Goal: Task Accomplishment & Management: Complete application form

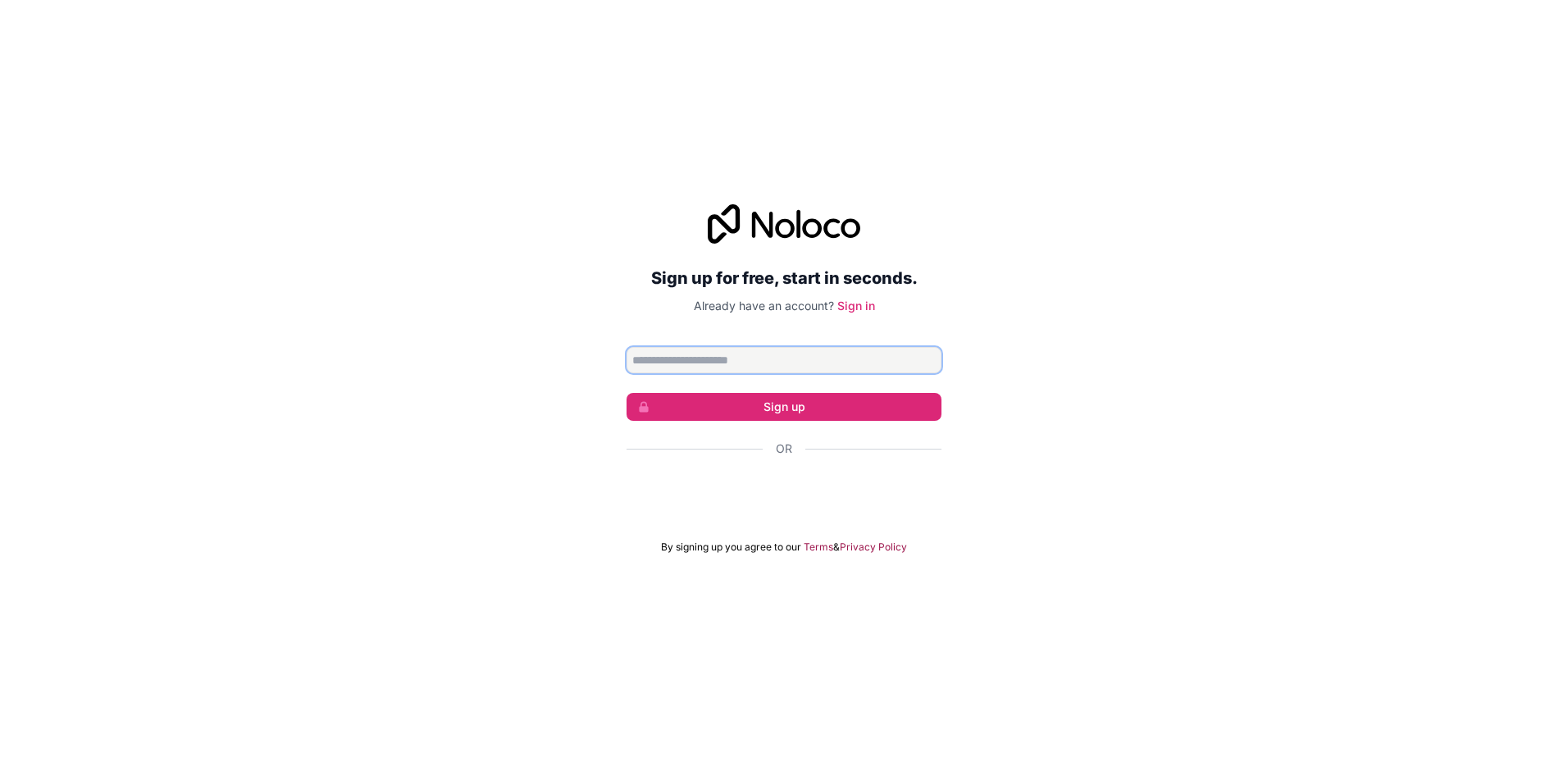
click at [754, 366] on input "Email address" at bounding box center [783, 360] width 315 height 26
type input "**********"
click at [754, 412] on button "Sign up" at bounding box center [783, 406] width 315 height 28
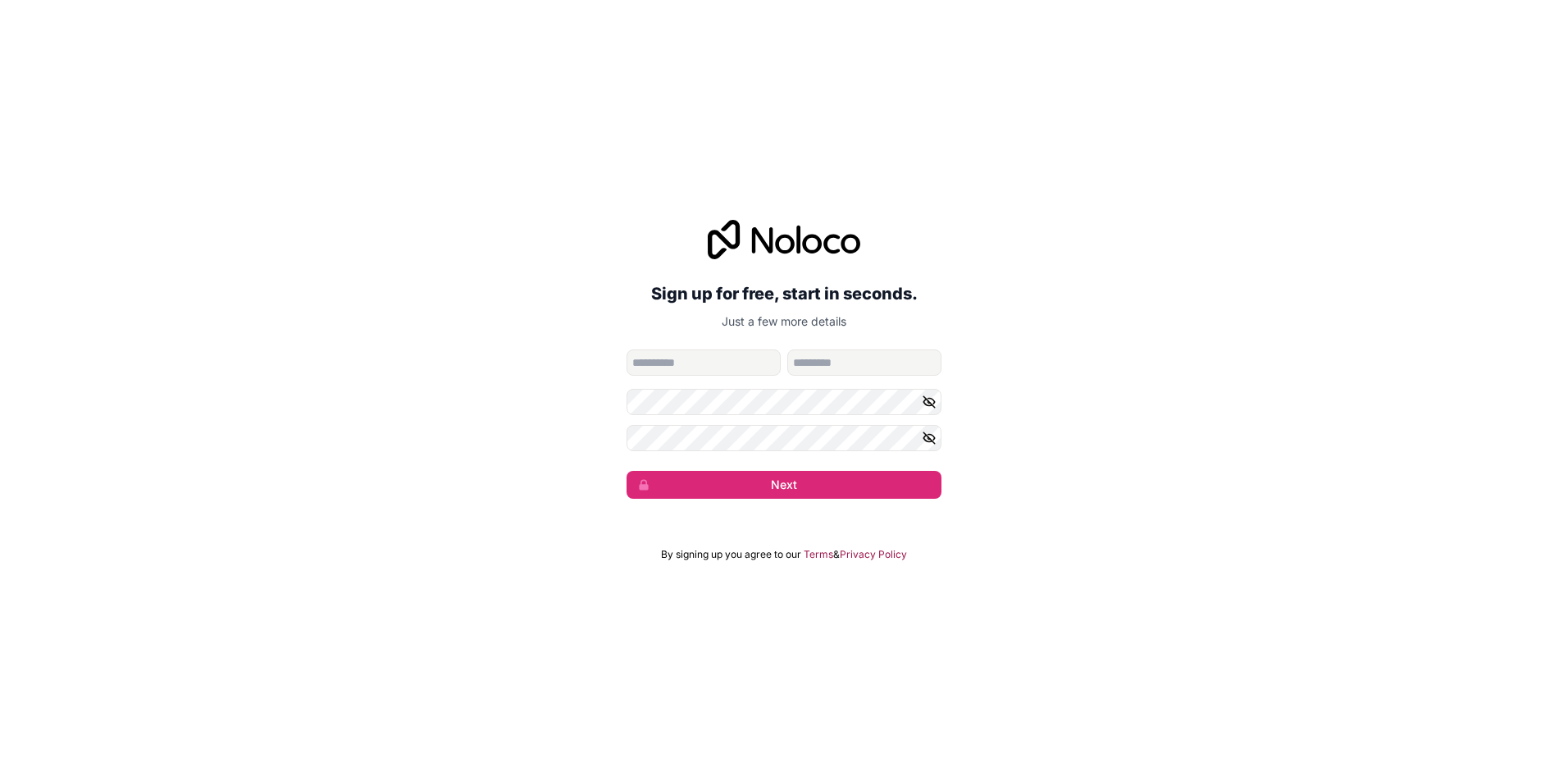
click at [732, 377] on form "**********" at bounding box center [783, 424] width 315 height 149
click at [730, 370] on input "given-name" at bounding box center [703, 363] width 154 height 26
type input "******"
click at [754, 372] on input "family-name" at bounding box center [865, 363] width 154 height 26
type input "*******"
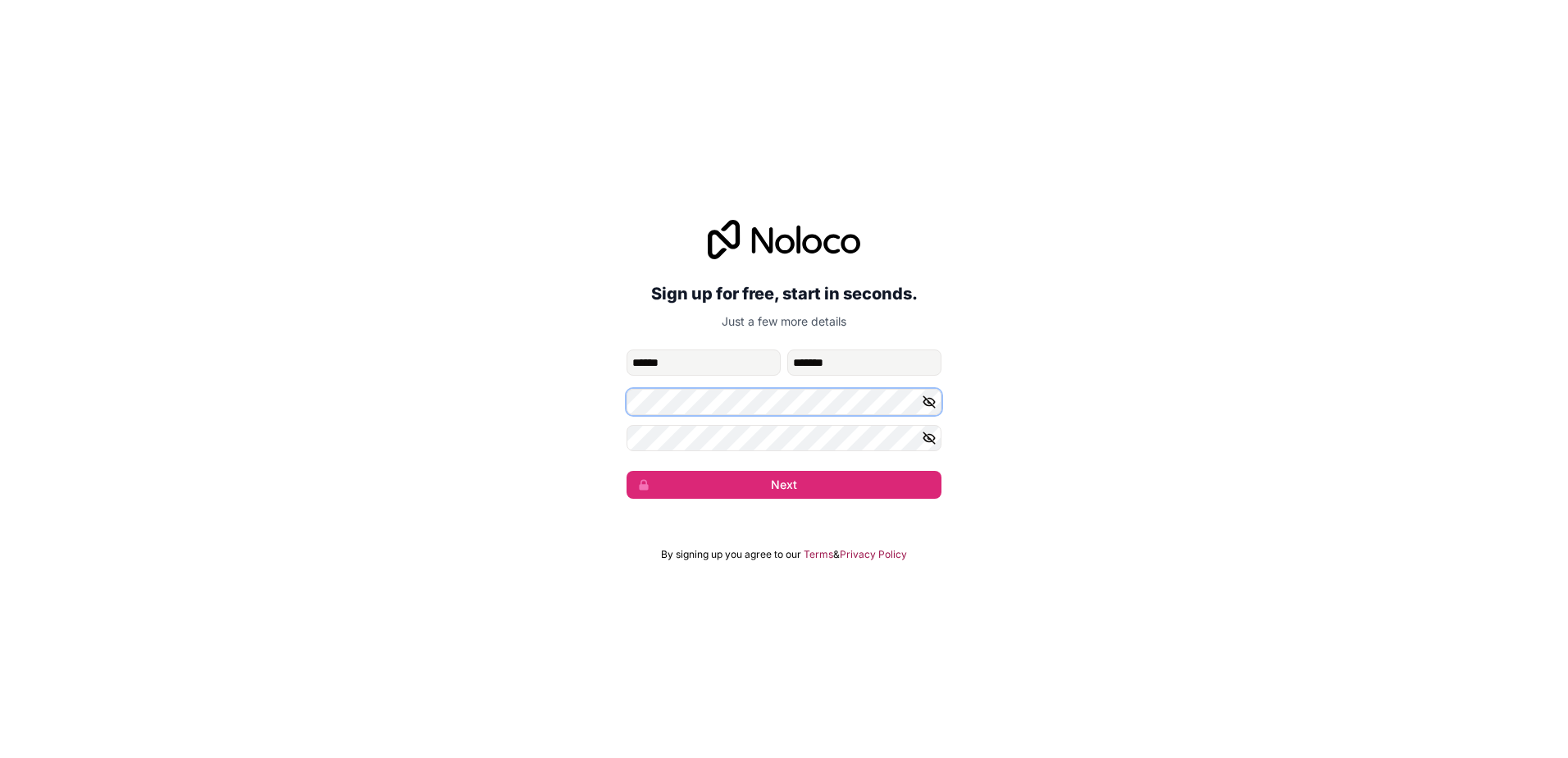
click at [626, 470] on button "Next" at bounding box center [783, 484] width 315 height 28
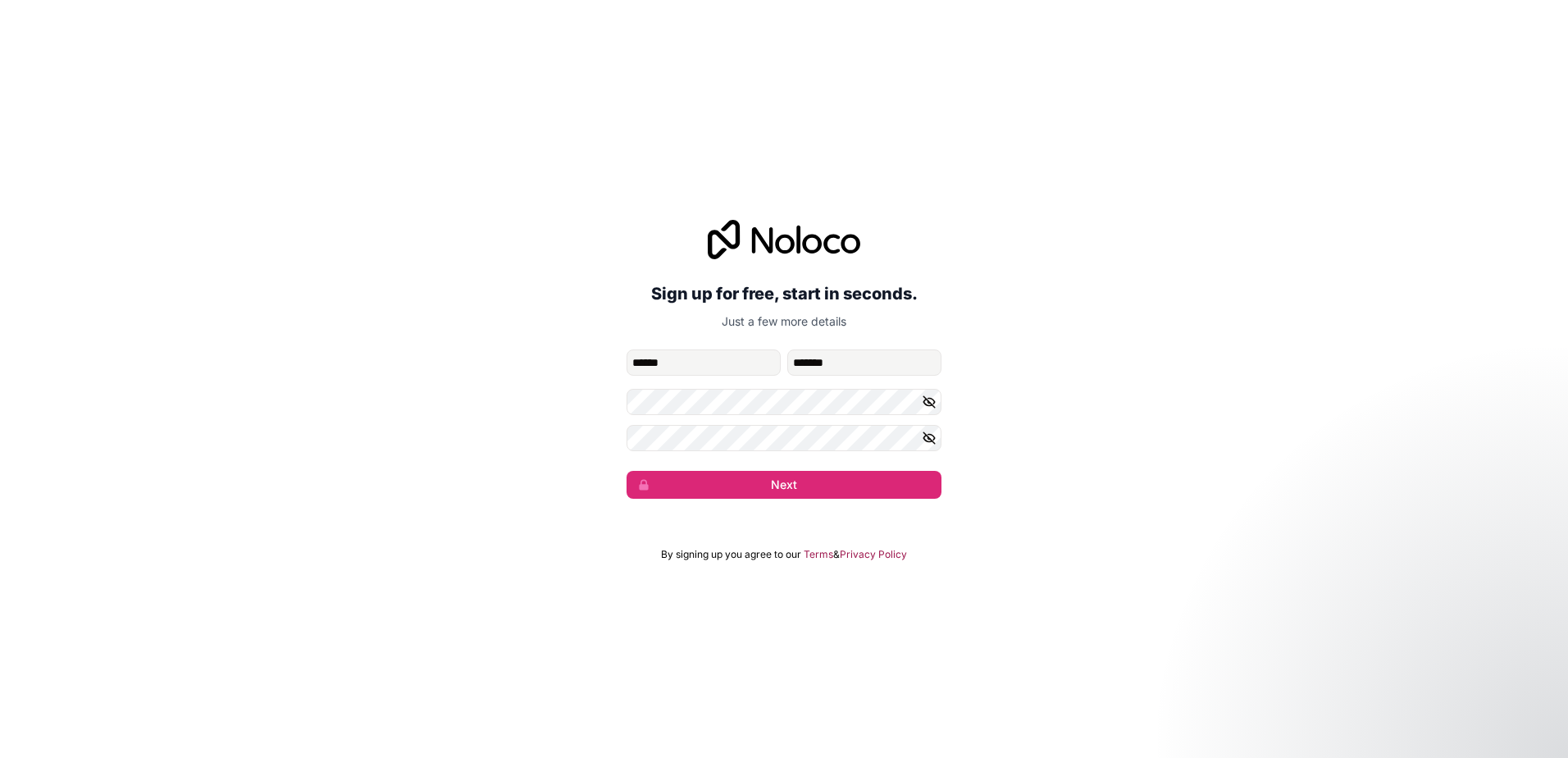
click at [670, 424] on form "**********" at bounding box center [783, 424] width 315 height 149
click at [626, 470] on button "Next" at bounding box center [783, 484] width 315 height 28
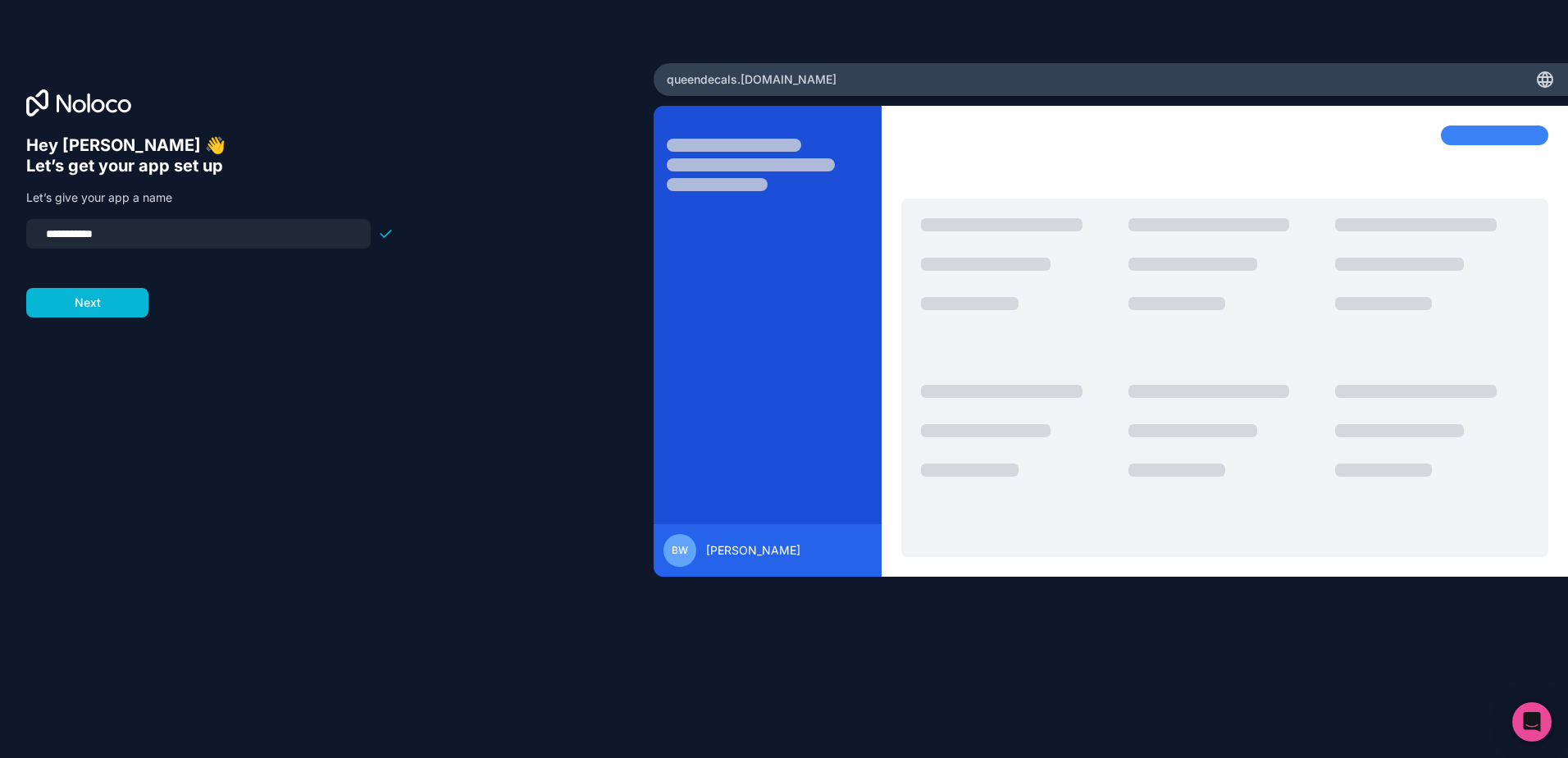
drag, startPoint x: 140, startPoint y: 234, endPoint x: 98, endPoint y: 236, distance: 42.0
click at [103, 235] on input "**********" at bounding box center [199, 234] width 325 height 23
type input "**********"
click at [67, 297] on button "Next" at bounding box center [87, 302] width 122 height 30
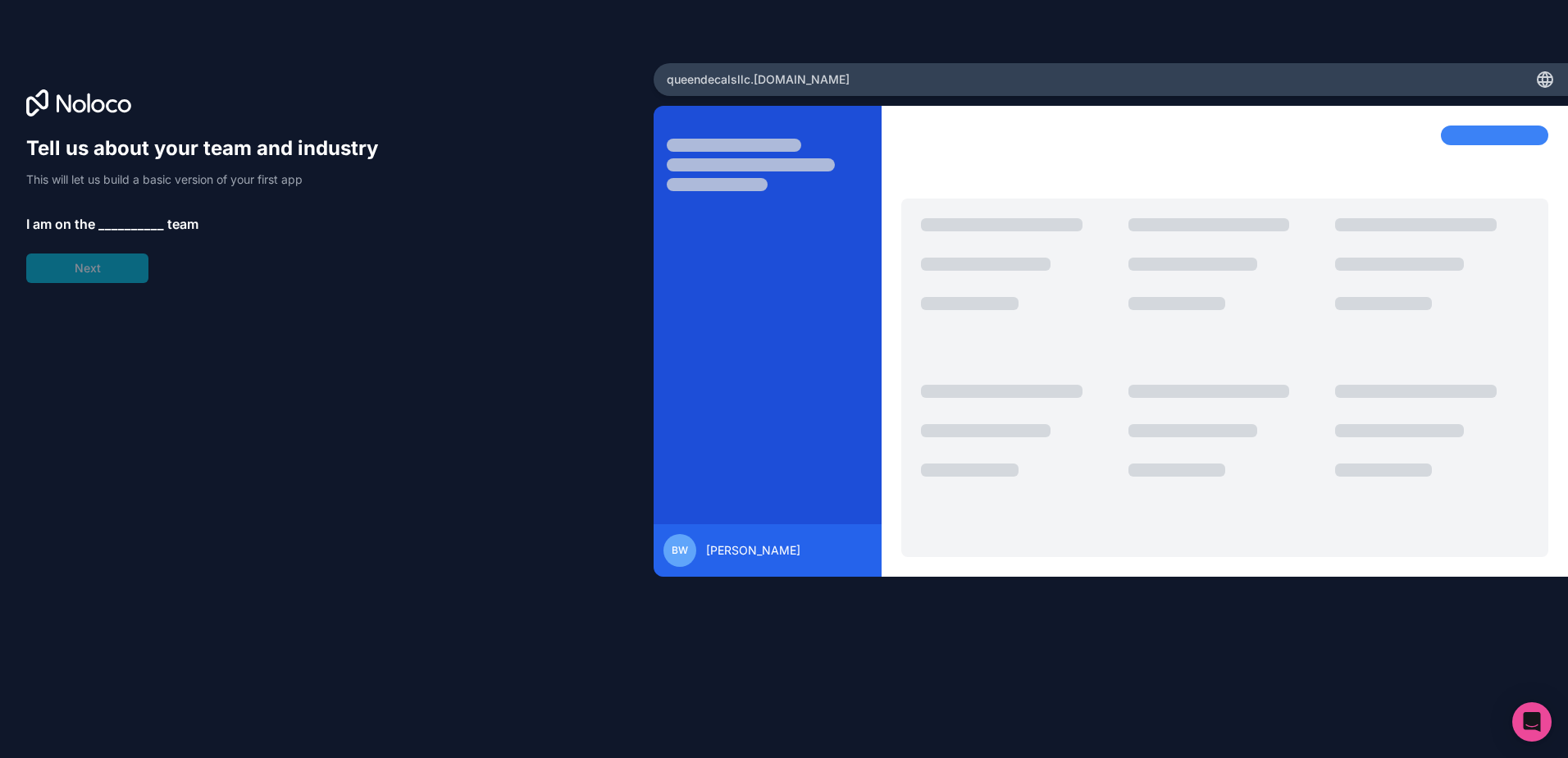
click at [103, 225] on span "__________" at bounding box center [131, 224] width 66 height 19
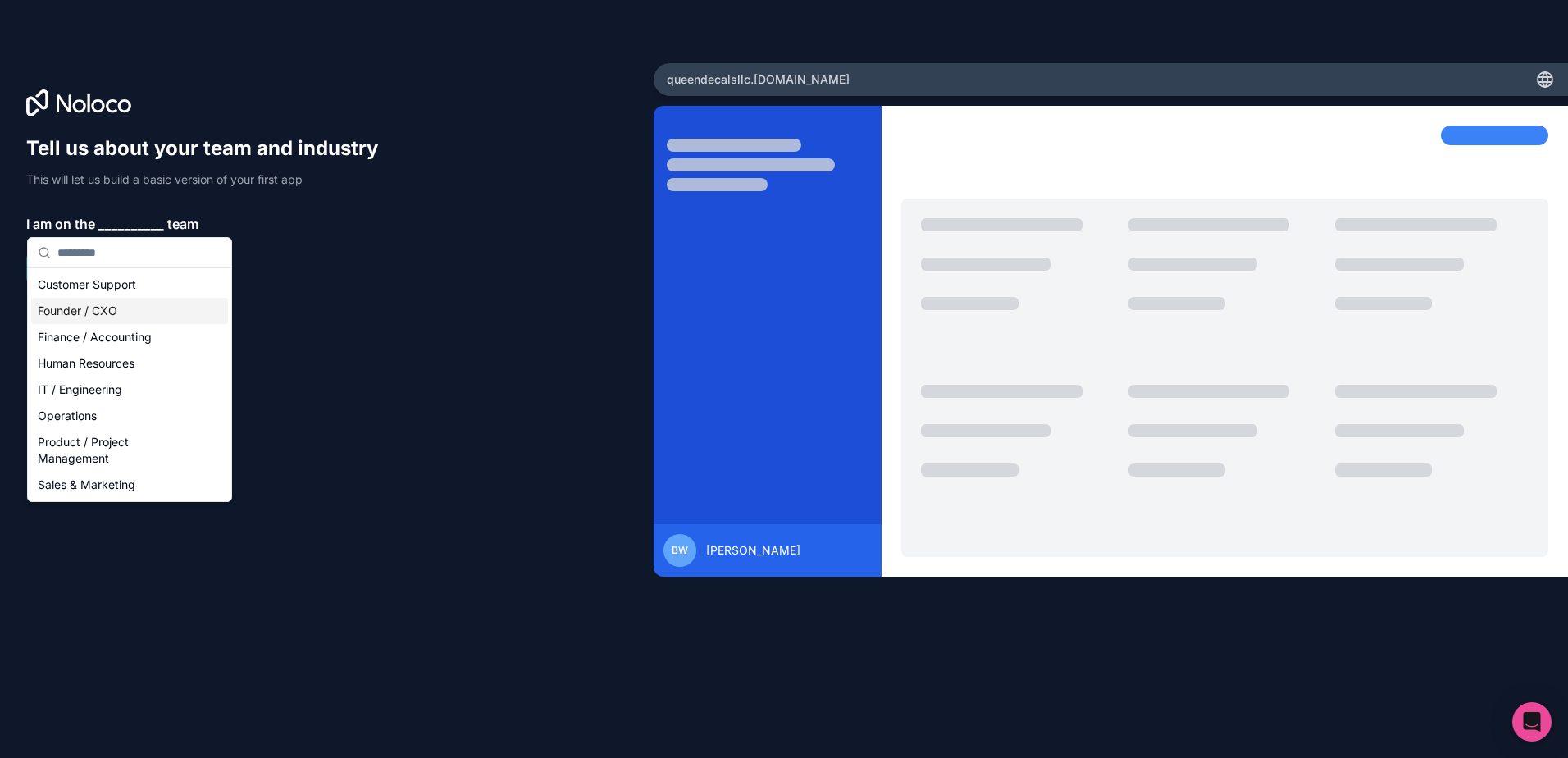
click at [105, 315] on div "Founder / CXO" at bounding box center [130, 311] width 197 height 26
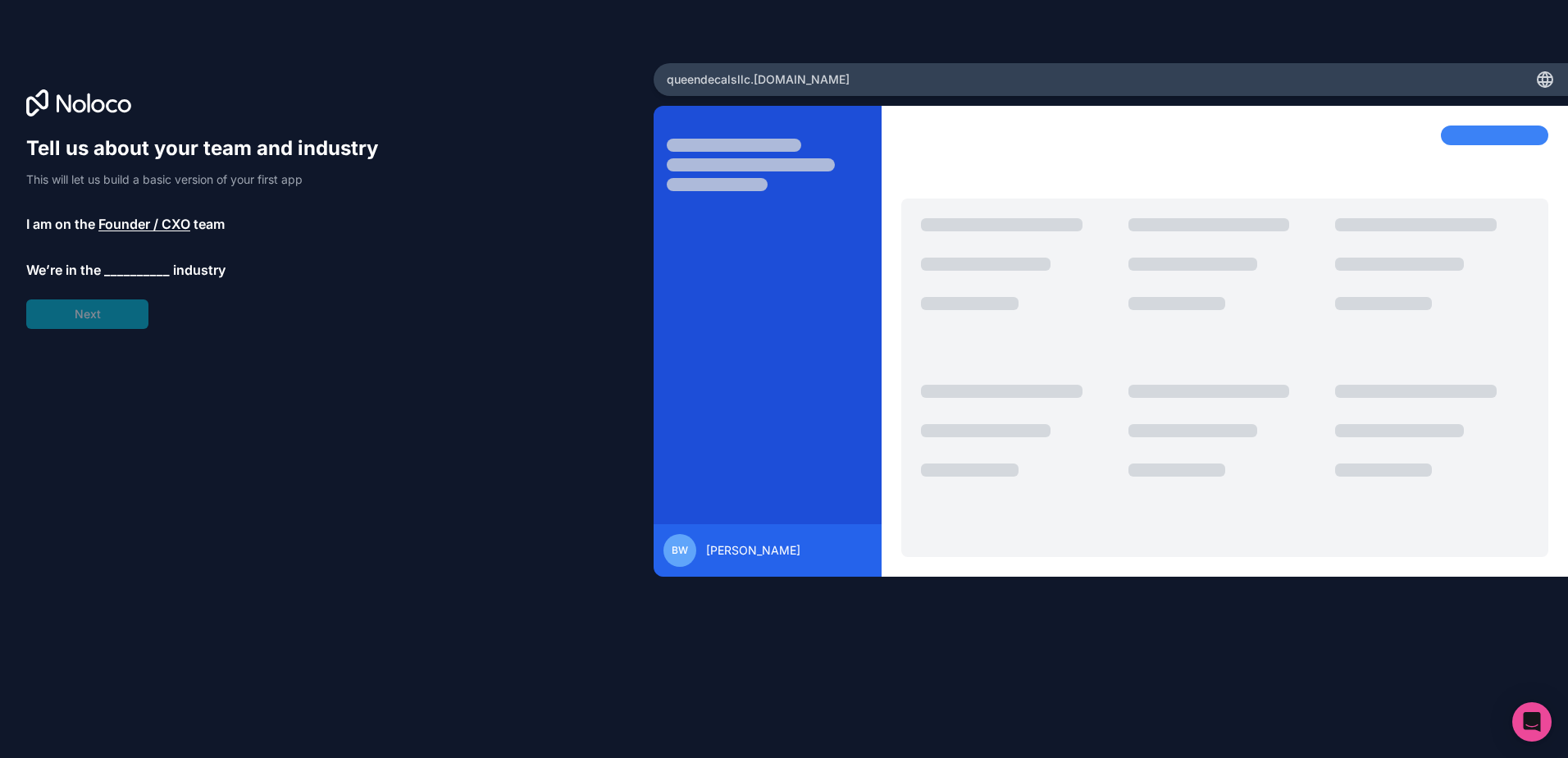
click at [105, 315] on div "Tell us about your team and industry This will let us build a basic version of …" at bounding box center [210, 232] width 367 height 194
click at [130, 276] on span "__________" at bounding box center [136, 269] width 66 height 19
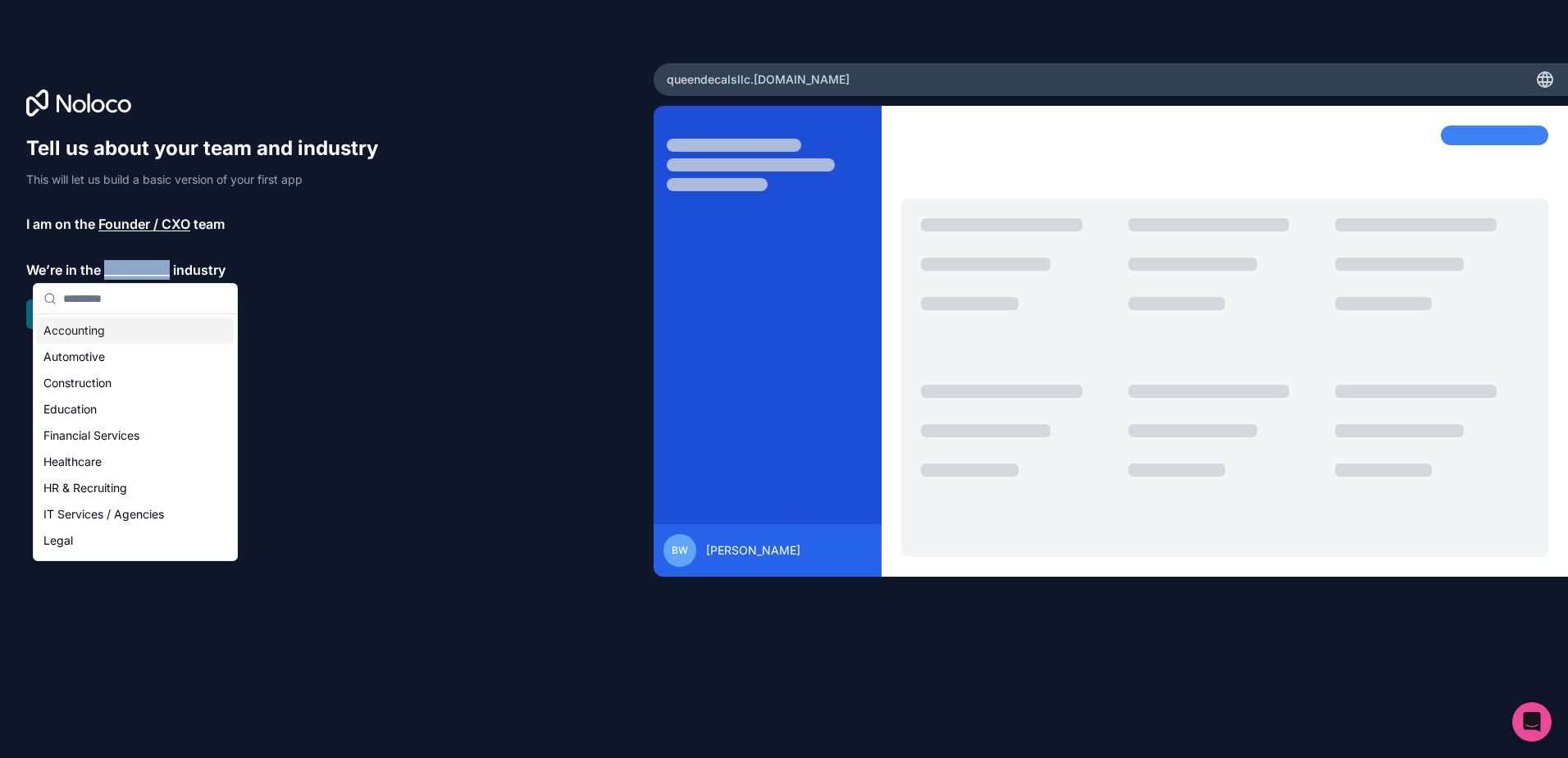
click at [130, 276] on span "__________" at bounding box center [136, 269] width 66 height 19
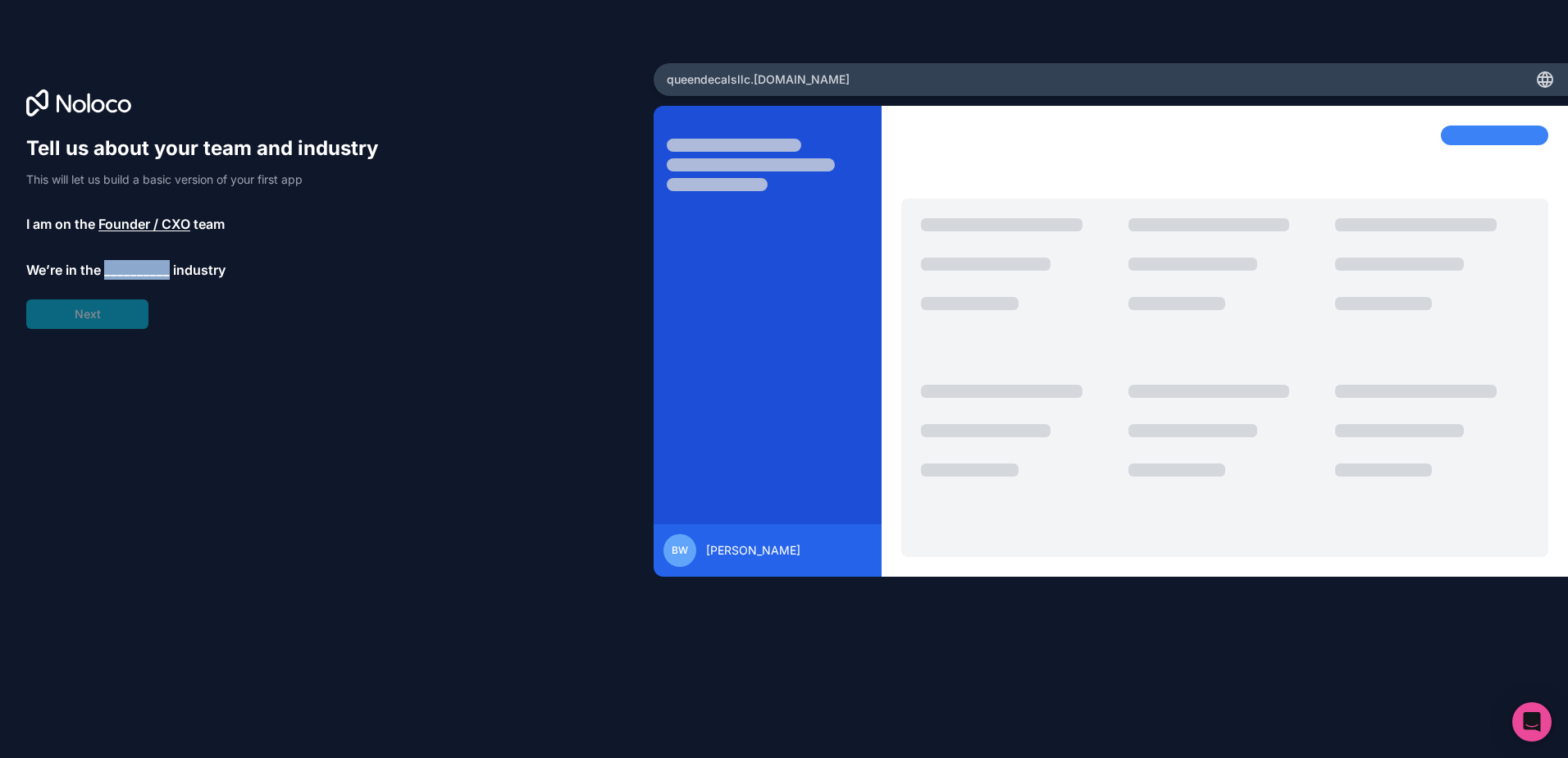
click at [131, 276] on span "__________" at bounding box center [136, 269] width 66 height 19
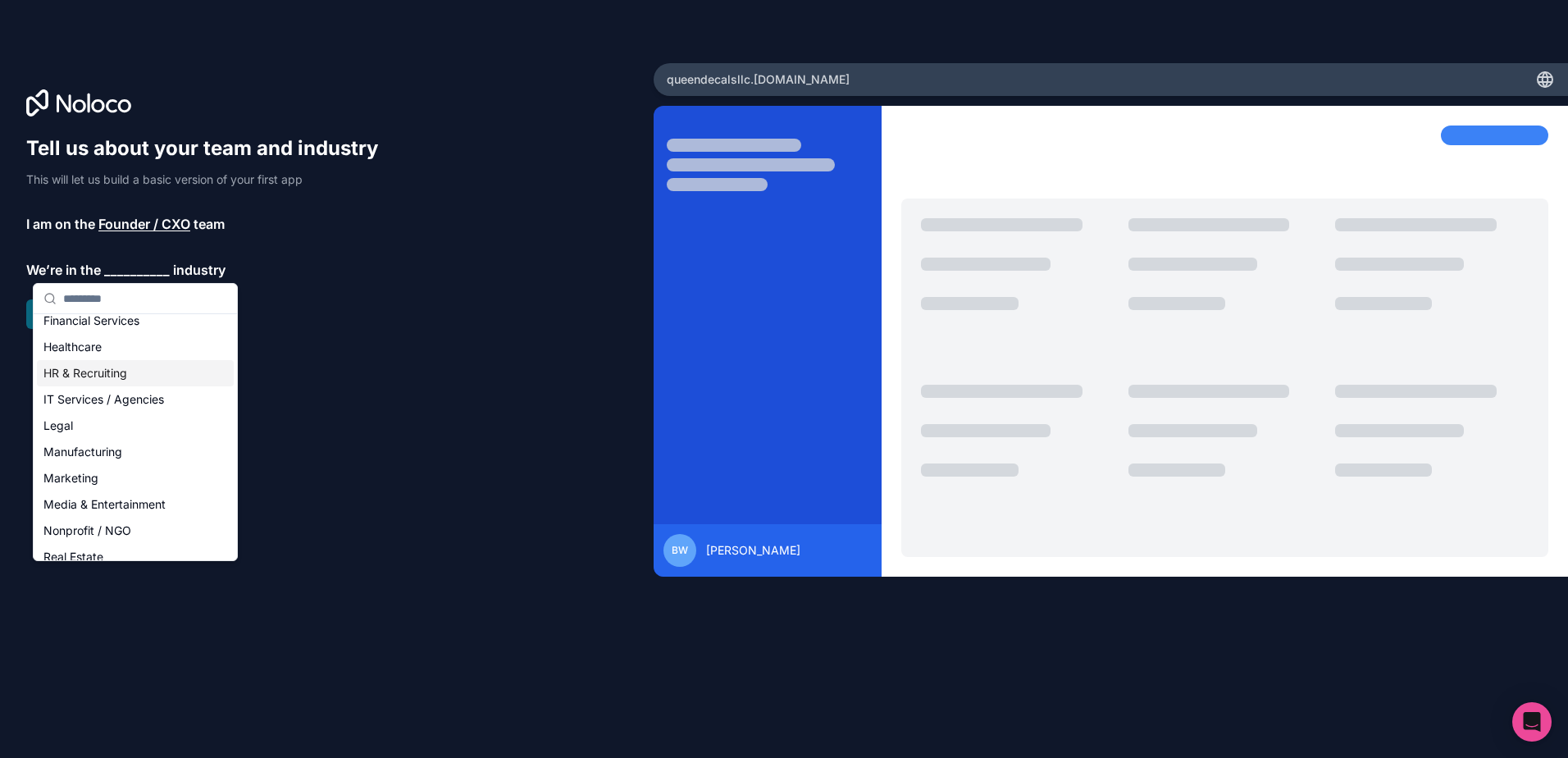
scroll to position [164, 0]
click at [89, 530] on div "Retail" at bounding box center [135, 533] width 197 height 26
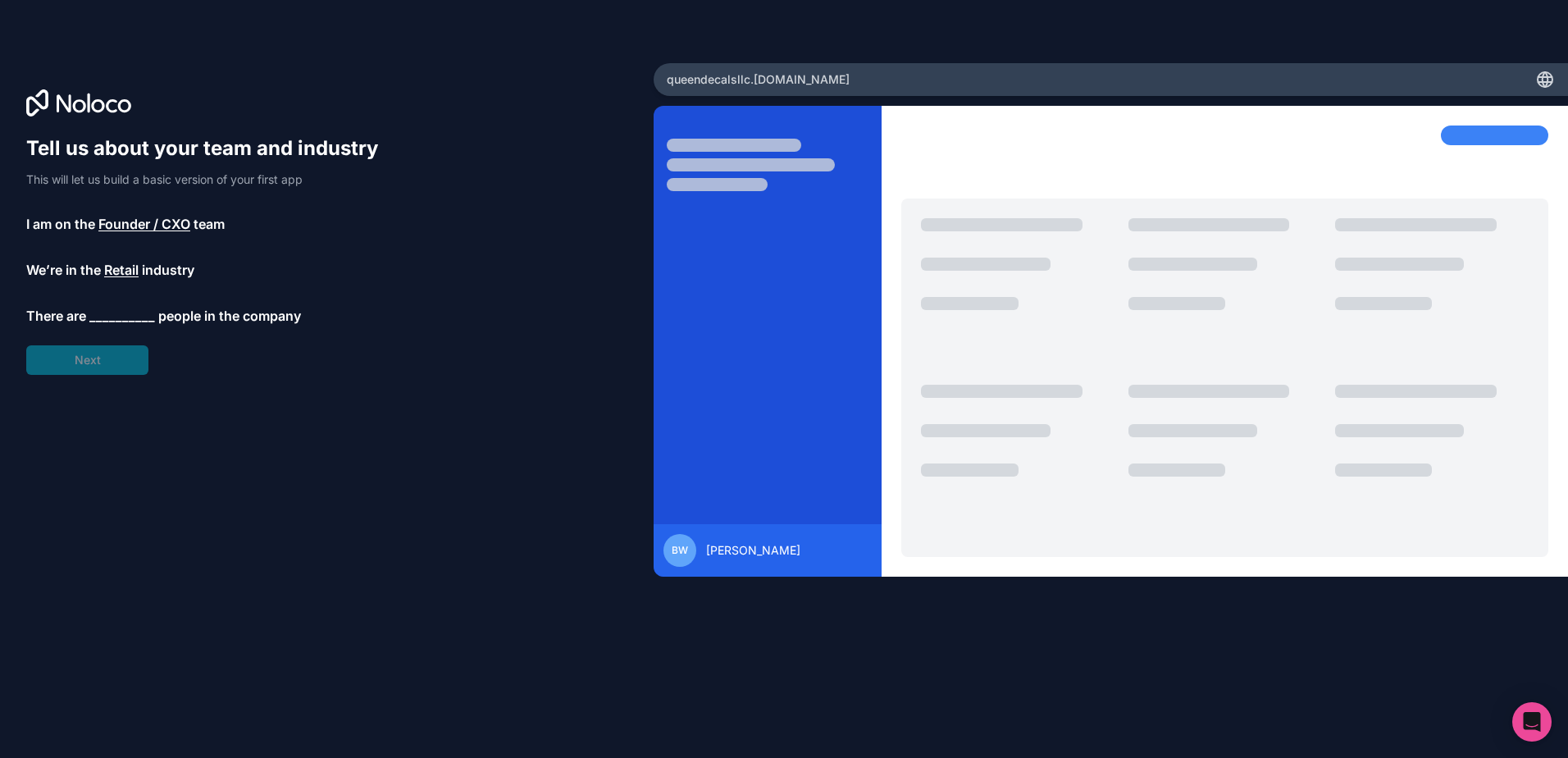
click at [103, 314] on span "__________" at bounding box center [122, 315] width 66 height 19
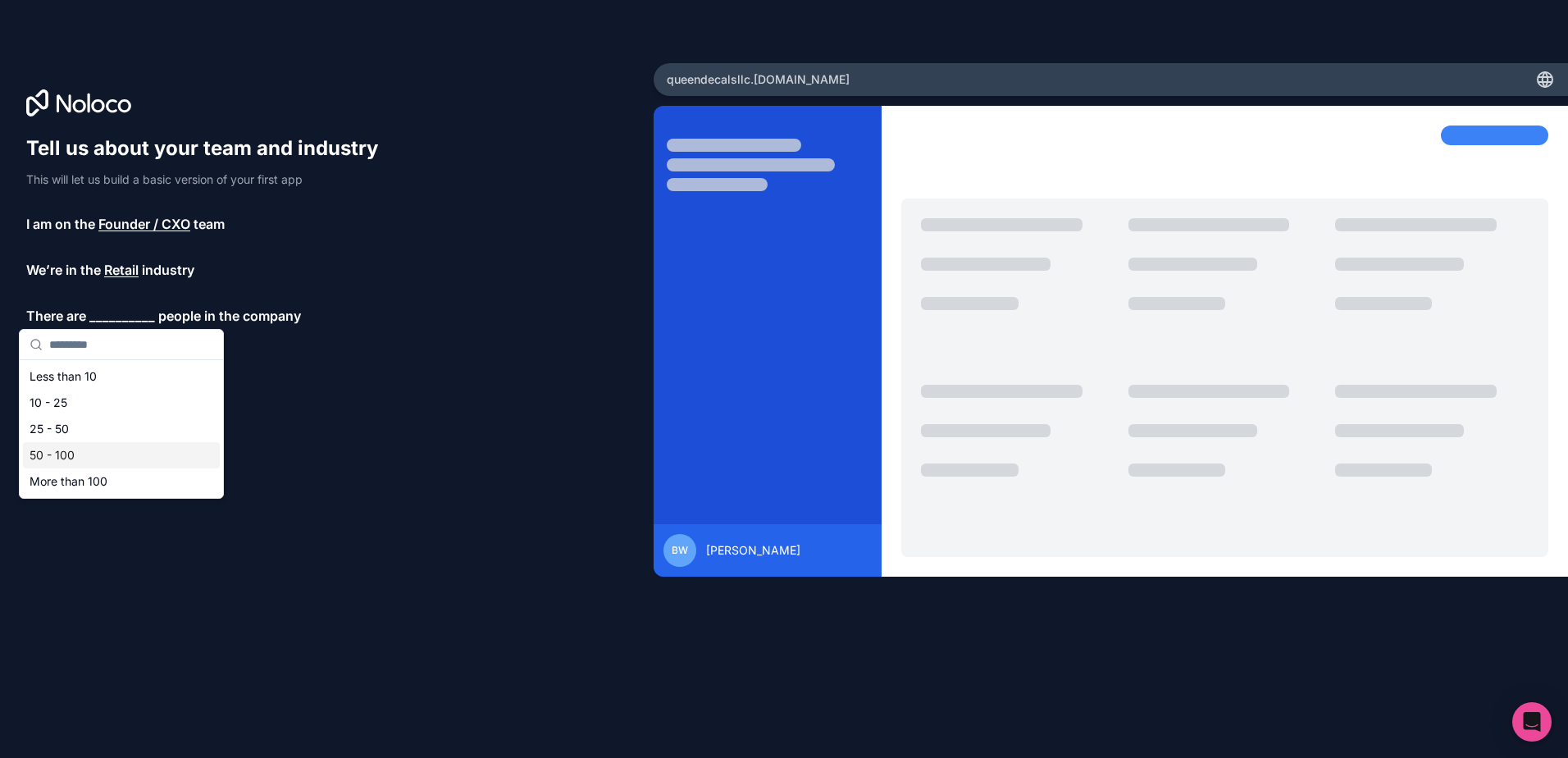
click at [74, 453] on div "50 - 100" at bounding box center [122, 456] width 197 height 26
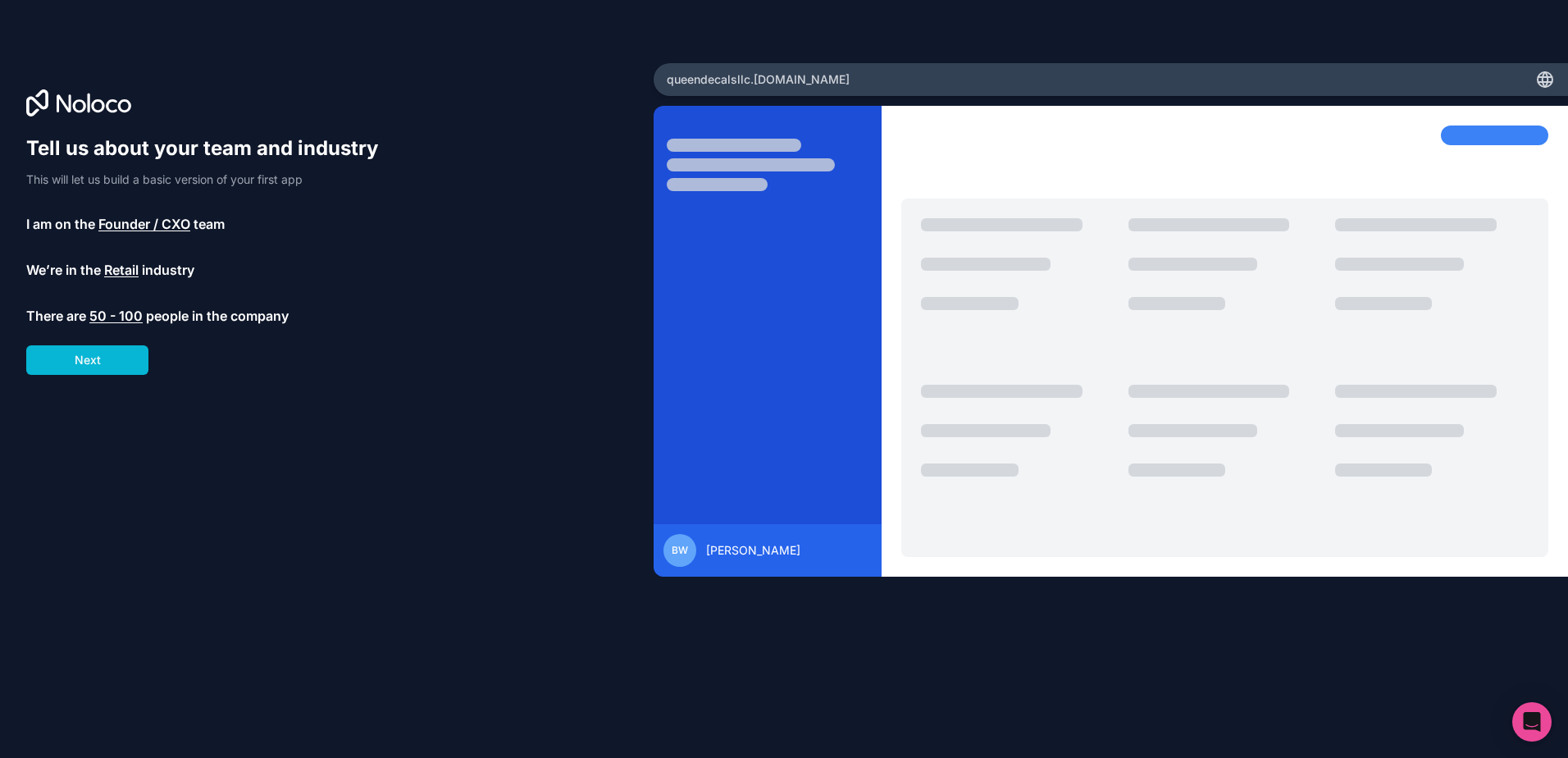
click at [74, 378] on div "Tell us about your team and industry This will let us build a basic version of …" at bounding box center [327, 402] width 601 height 533
click at [73, 371] on button "Next" at bounding box center [87, 360] width 122 height 30
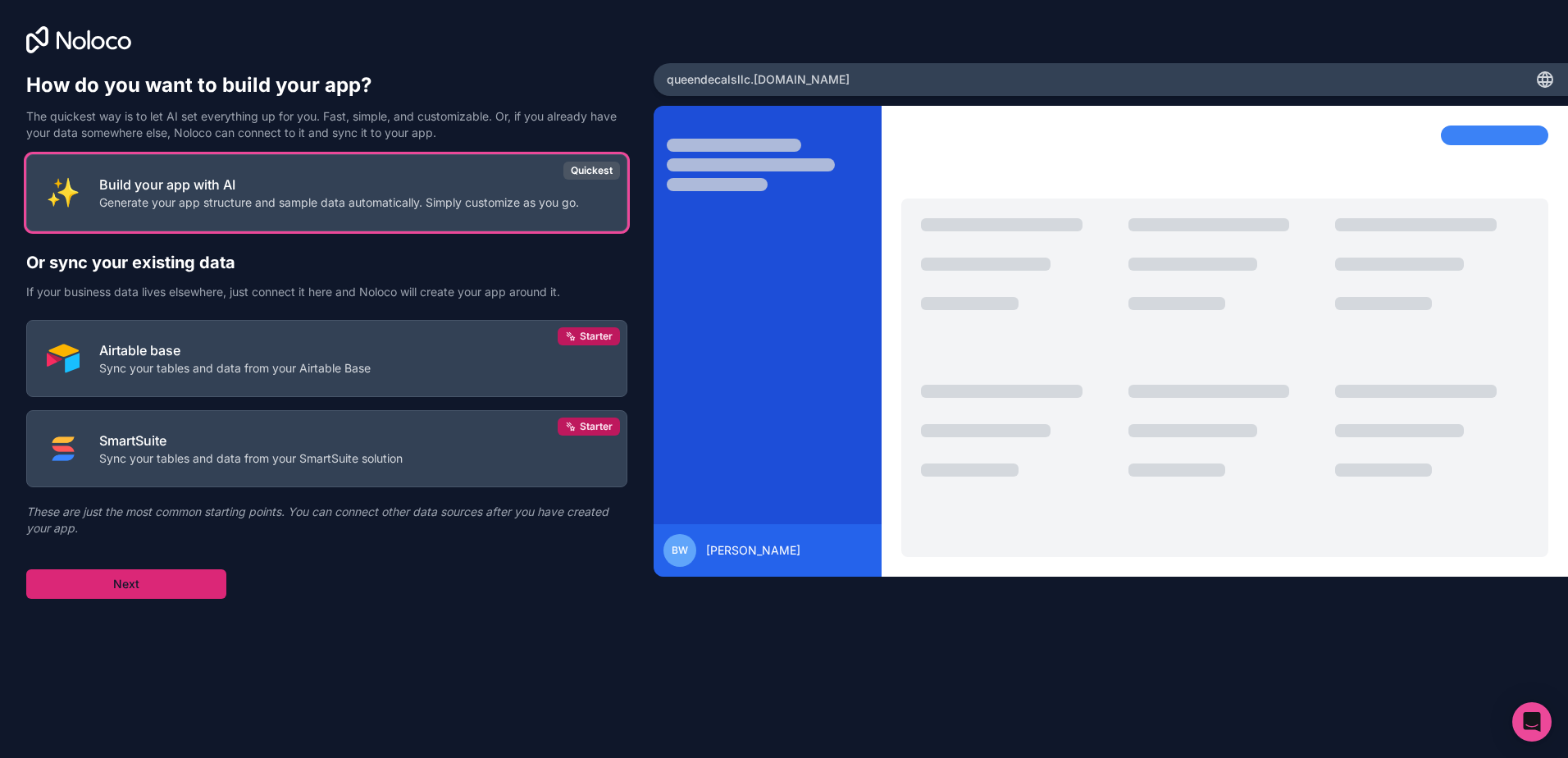
click at [137, 585] on button "Next" at bounding box center [126, 585] width 200 height 30
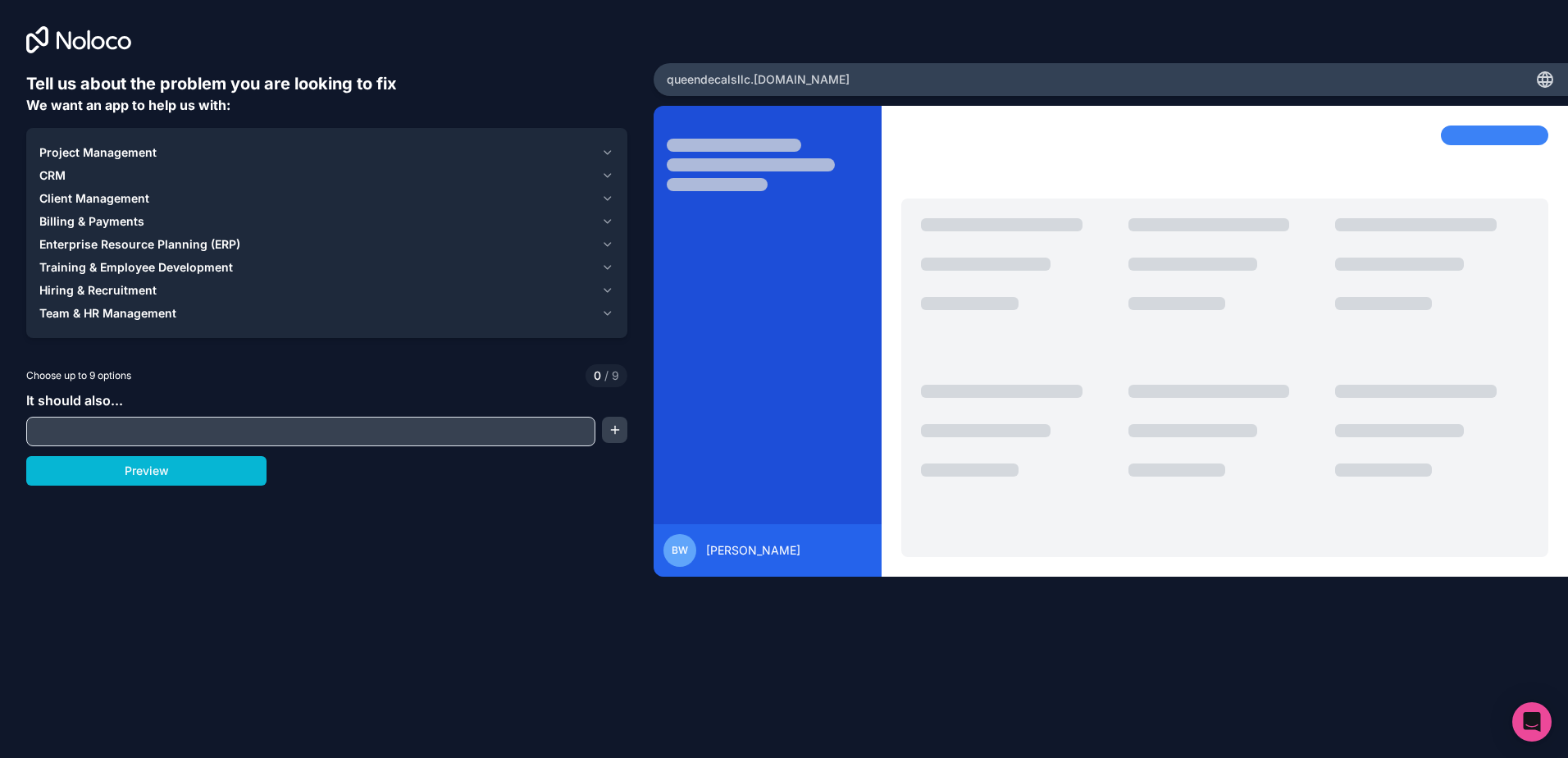
click at [109, 431] on input "text" at bounding box center [311, 431] width 561 height 23
click at [608, 154] on icon "button" at bounding box center [608, 153] width 6 height 4
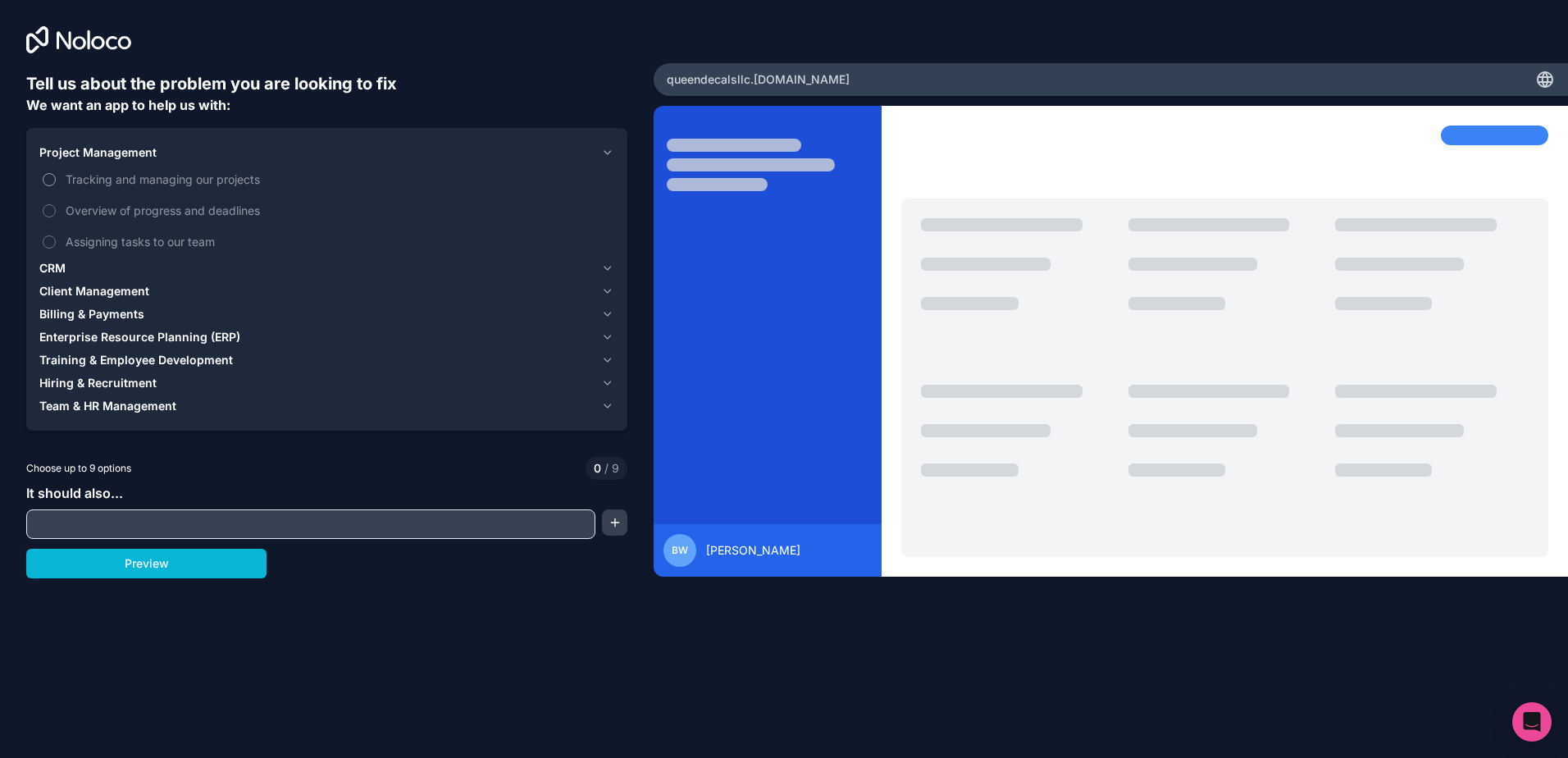
click at [133, 173] on span "Tracking and managing our projects" at bounding box center [339, 179] width 546 height 18
click at [56, 173] on button "Tracking and managing our projects" at bounding box center [49, 180] width 13 height 13
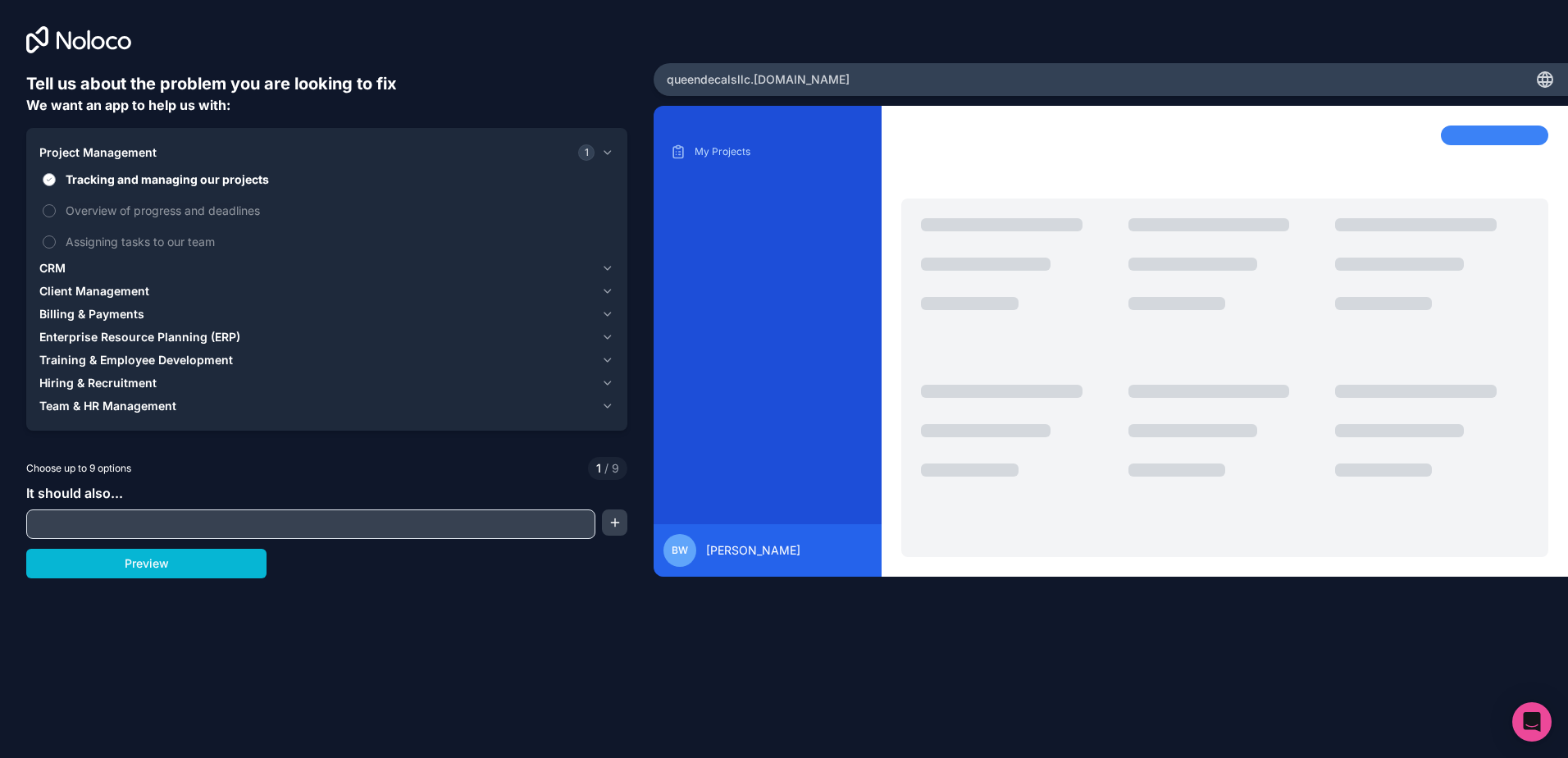
click at [134, 184] on span "Tracking and managing our projects" at bounding box center [339, 179] width 546 height 18
click at [56, 184] on button "Tracking and managing our projects" at bounding box center [49, 180] width 13 height 13
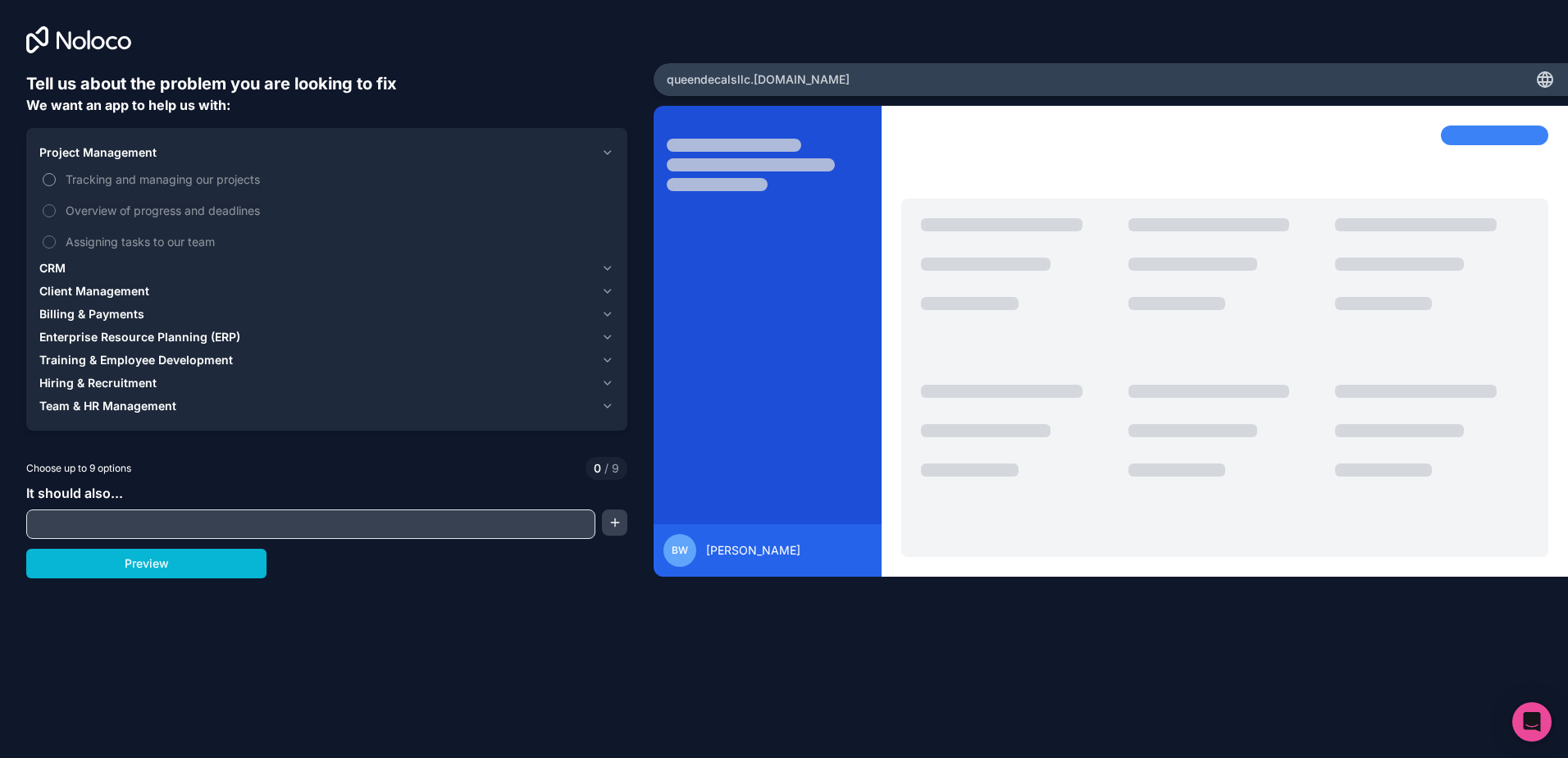
click at [135, 184] on span "Tracking and managing our projects" at bounding box center [339, 179] width 546 height 18
click at [56, 184] on button "Tracking and managing our projects" at bounding box center [49, 180] width 13 height 13
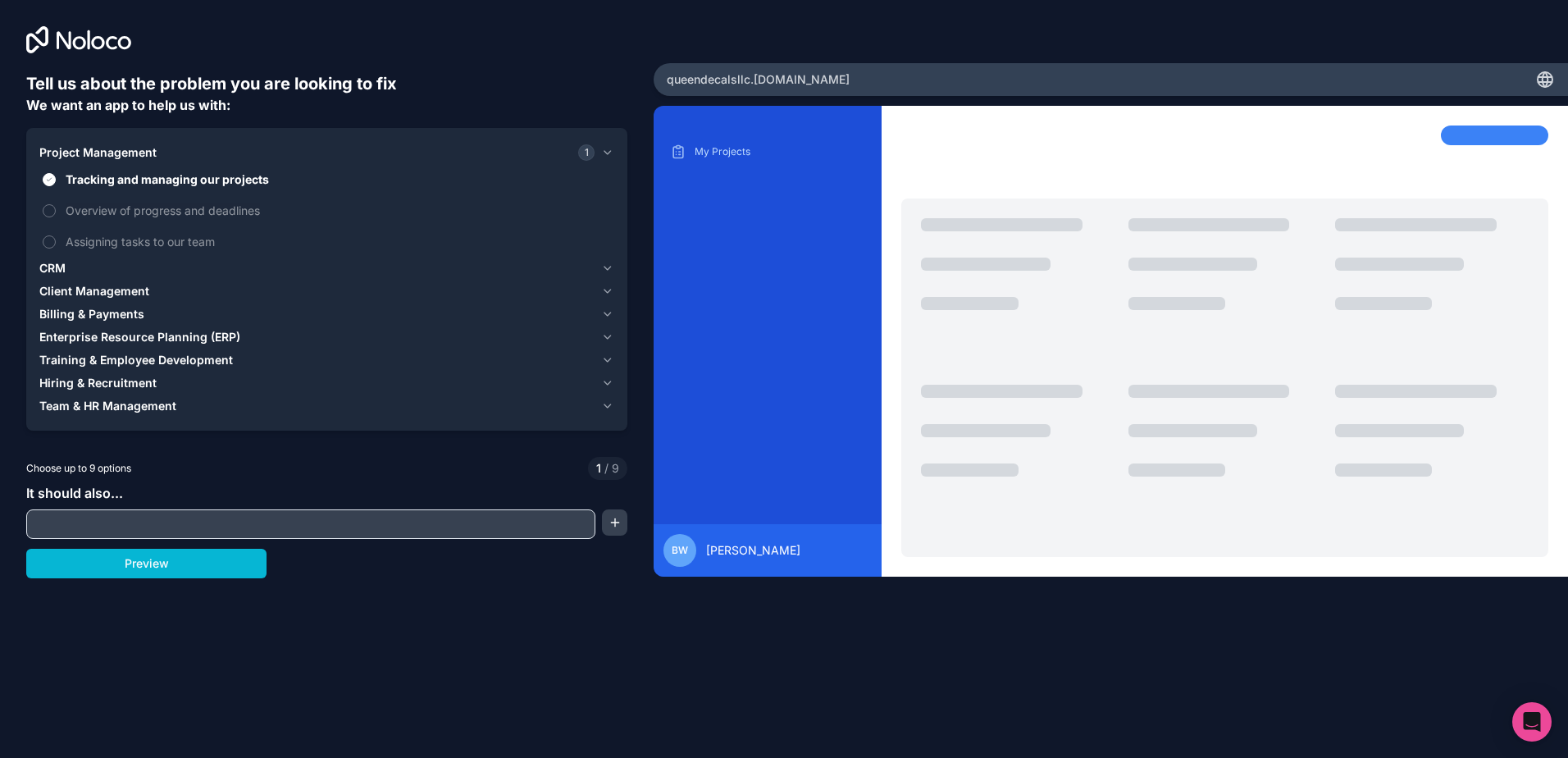
click at [83, 263] on div "CRM" at bounding box center [316, 268] width 556 height 17
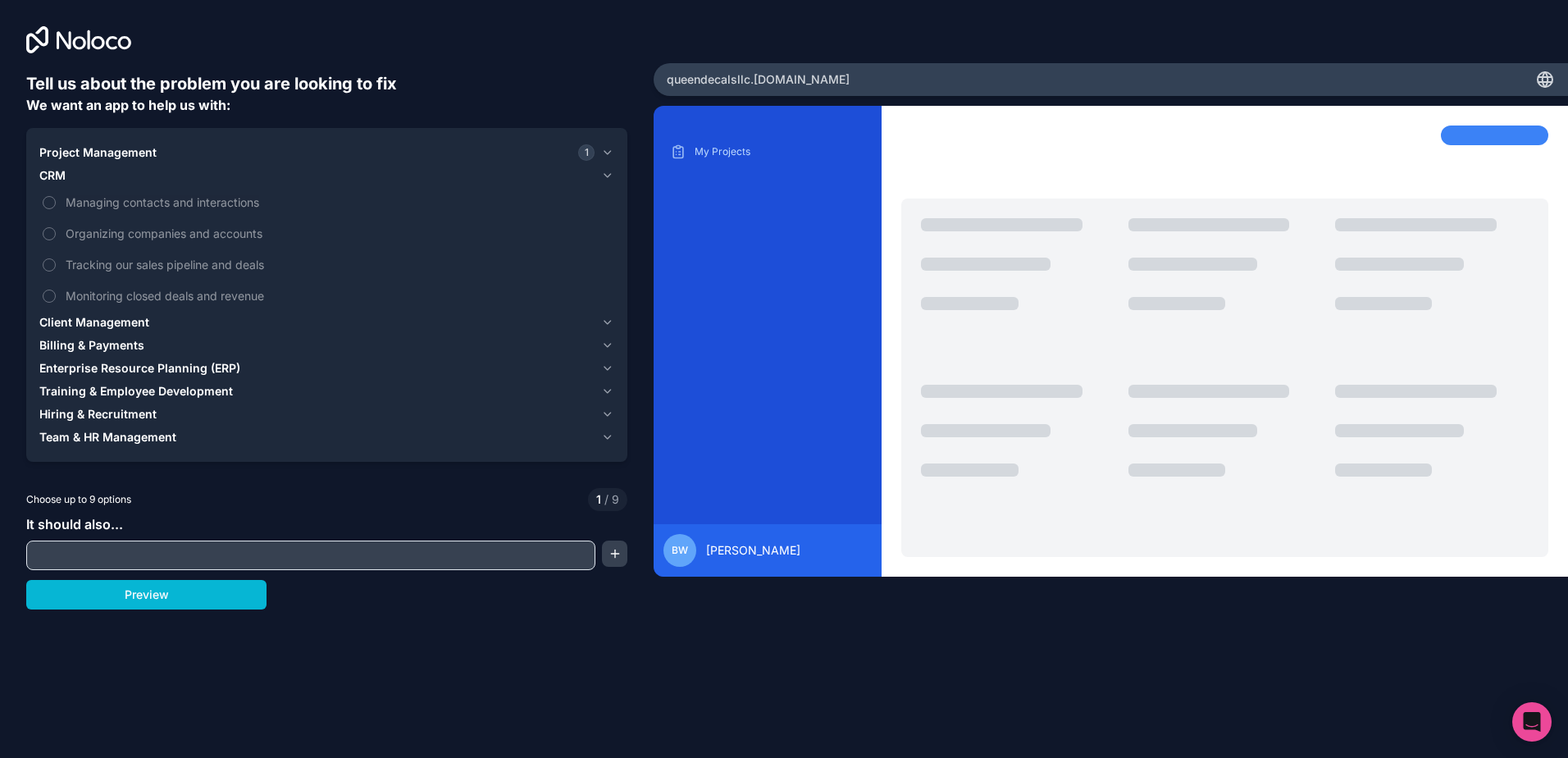
click at [84, 151] on span "Project Management" at bounding box center [97, 153] width 117 height 17
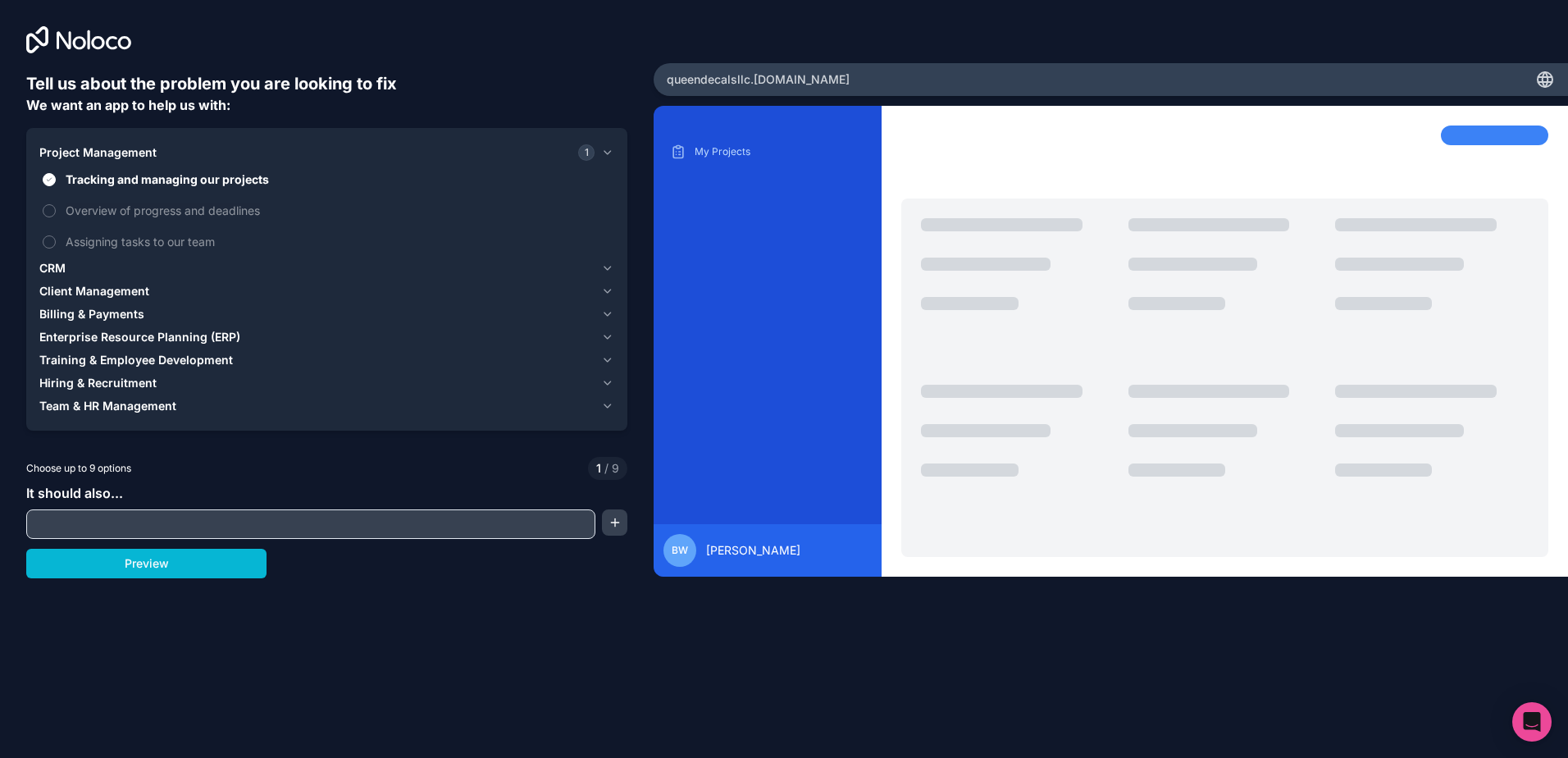
click at [84, 151] on span "Project Management" at bounding box center [97, 153] width 117 height 17
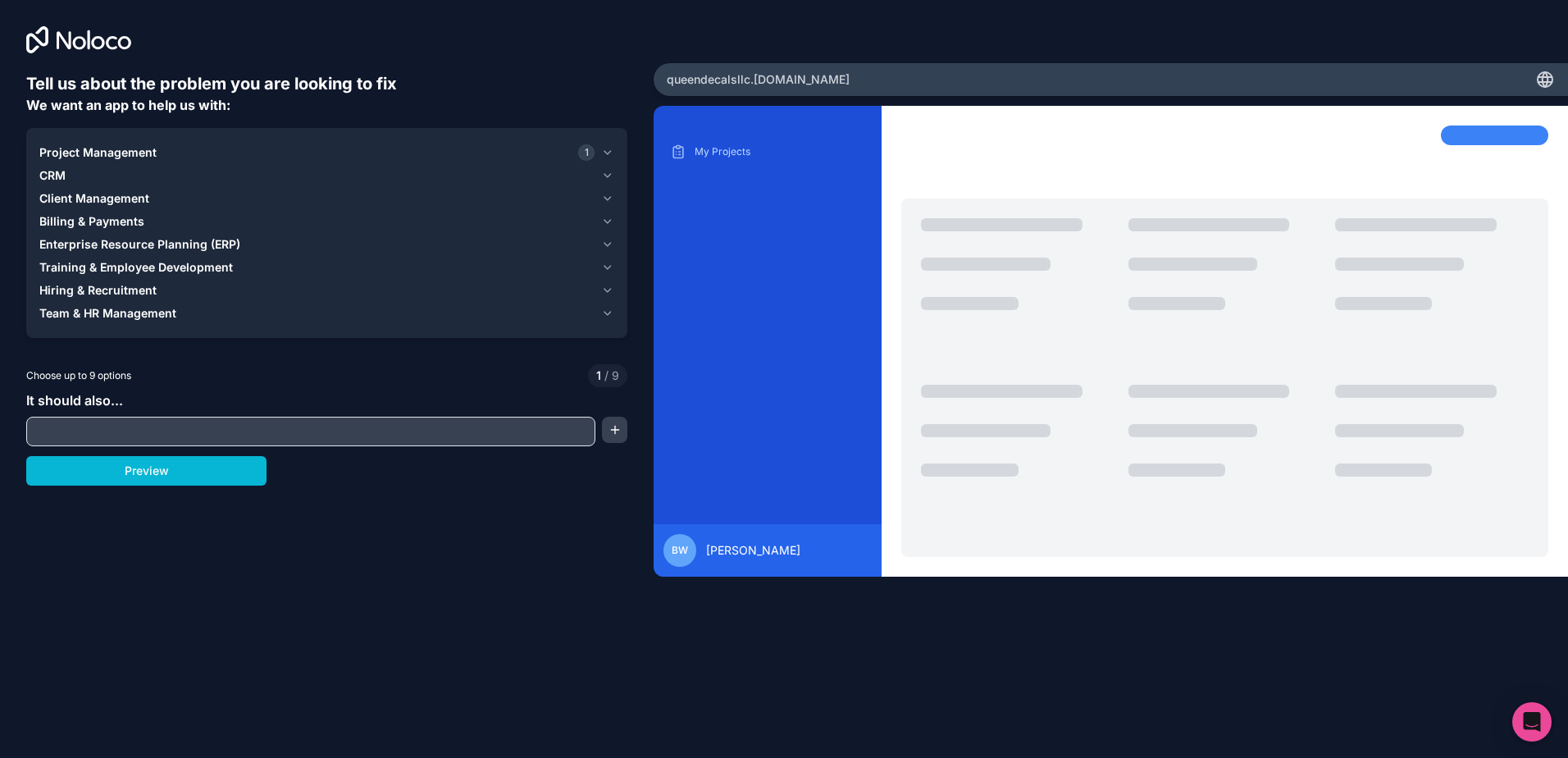
click at [72, 208] on button "Client Management" at bounding box center [327, 199] width 575 height 23
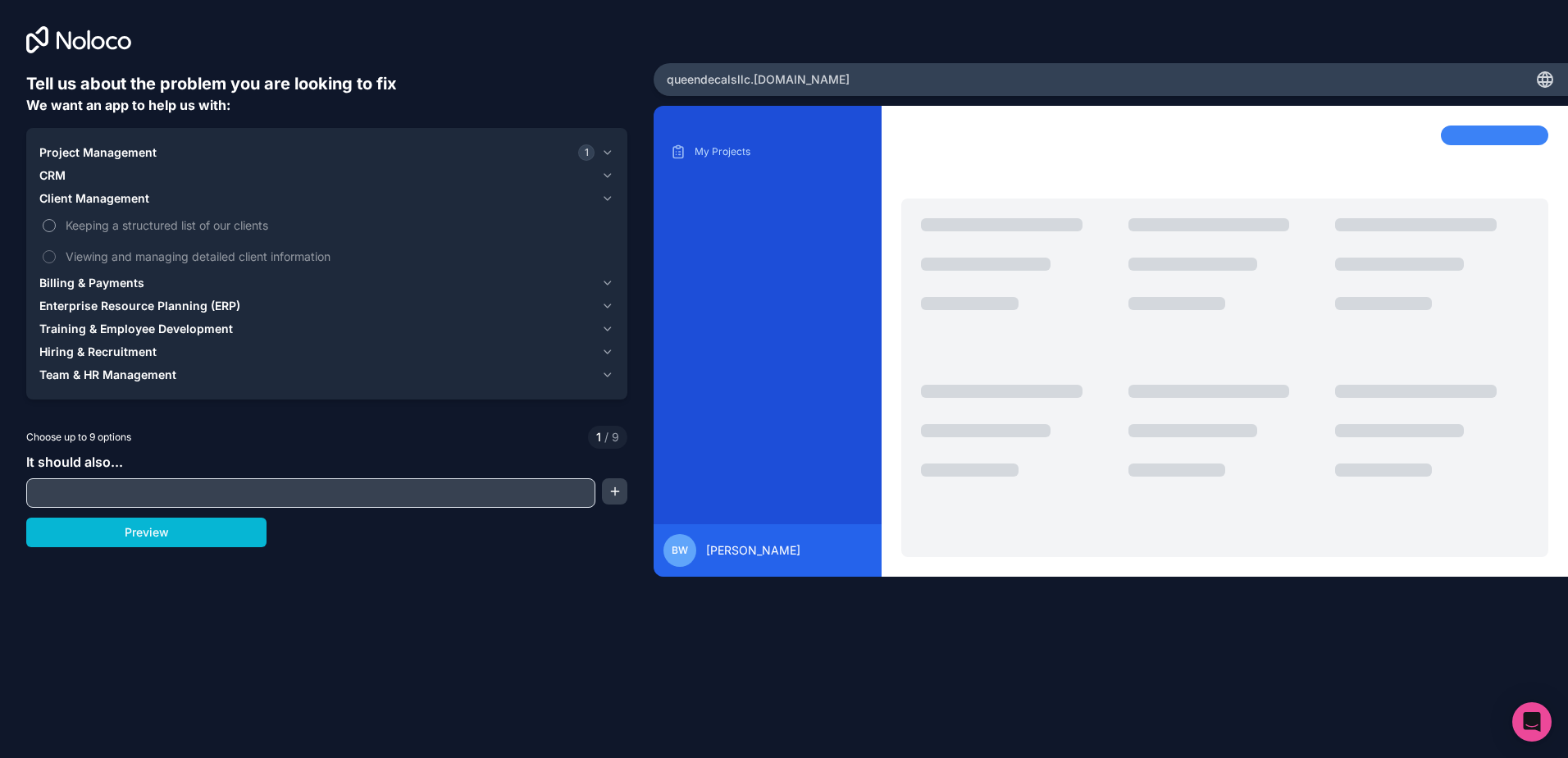
click at [160, 227] on span "Keeping a structured list of our clients" at bounding box center [339, 225] width 546 height 18
click at [56, 227] on button "Keeping a structured list of our clients" at bounding box center [49, 225] width 13 height 13
click at [103, 195] on span "Client Management" at bounding box center [94, 199] width 109 height 17
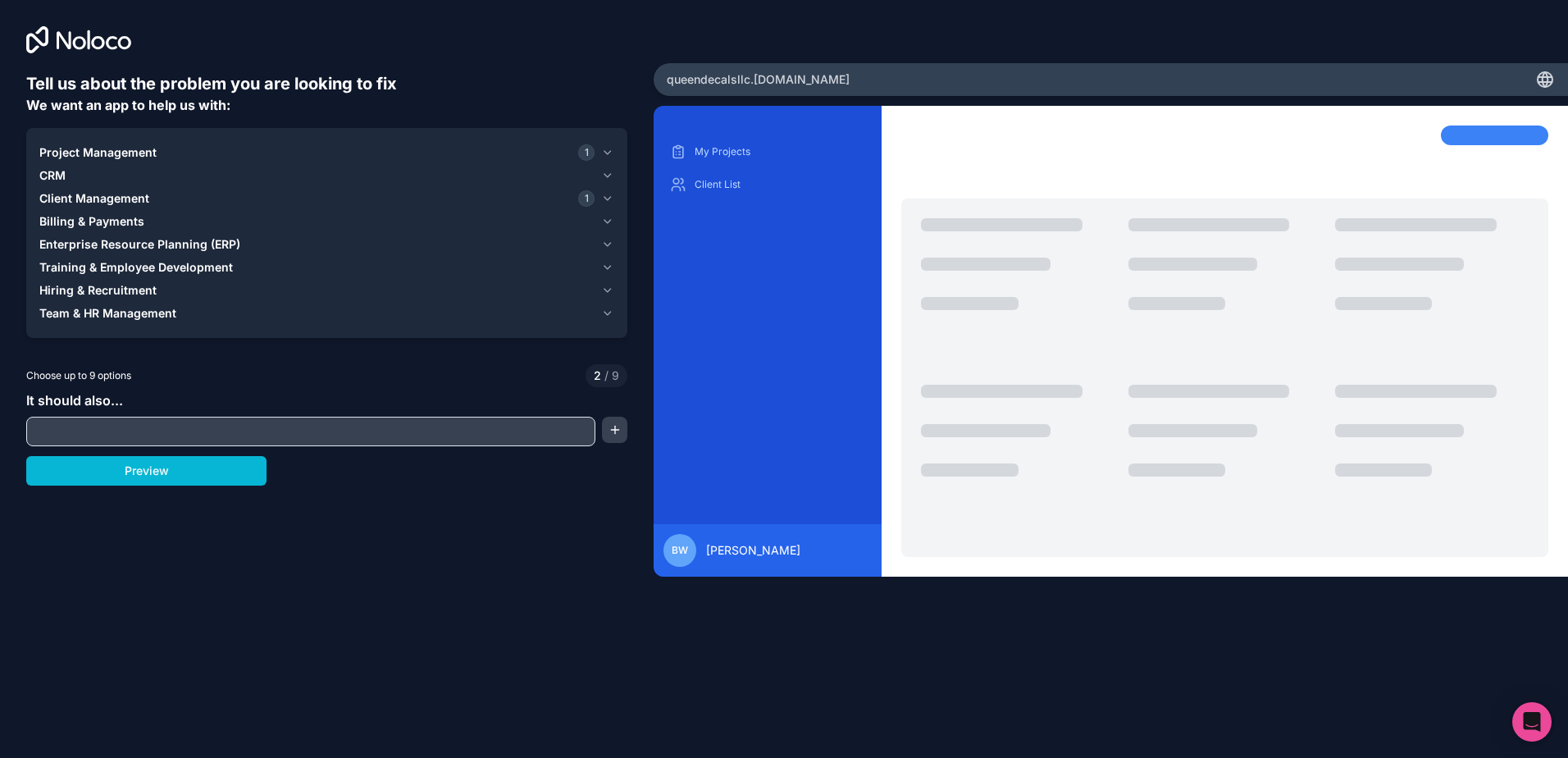
click at [98, 220] on span "Billing & Payments" at bounding box center [91, 222] width 105 height 17
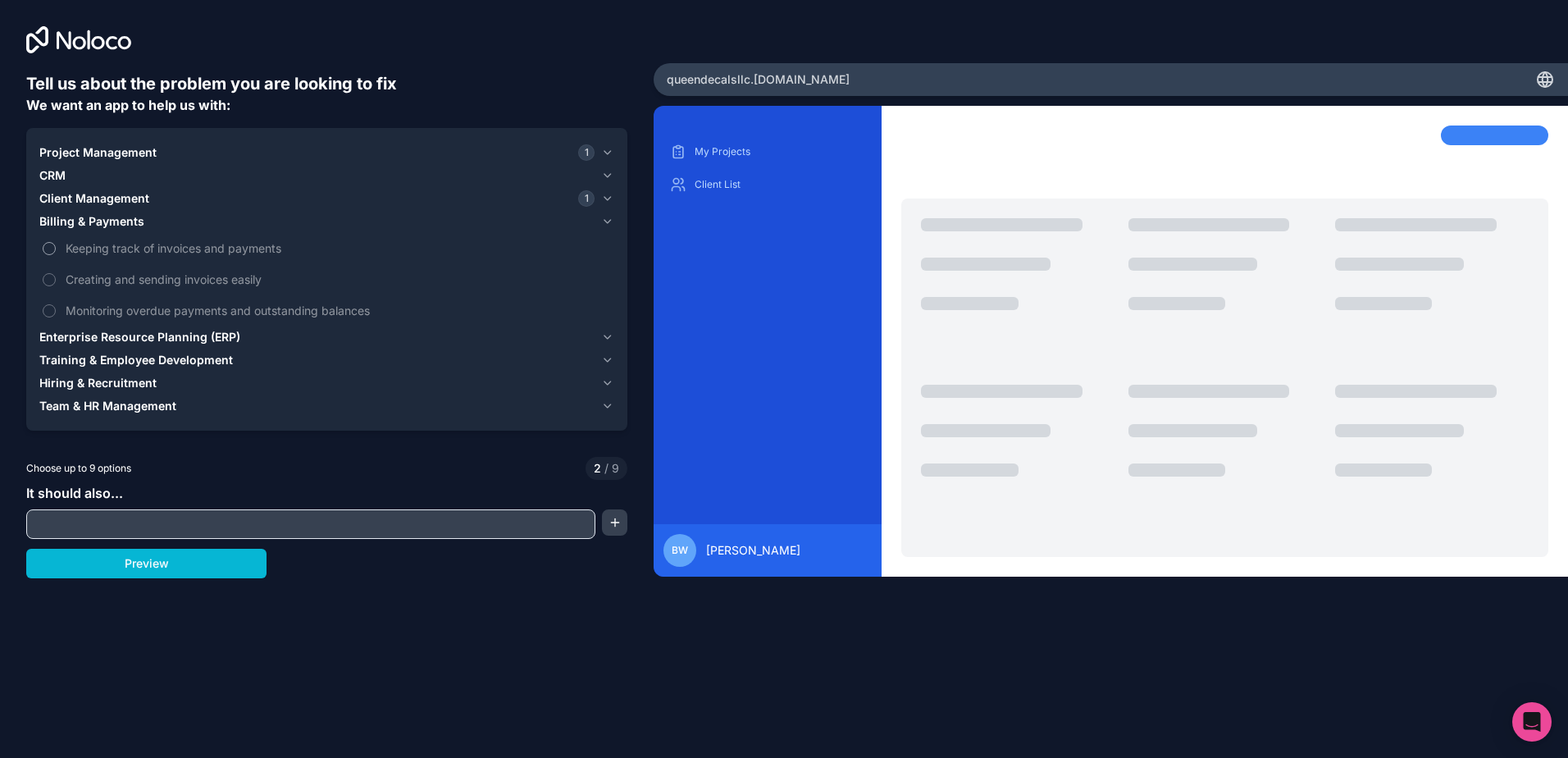
click at [105, 247] on span "Keeping track of invoices and payments" at bounding box center [339, 248] width 546 height 18
click at [56, 247] on button "Keeping track of invoices and payments" at bounding box center [49, 249] width 13 height 13
click at [109, 287] on span "Creating and sending invoices easily" at bounding box center [339, 279] width 546 height 18
click at [56, 287] on button "Creating and sending invoices easily" at bounding box center [49, 279] width 13 height 13
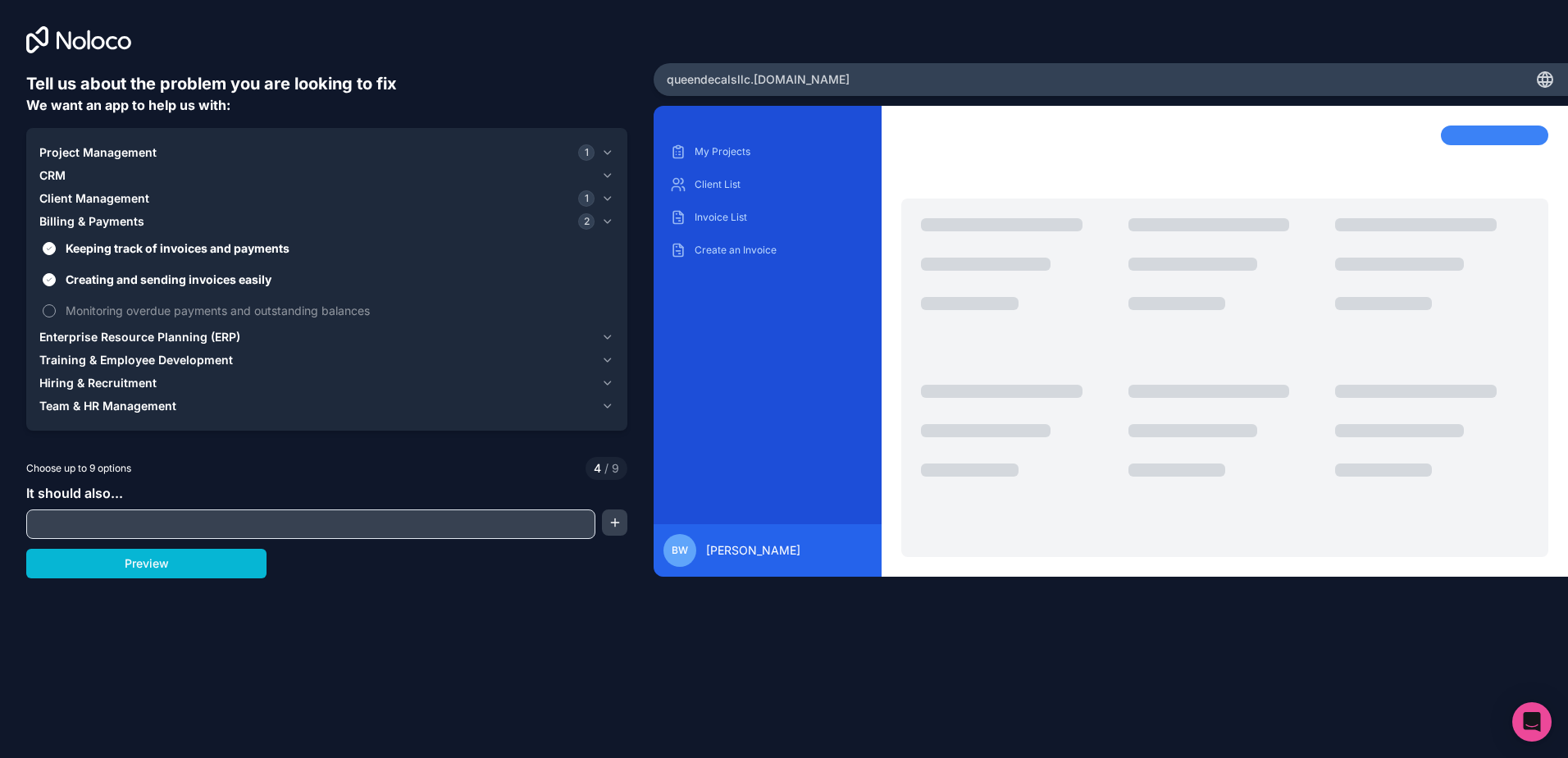
click at [110, 315] on span "Monitoring overdue payments and outstanding balances" at bounding box center [339, 310] width 546 height 18
click at [56, 315] on button "Monitoring overdue payments and outstanding balances" at bounding box center [49, 311] width 13 height 13
click at [81, 222] on span "Billing & Payments" at bounding box center [91, 222] width 105 height 17
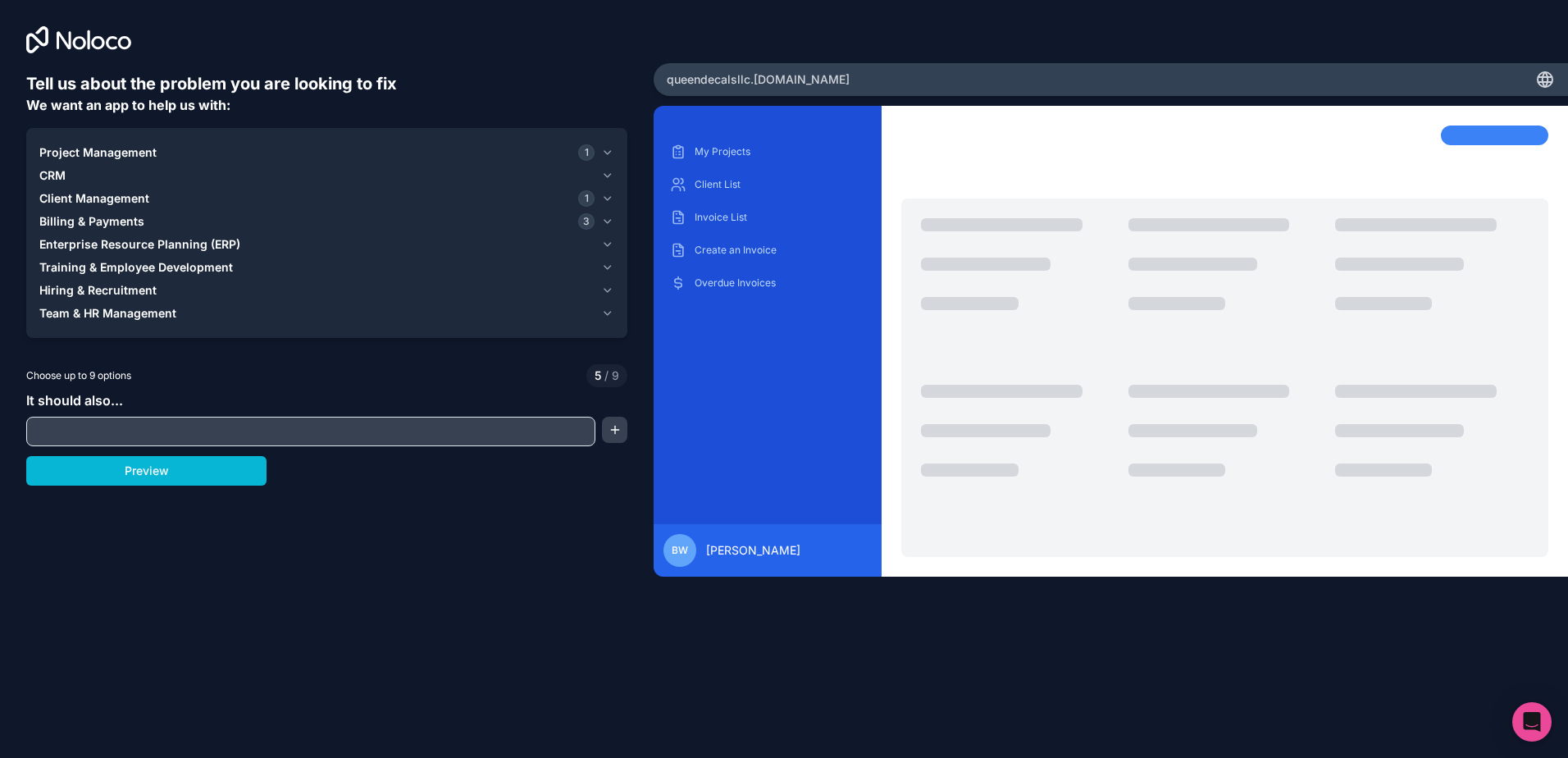
click at [84, 244] on span "Enterprise Resource Planning (ERP)" at bounding box center [139, 245] width 201 height 17
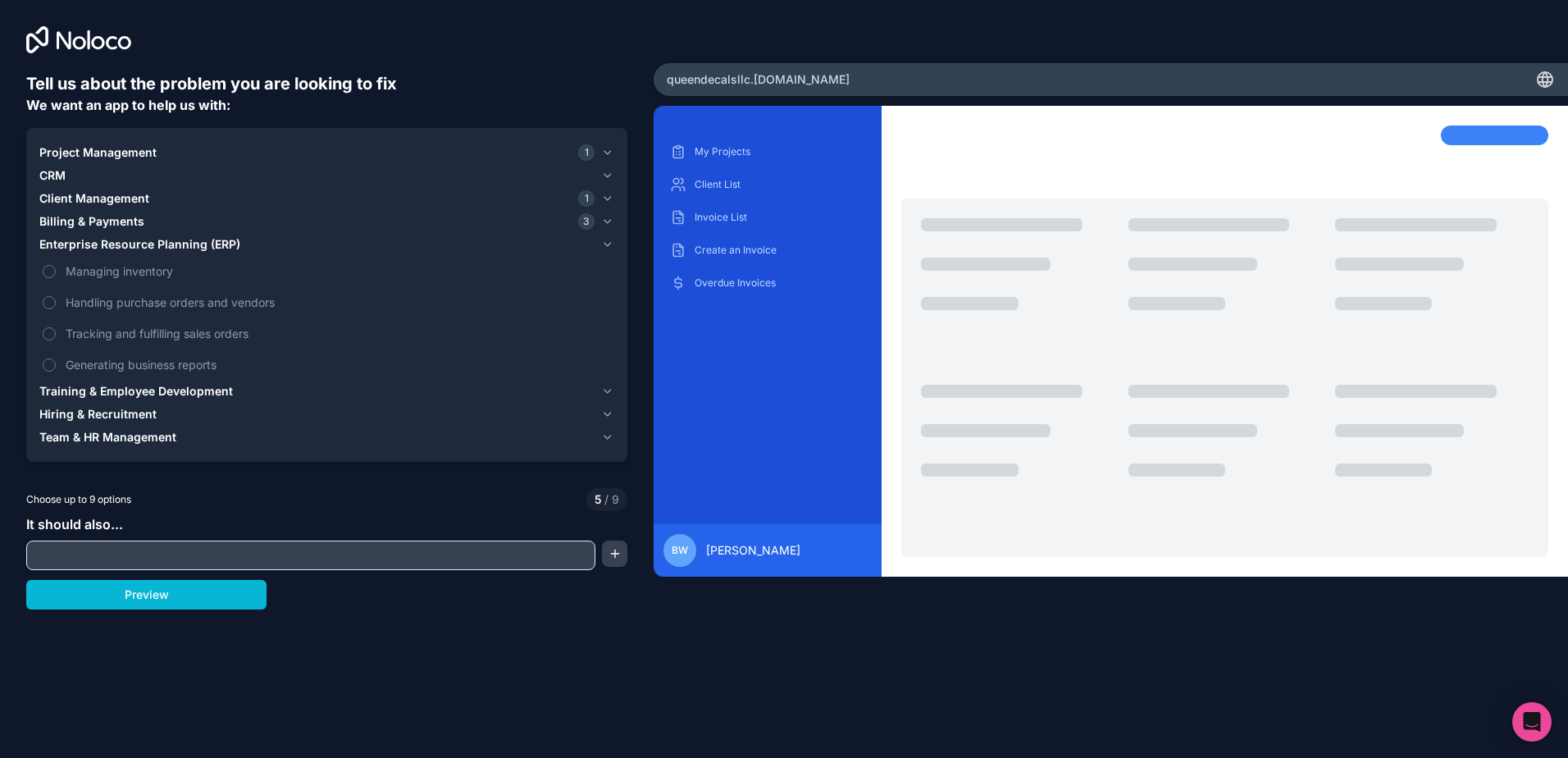
click at [85, 244] on span "Enterprise Resource Planning (ERP)" at bounding box center [139, 245] width 201 height 17
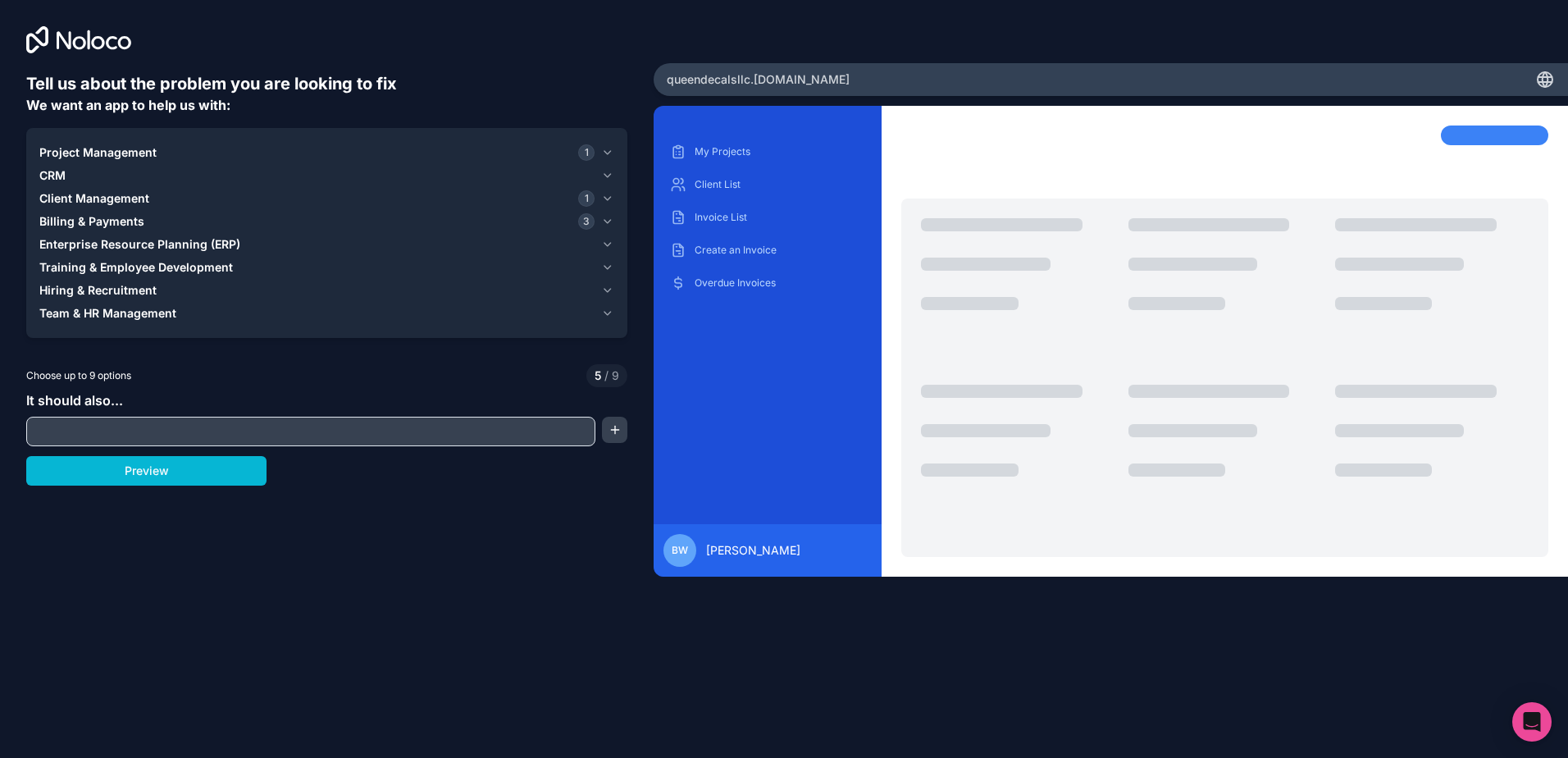
click at [85, 268] on span "Training & Employee Development" at bounding box center [135, 267] width 194 height 17
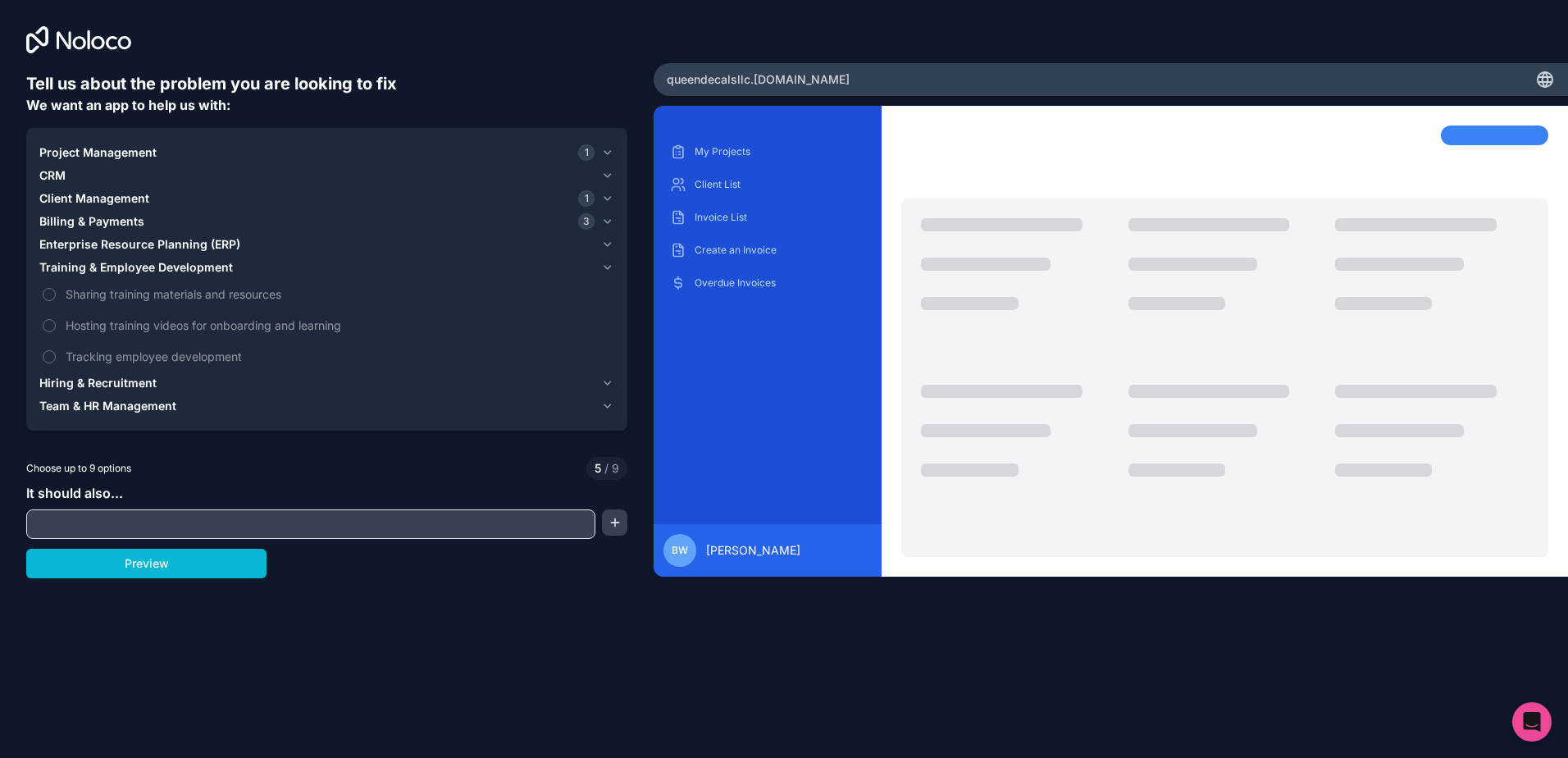
click at [85, 268] on span "Training & Employee Development" at bounding box center [135, 267] width 194 height 17
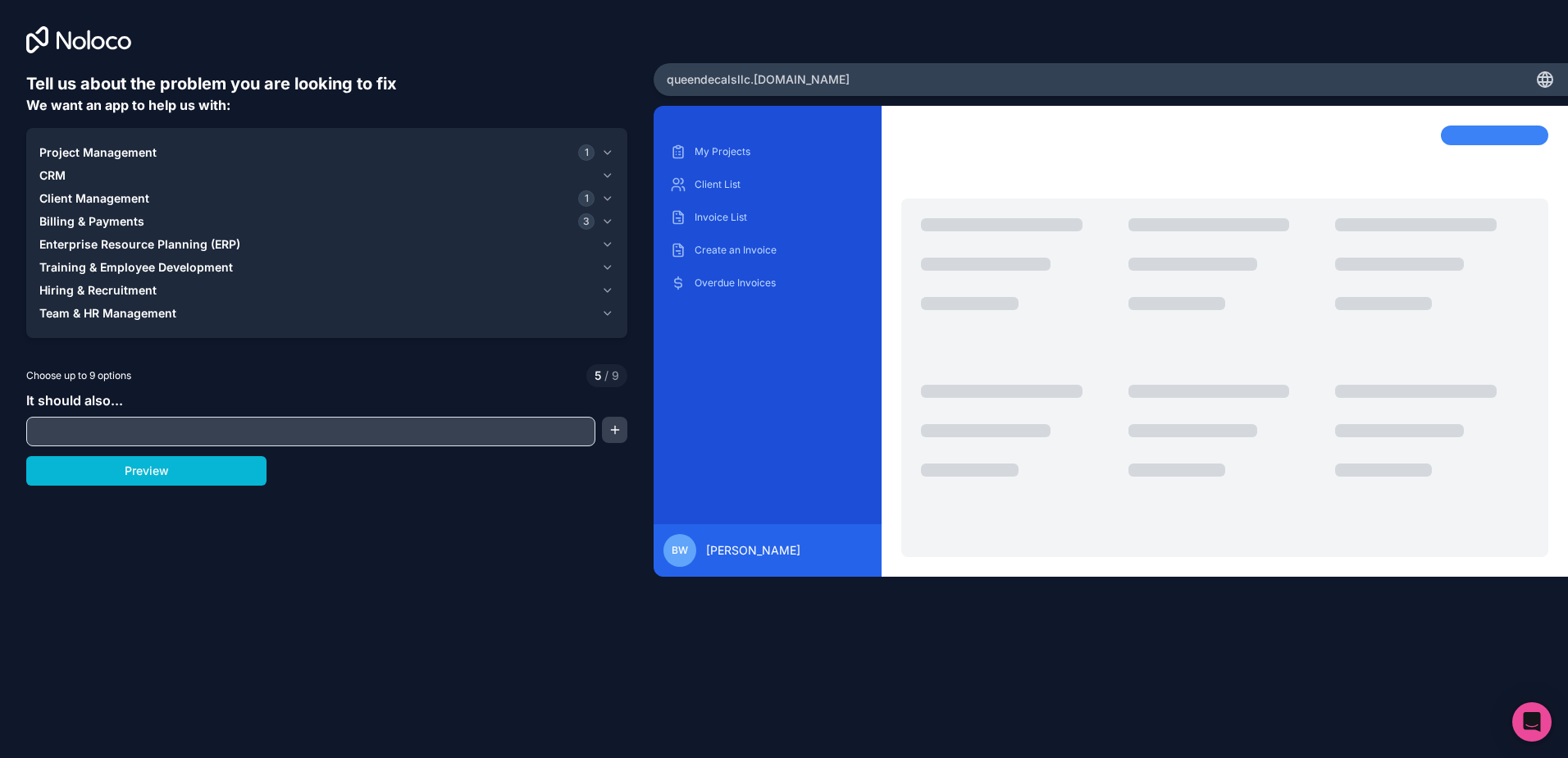
click at [78, 286] on span "Hiring & Recruitment" at bounding box center [97, 290] width 117 height 17
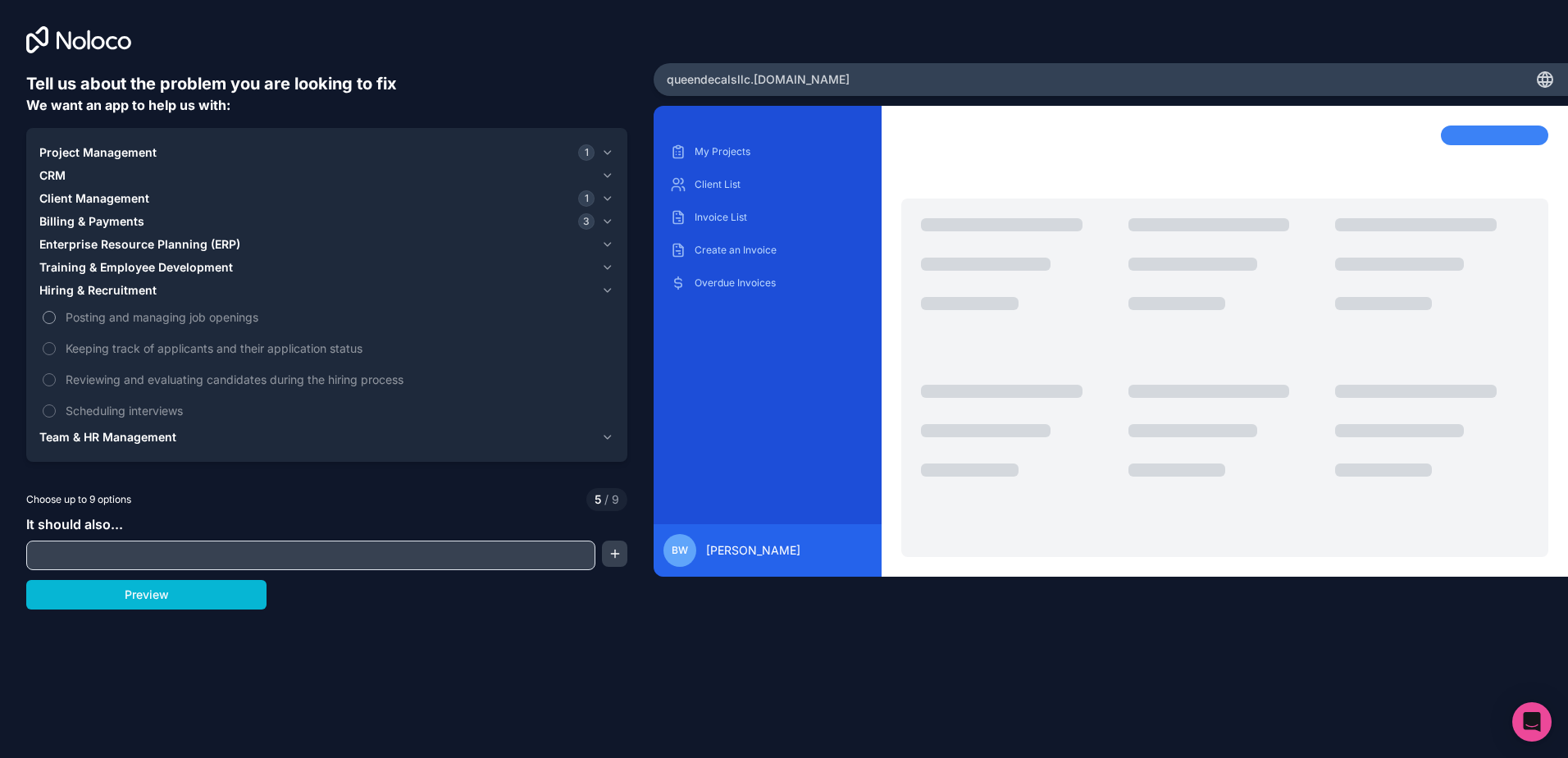
click at [83, 314] on span "Posting and managing job openings" at bounding box center [339, 316] width 546 height 18
click at [56, 314] on button "Posting and managing job openings" at bounding box center [49, 317] width 13 height 13
click at [77, 348] on span "Keeping track of applicants and their application status" at bounding box center [339, 348] width 546 height 18
click at [56, 348] on button "Keeping track of applicants and their application status" at bounding box center [49, 349] width 13 height 13
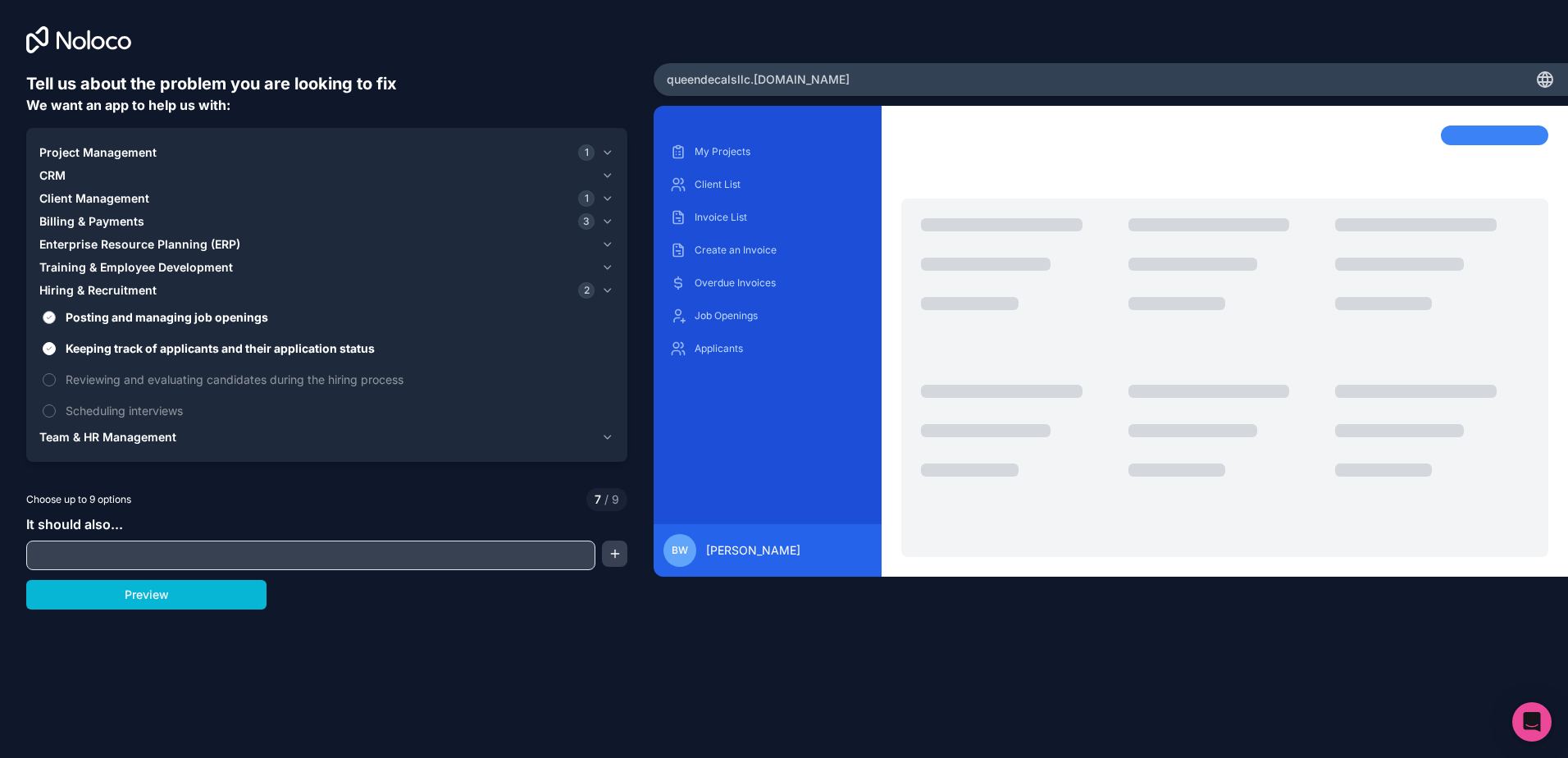
click at [82, 315] on span "Posting and managing job openings" at bounding box center [339, 316] width 546 height 18
click at [56, 315] on button "Posting and managing job openings" at bounding box center [49, 317] width 13 height 13
click at [92, 380] on span "Reviewing and evaluating candidates during the hiring process" at bounding box center [339, 379] width 546 height 18
click at [56, 380] on button "Reviewing and evaluating candidates during the hiring process" at bounding box center [49, 379] width 13 height 13
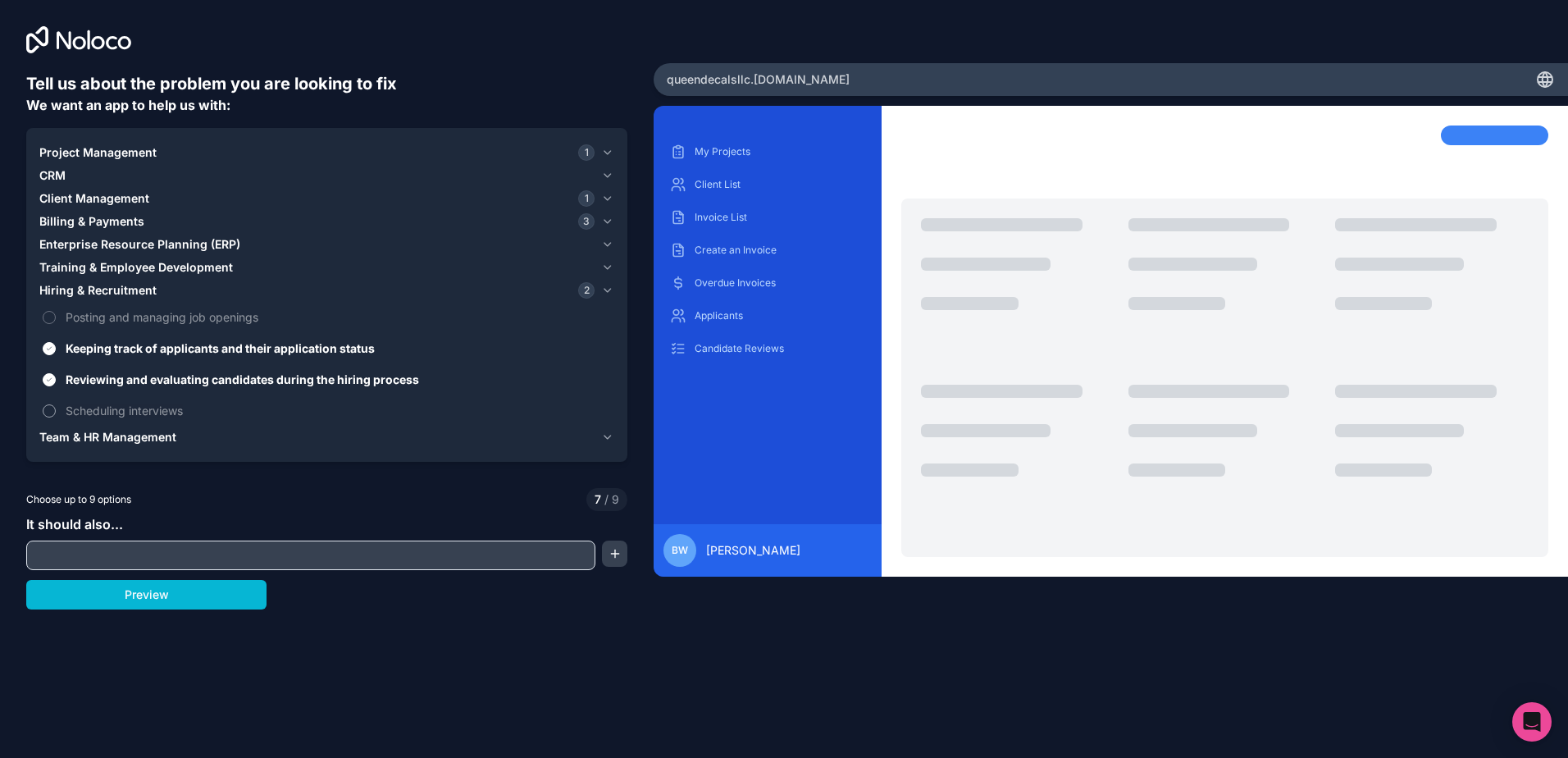
click at [88, 406] on span "Scheduling interviews" at bounding box center [339, 410] width 546 height 18
click at [56, 406] on button "Scheduling interviews" at bounding box center [49, 411] width 13 height 13
click at [85, 433] on span "Team & HR Management" at bounding box center [108, 437] width 137 height 17
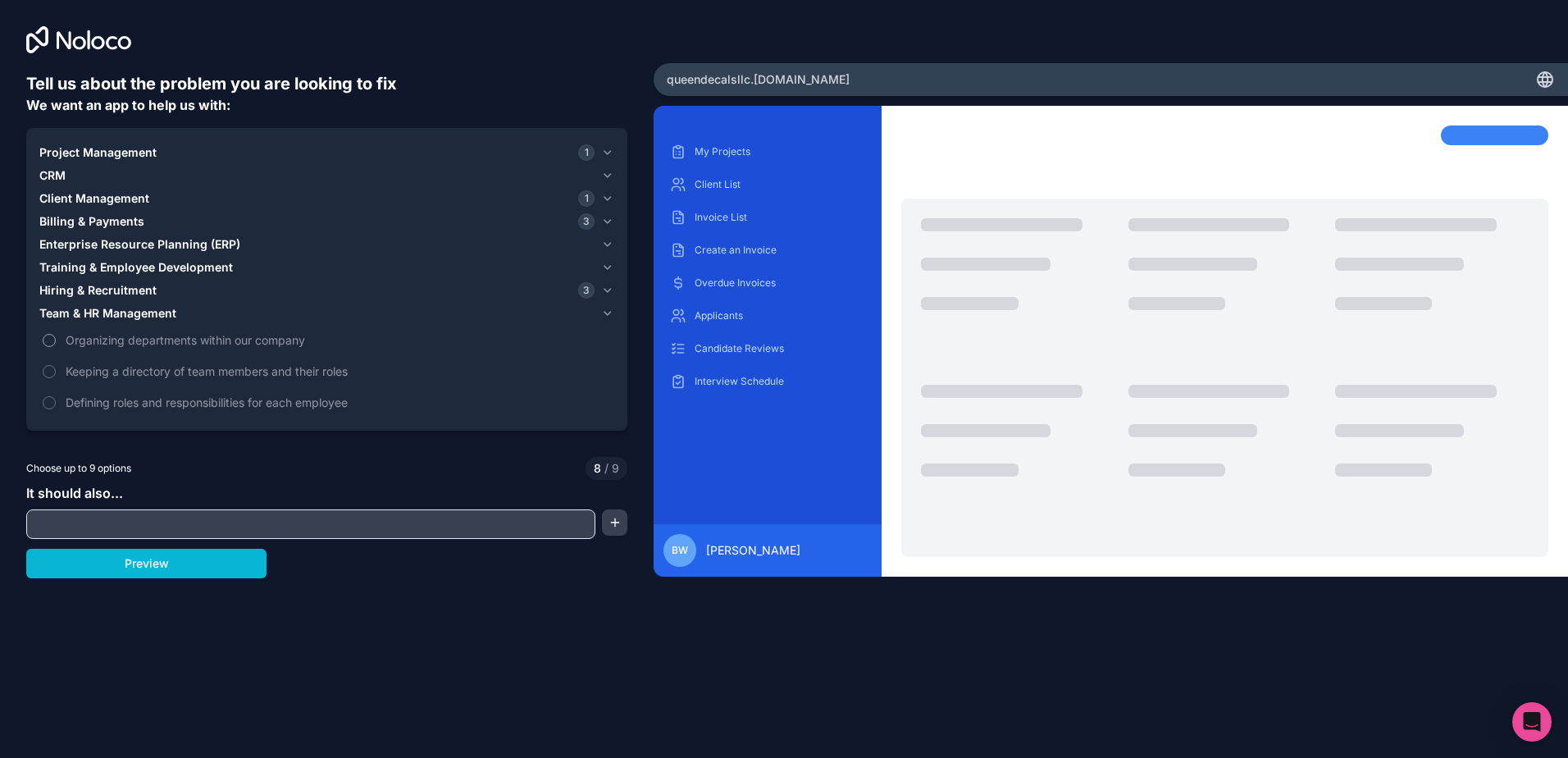
click at [103, 340] on span "Organizing departments within our company" at bounding box center [339, 340] width 546 height 18
click at [56, 340] on button "Organizing departments within our company" at bounding box center [49, 340] width 13 height 13
click at [106, 371] on span "Keeping a directory of team members and their roles" at bounding box center [339, 371] width 546 height 18
click at [75, 336] on span "Organizing departments within our company" at bounding box center [339, 340] width 546 height 18
click at [56, 336] on button "Organizing departments within our company" at bounding box center [49, 340] width 13 height 13
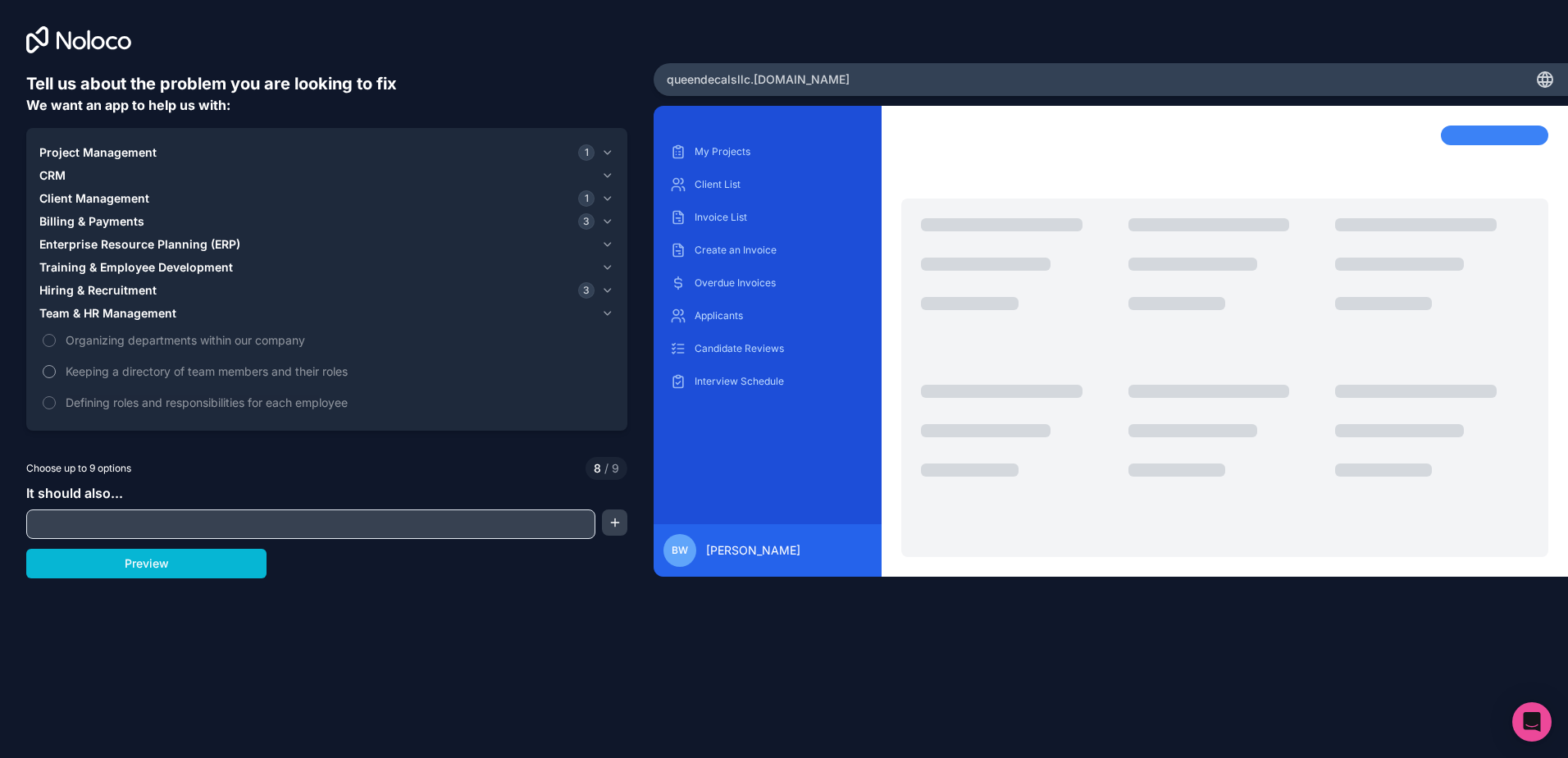
click at [75, 357] on label "Keeping a directory of team members and their roles" at bounding box center [327, 371] width 575 height 31
click at [56, 365] on button "Keeping a directory of team members and their roles" at bounding box center [49, 371] width 13 height 13
click at [82, 262] on span "Training & Employee Development" at bounding box center [135, 267] width 194 height 17
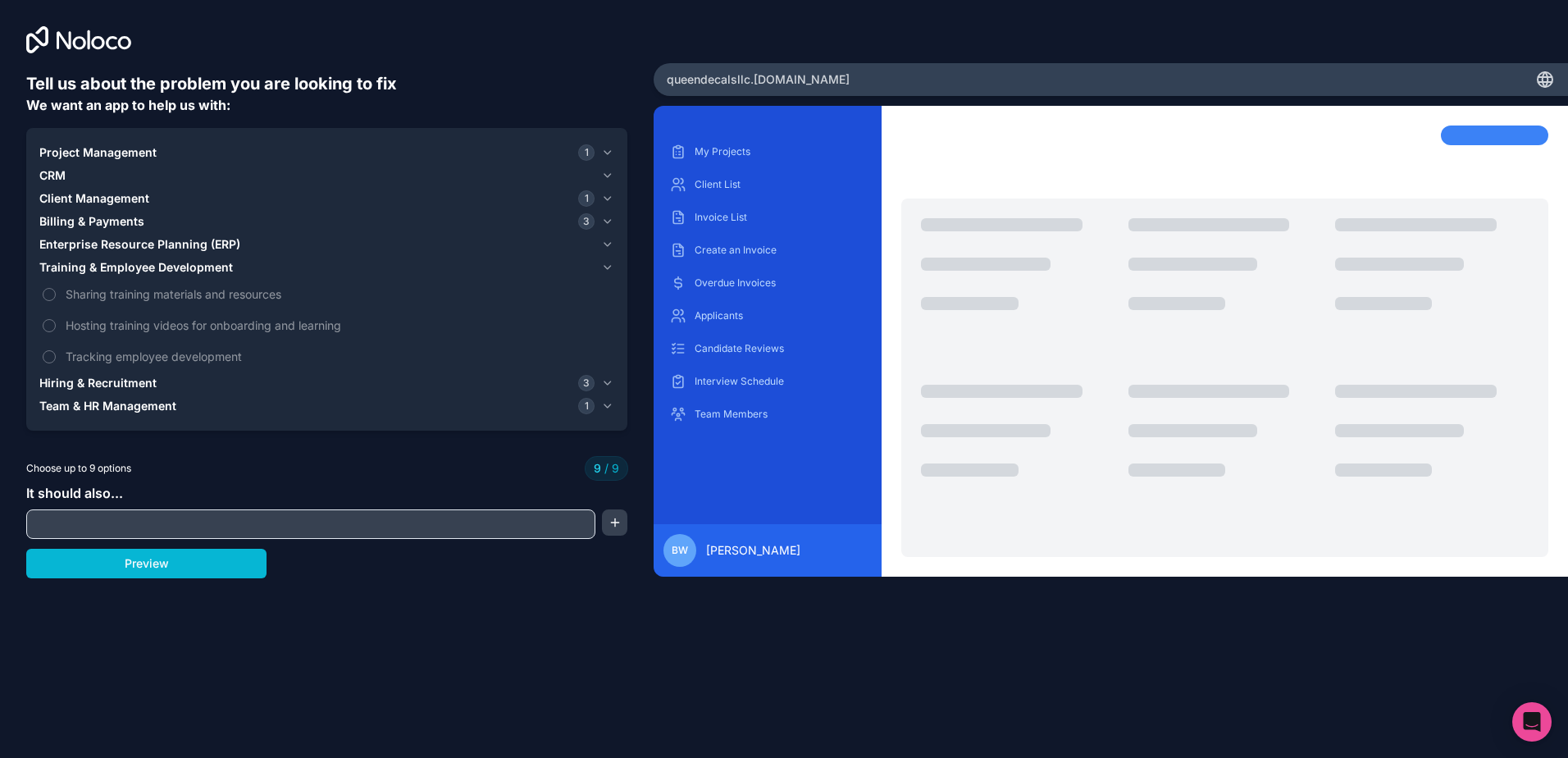
click at [83, 263] on span "Training & Employee Development" at bounding box center [135, 267] width 194 height 17
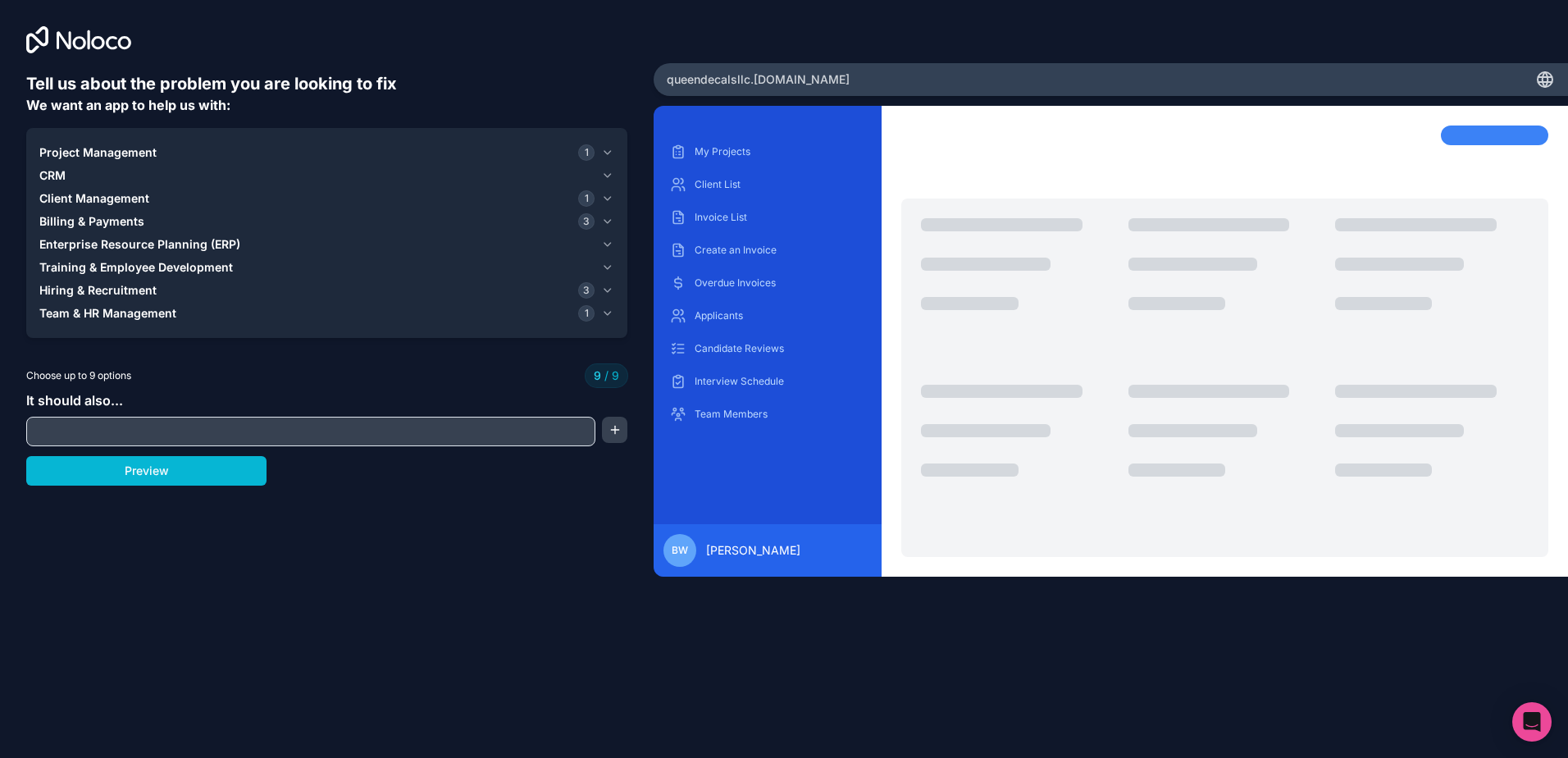
click at [86, 243] on span "Enterprise Resource Planning (ERP)" at bounding box center [139, 245] width 201 height 17
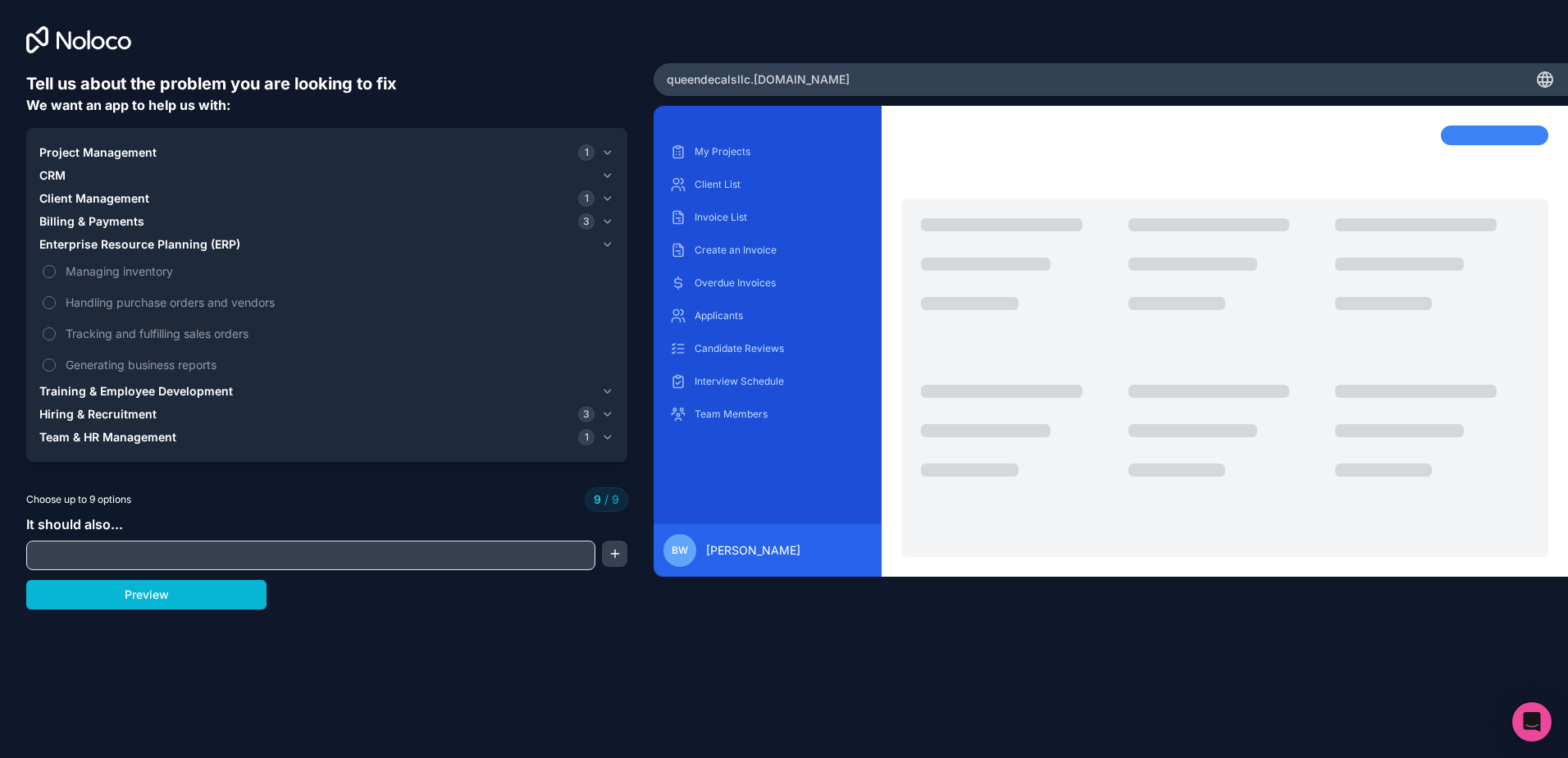
click at [86, 243] on span "Enterprise Resource Planning (ERP)" at bounding box center [139, 245] width 201 height 17
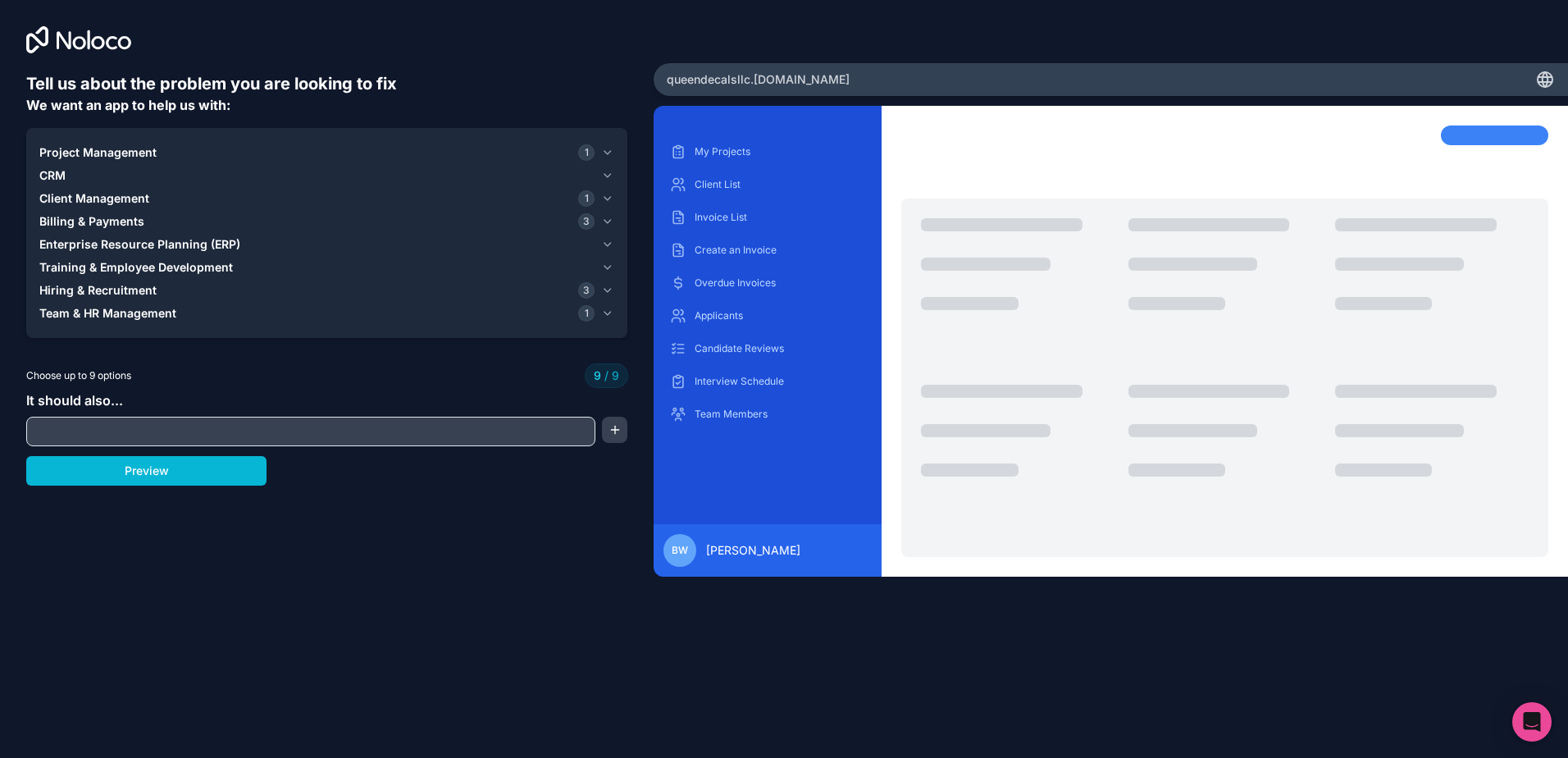
click at [86, 223] on span "Billing & Payments" at bounding box center [91, 222] width 105 height 17
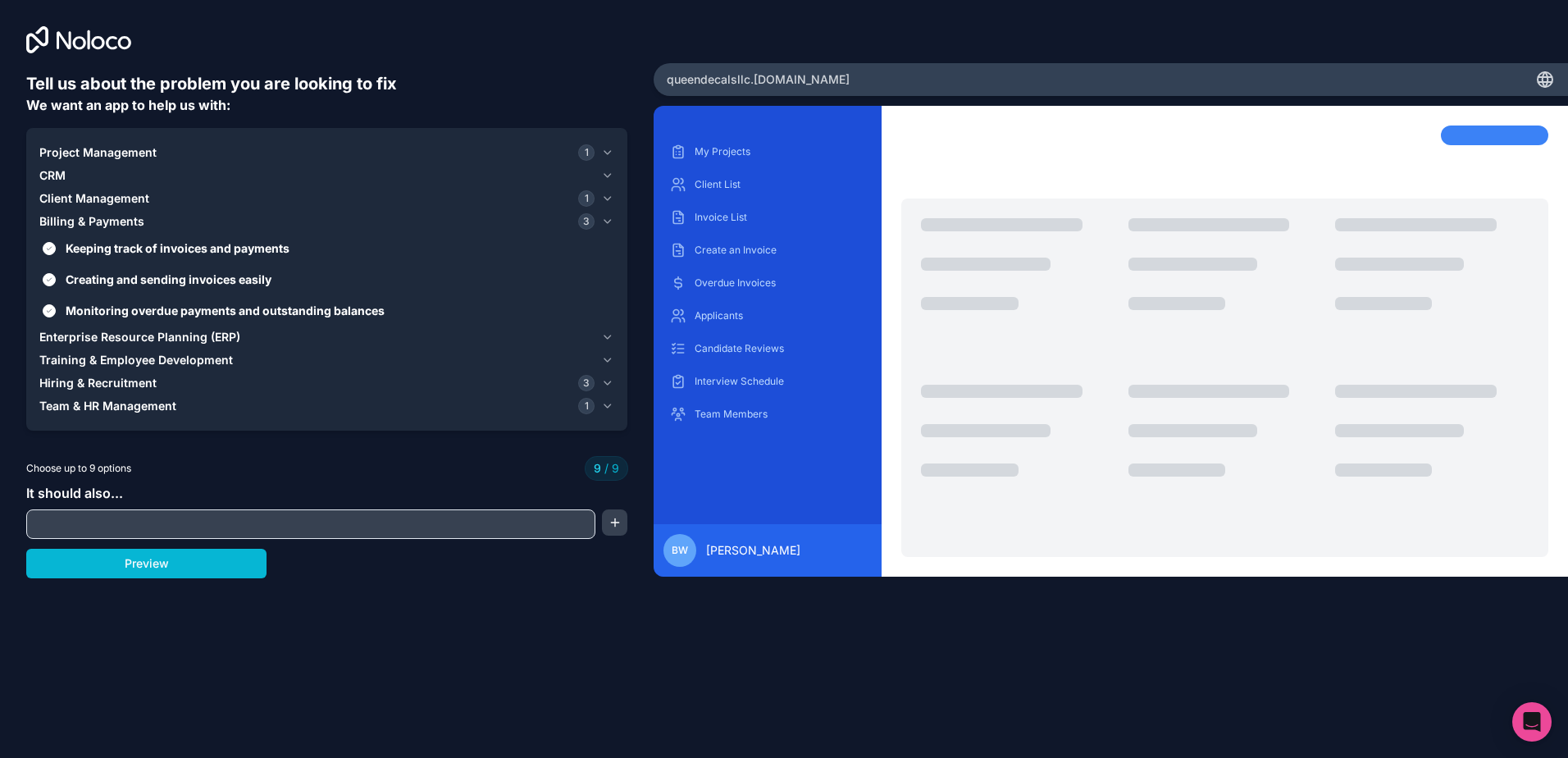
click at [86, 222] on span "Billing & Payments" at bounding box center [91, 222] width 105 height 17
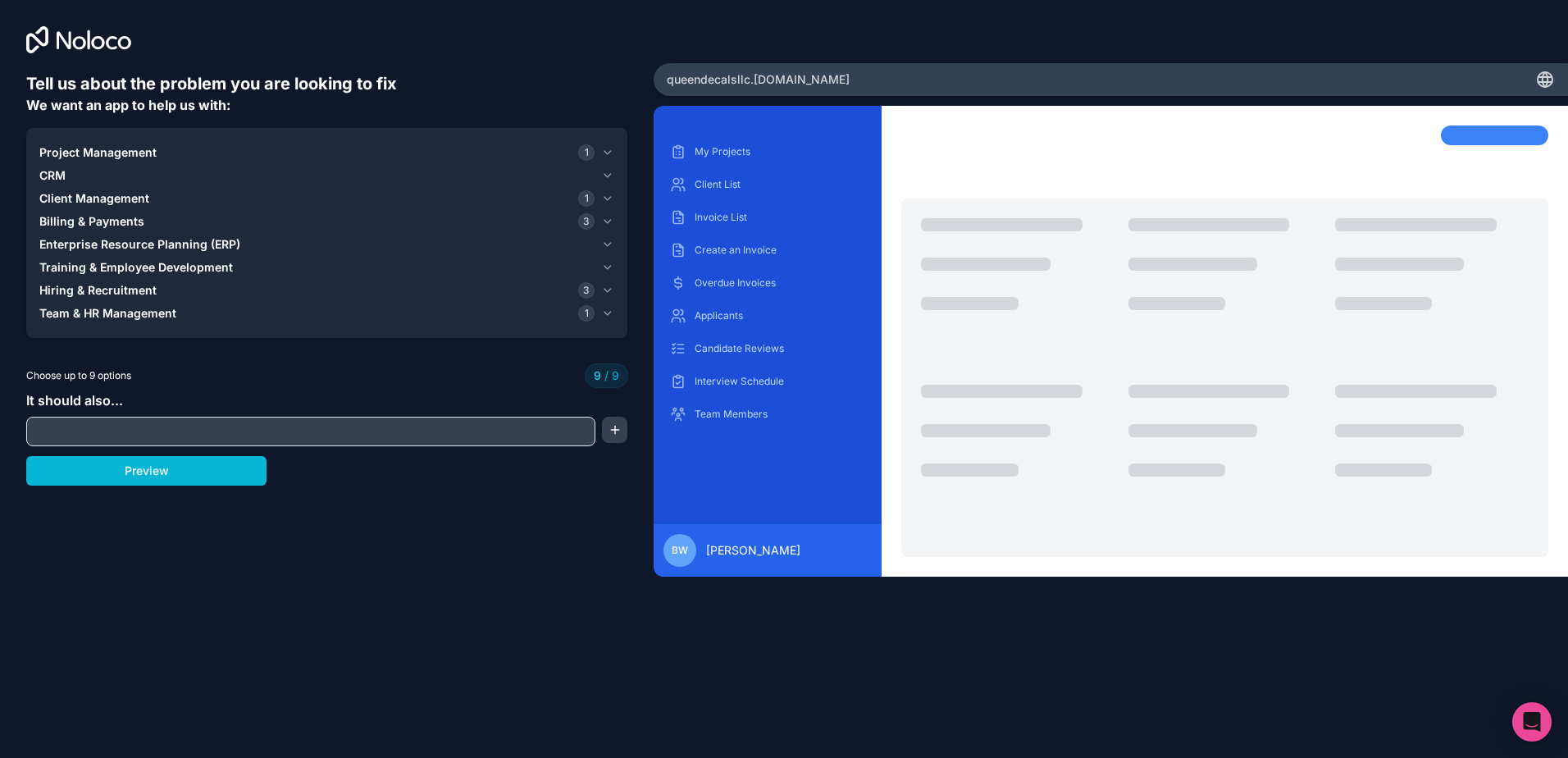
click at [90, 201] on span "Client Management" at bounding box center [94, 199] width 109 height 17
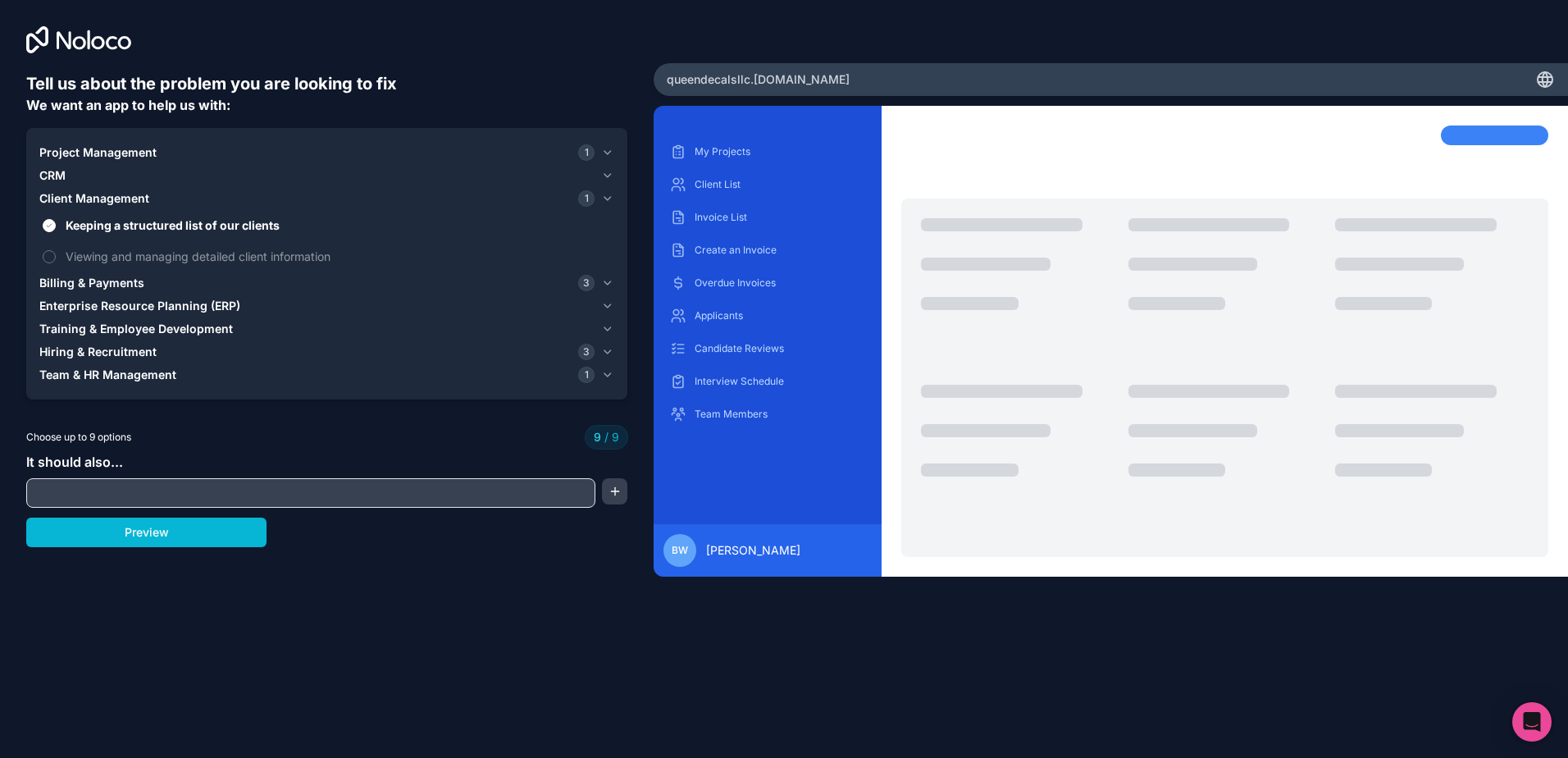
click at [95, 199] on span "Client Management" at bounding box center [94, 199] width 109 height 17
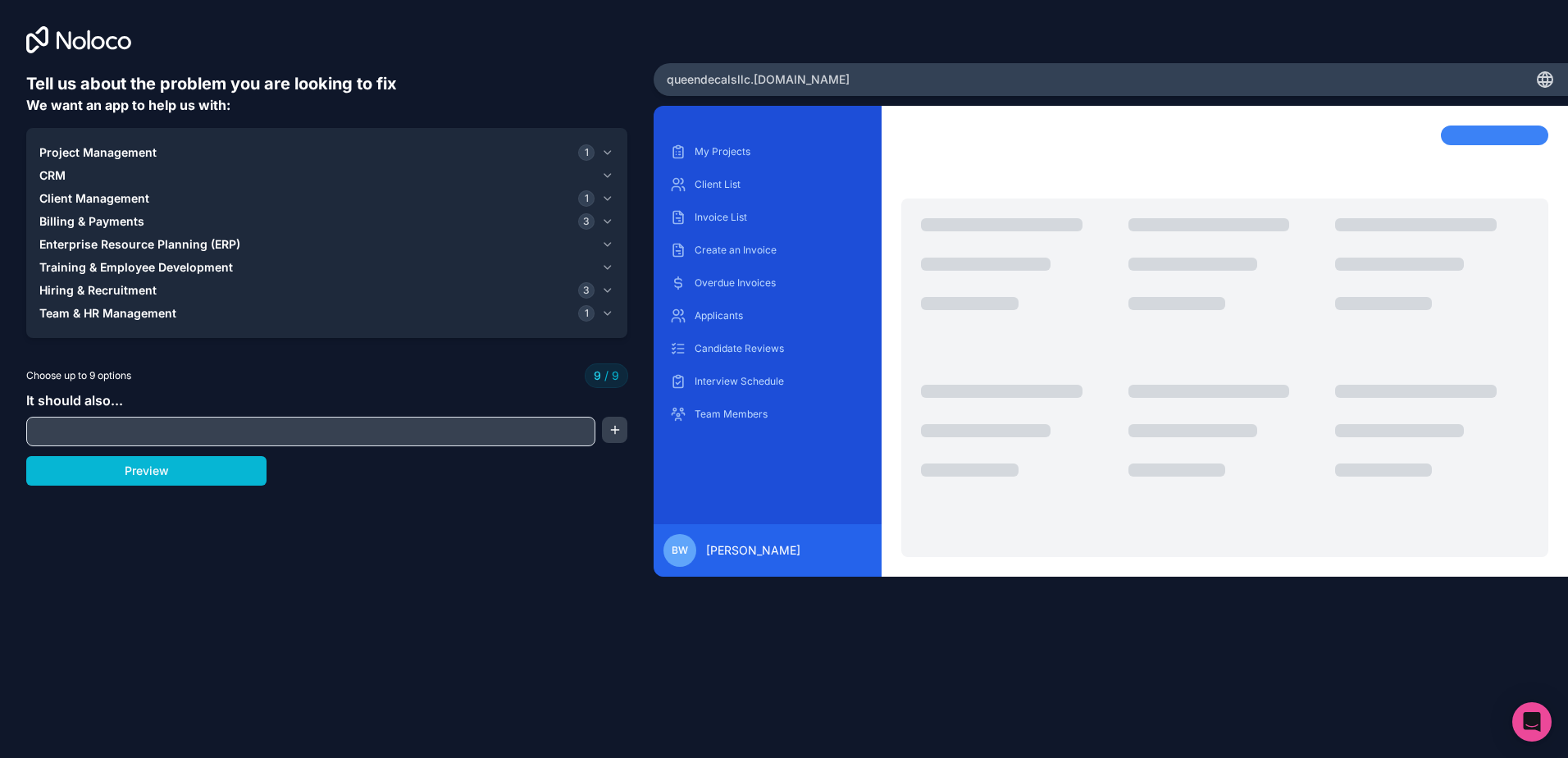
click at [90, 184] on button "CRM" at bounding box center [327, 175] width 575 height 23
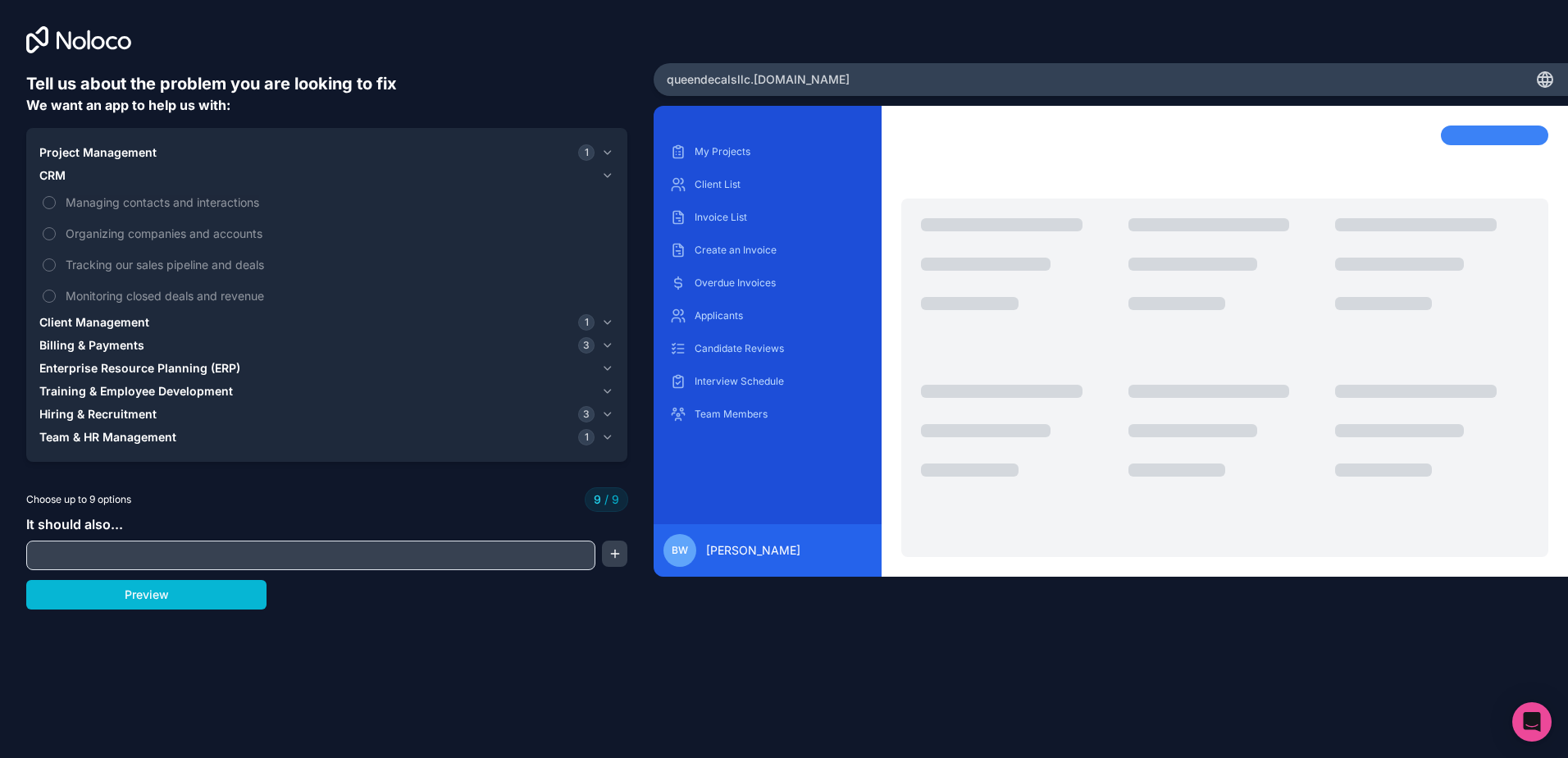
click at [79, 179] on div "CRM" at bounding box center [316, 175] width 556 height 17
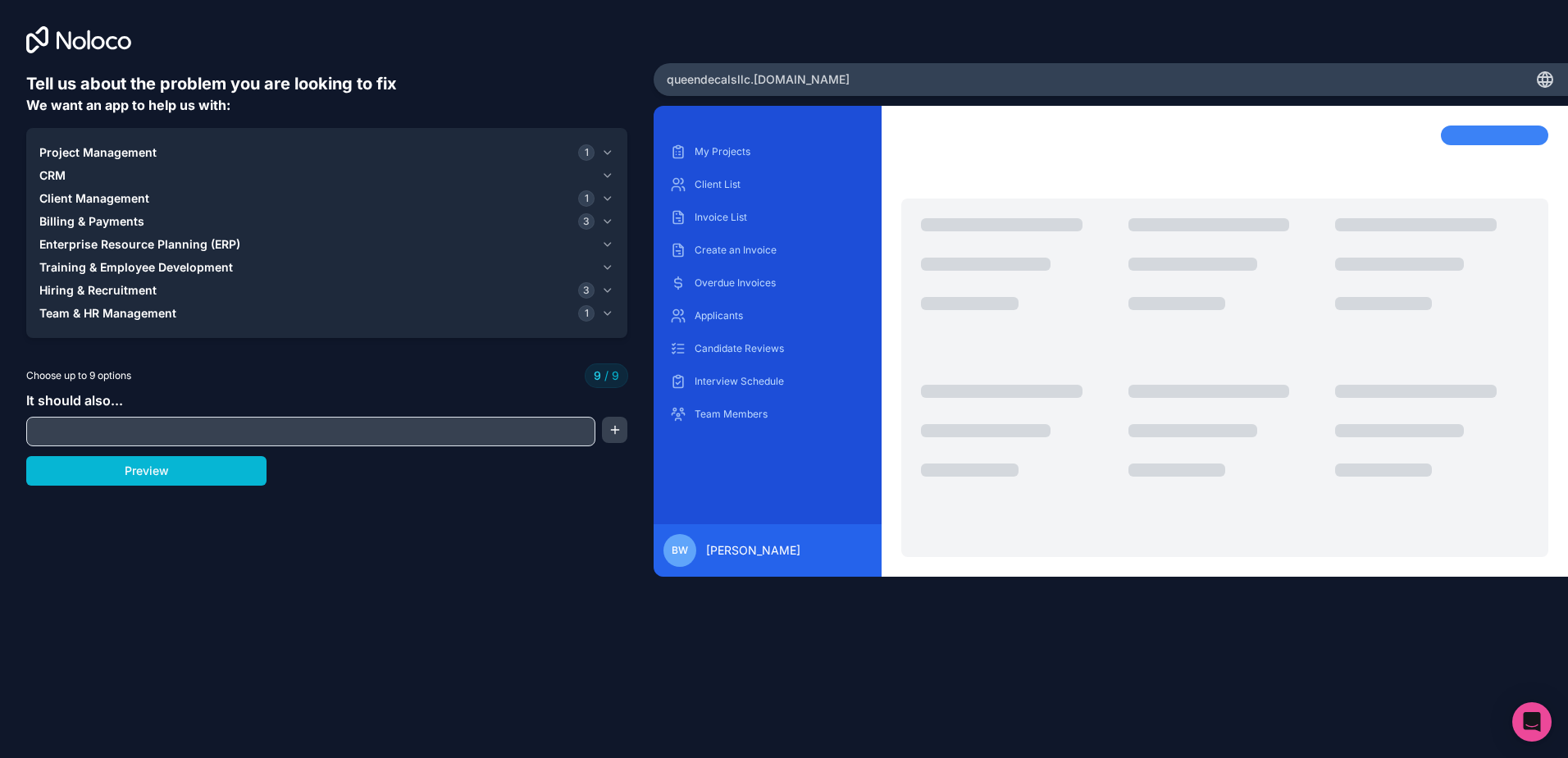
click at [82, 154] on span "Project Management" at bounding box center [97, 153] width 117 height 17
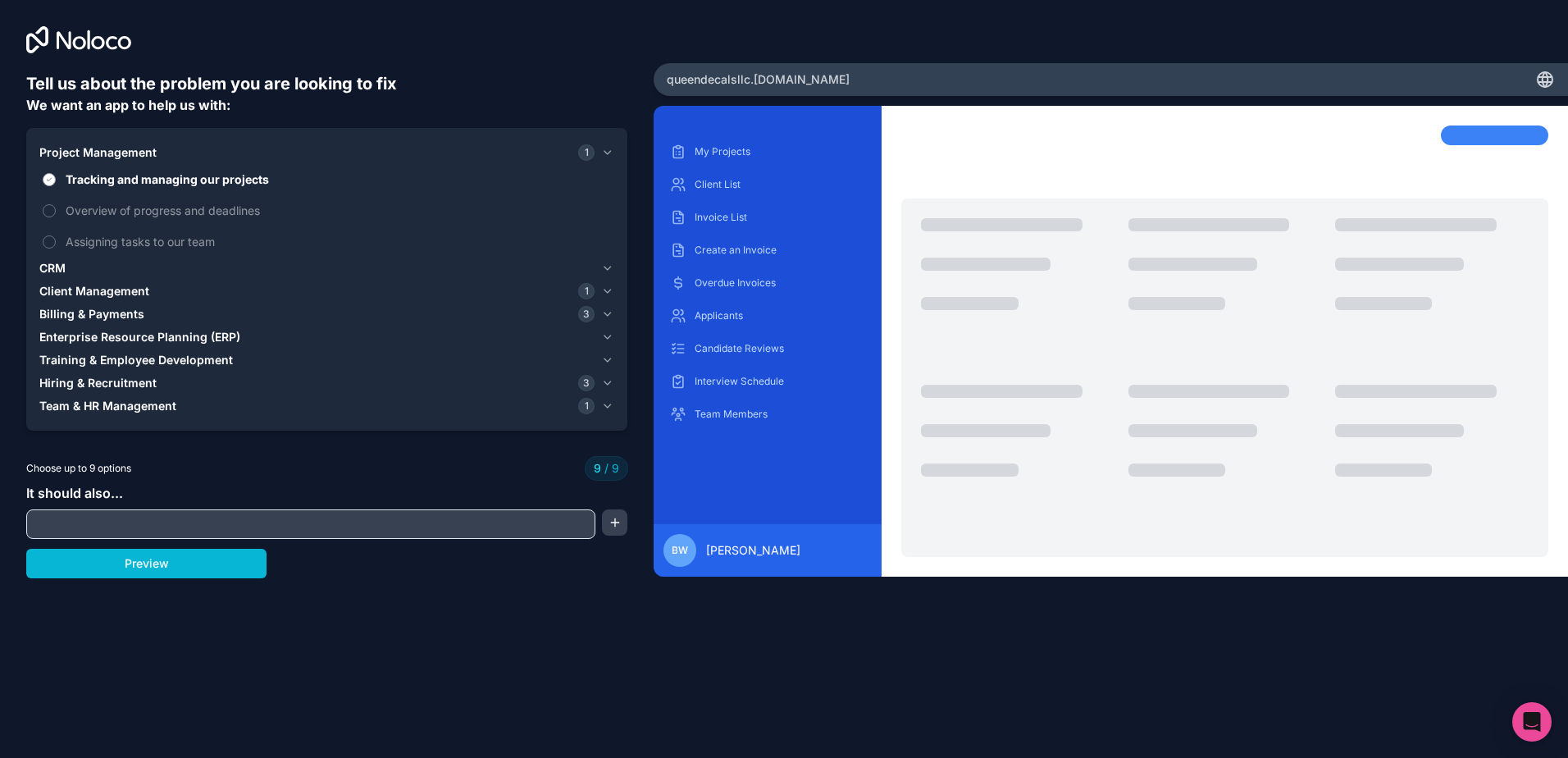
click at [84, 184] on span "Tracking and managing our projects" at bounding box center [339, 179] width 546 height 18
click at [56, 184] on button "Tracking and managing our projects" at bounding box center [49, 180] width 13 height 13
click at [88, 152] on span "Project Management" at bounding box center [97, 153] width 117 height 17
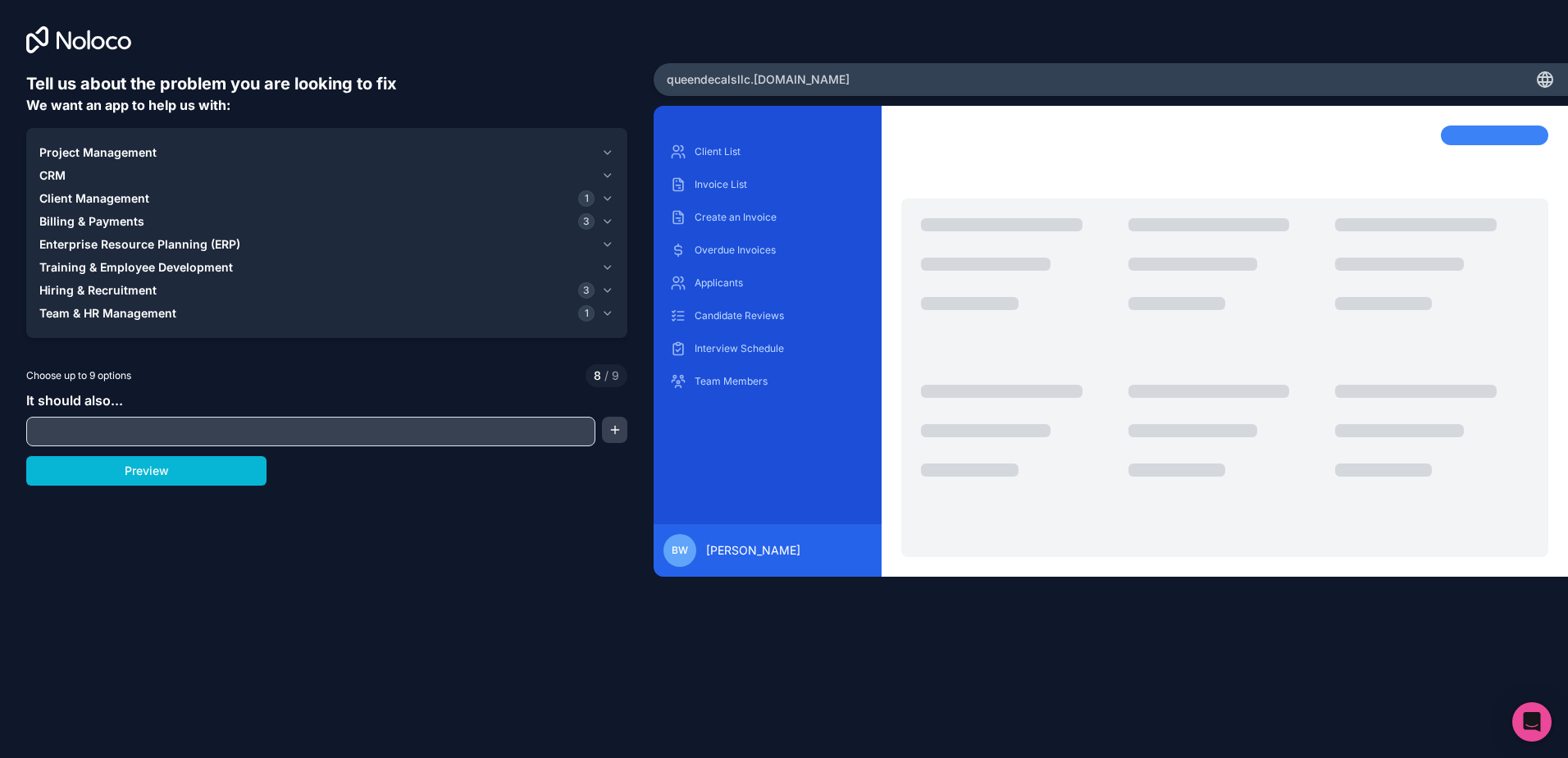
click at [78, 293] on span "Hiring & Recruitment" at bounding box center [97, 290] width 117 height 17
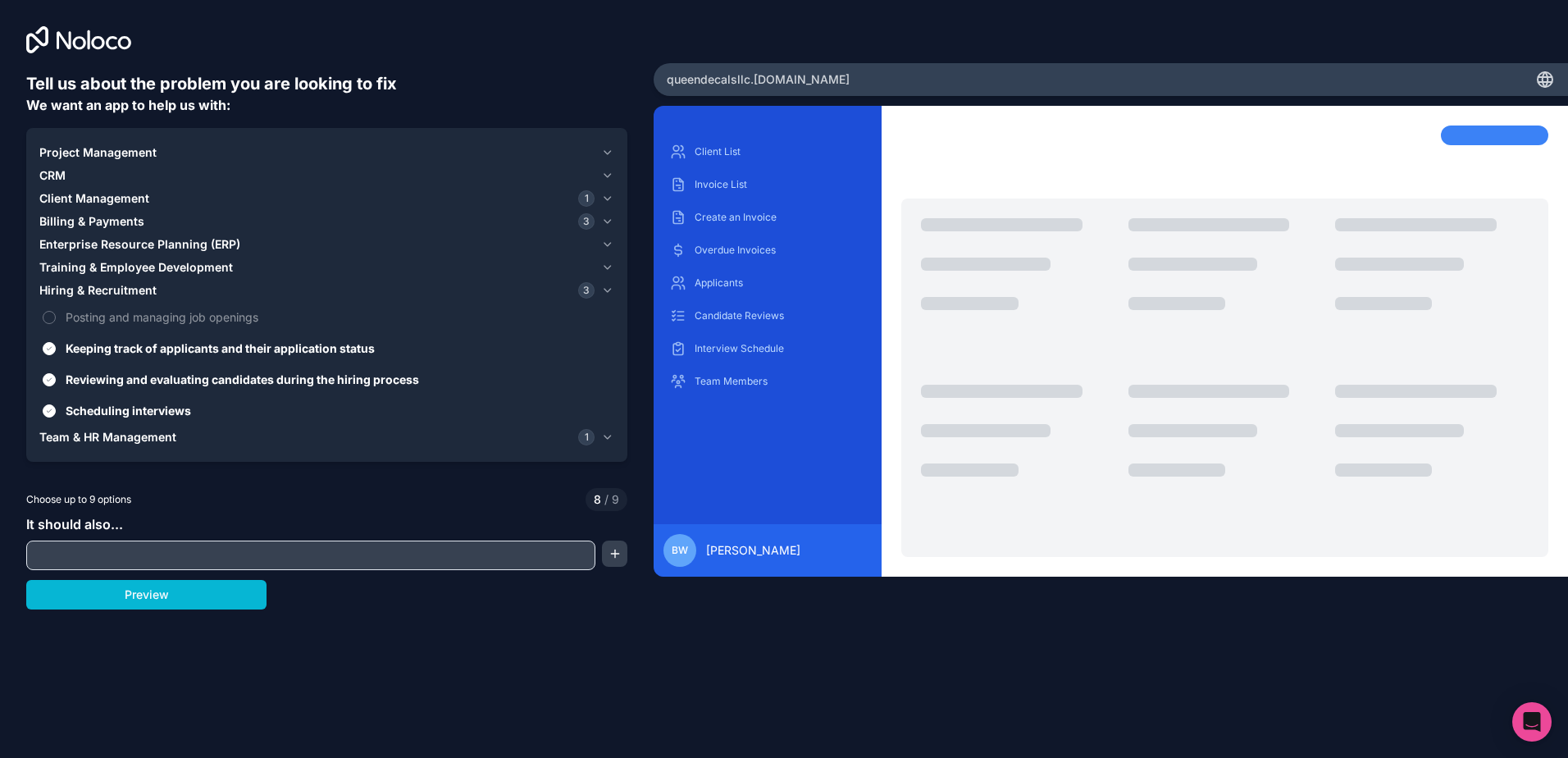
click at [78, 293] on span "Hiring & Recruitment" at bounding box center [97, 290] width 117 height 17
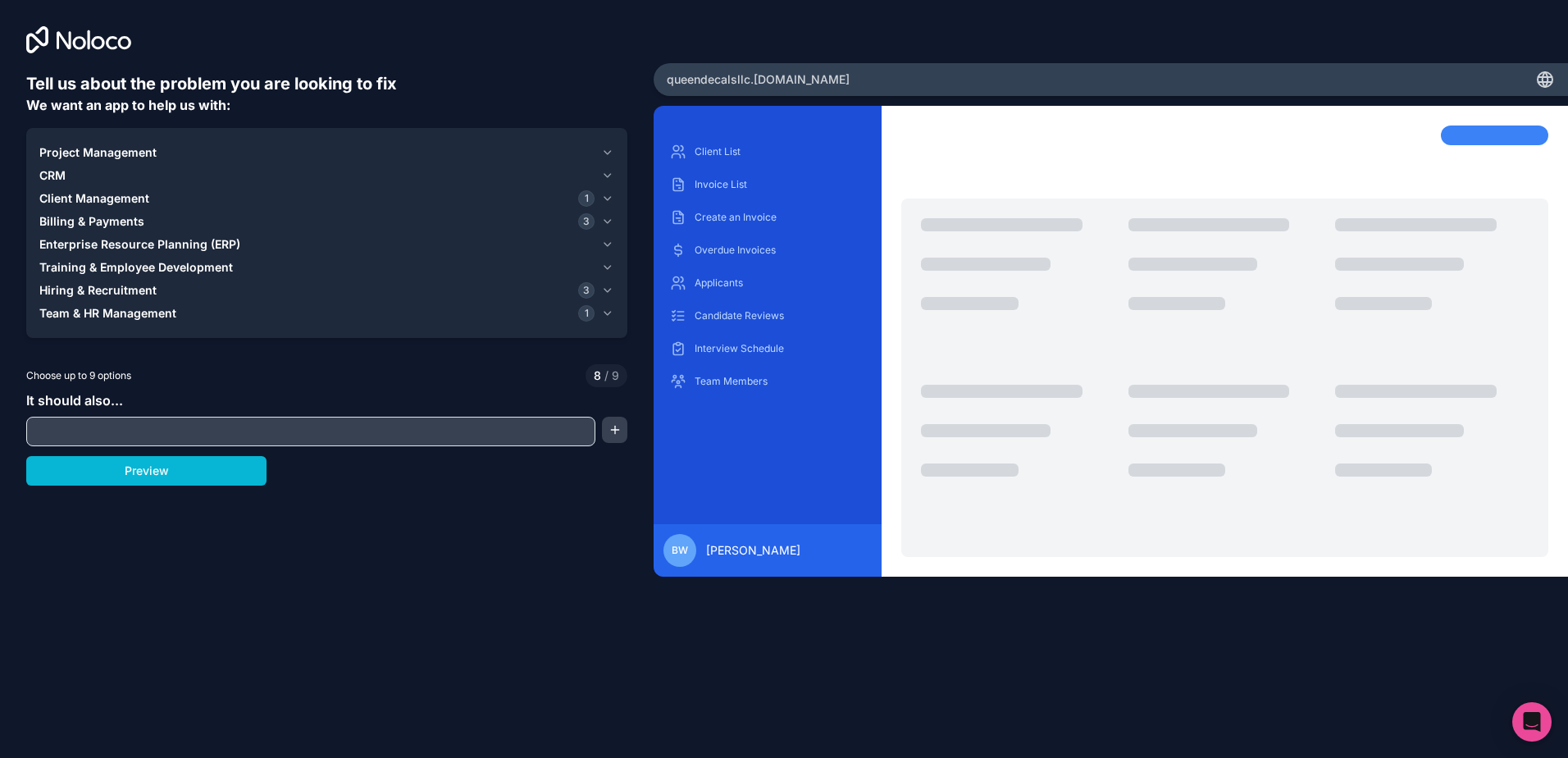
click at [72, 313] on span "Team & HR Management" at bounding box center [108, 314] width 137 height 17
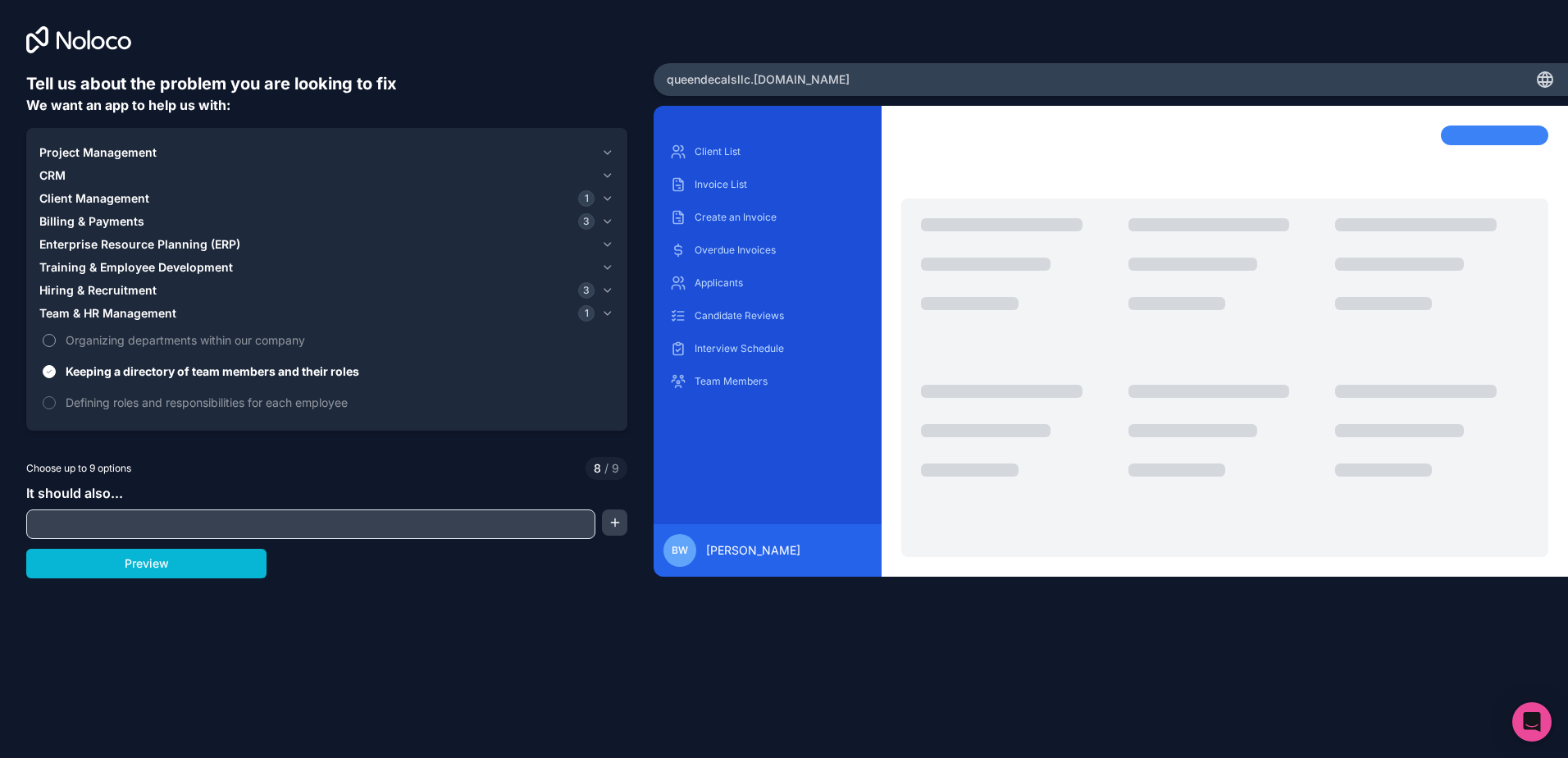
click at [72, 340] on span "Organizing departments within our company" at bounding box center [339, 340] width 546 height 18
click at [56, 340] on button "Organizing departments within our company" at bounding box center [49, 340] width 13 height 13
click at [131, 524] on input "text" at bounding box center [311, 524] width 561 height 23
click at [164, 562] on button "Preview" at bounding box center [146, 563] width 240 height 30
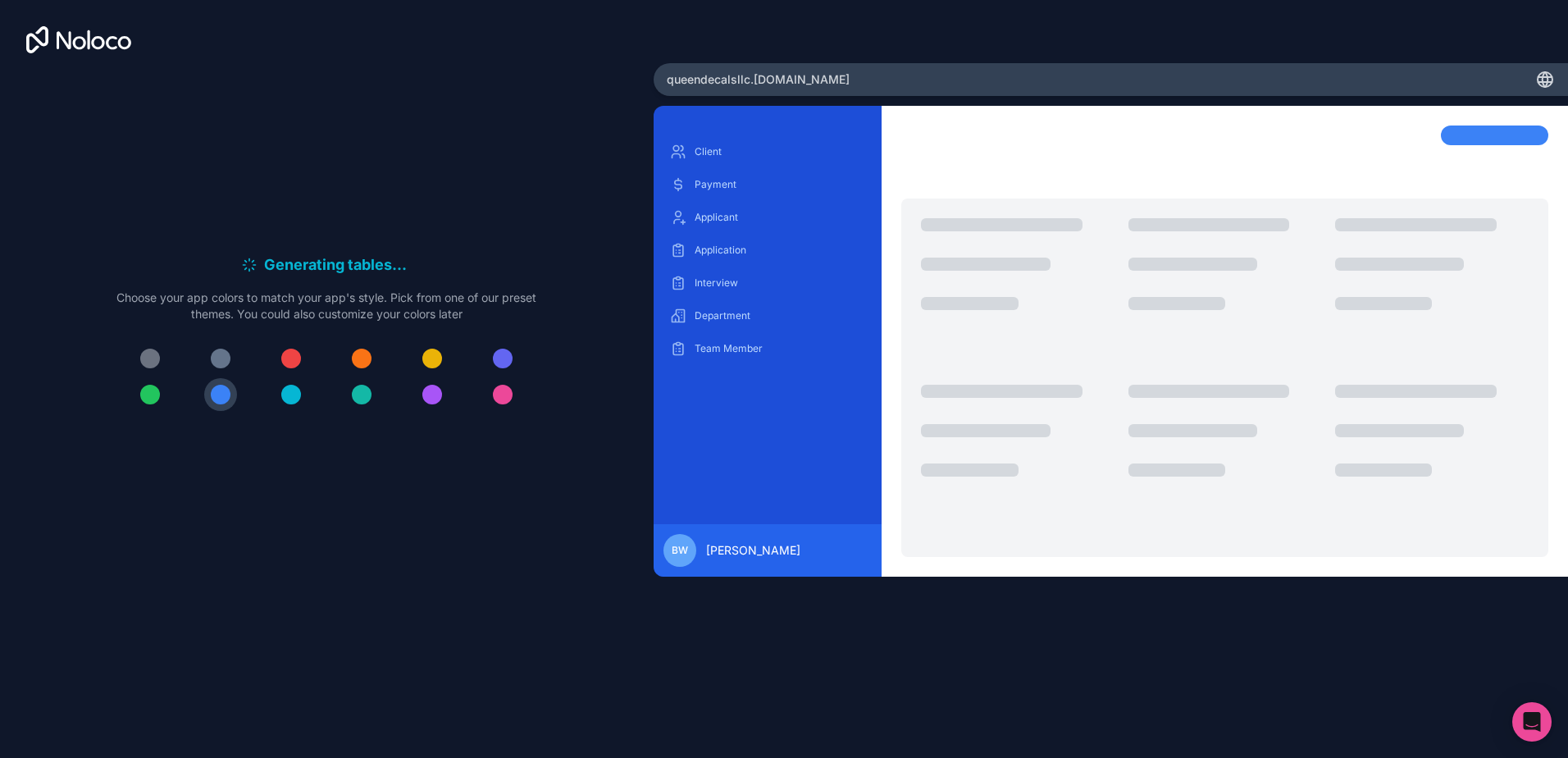
click at [754, 80] on span "queendecalsllc .noloco.co" at bounding box center [758, 80] width 183 height 17
click at [754, 81] on span "queendecalsllc .noloco.co" at bounding box center [758, 80] width 183 height 17
click at [754, 82] on icon at bounding box center [1545, 82] width 14 height 0
click at [359, 336] on div "Generating sample data . . . Meanwhile, let's personalize it! Choose your app c…" at bounding box center [327, 339] width 420 height 171
click at [503, 393] on div at bounding box center [502, 394] width 19 height 19
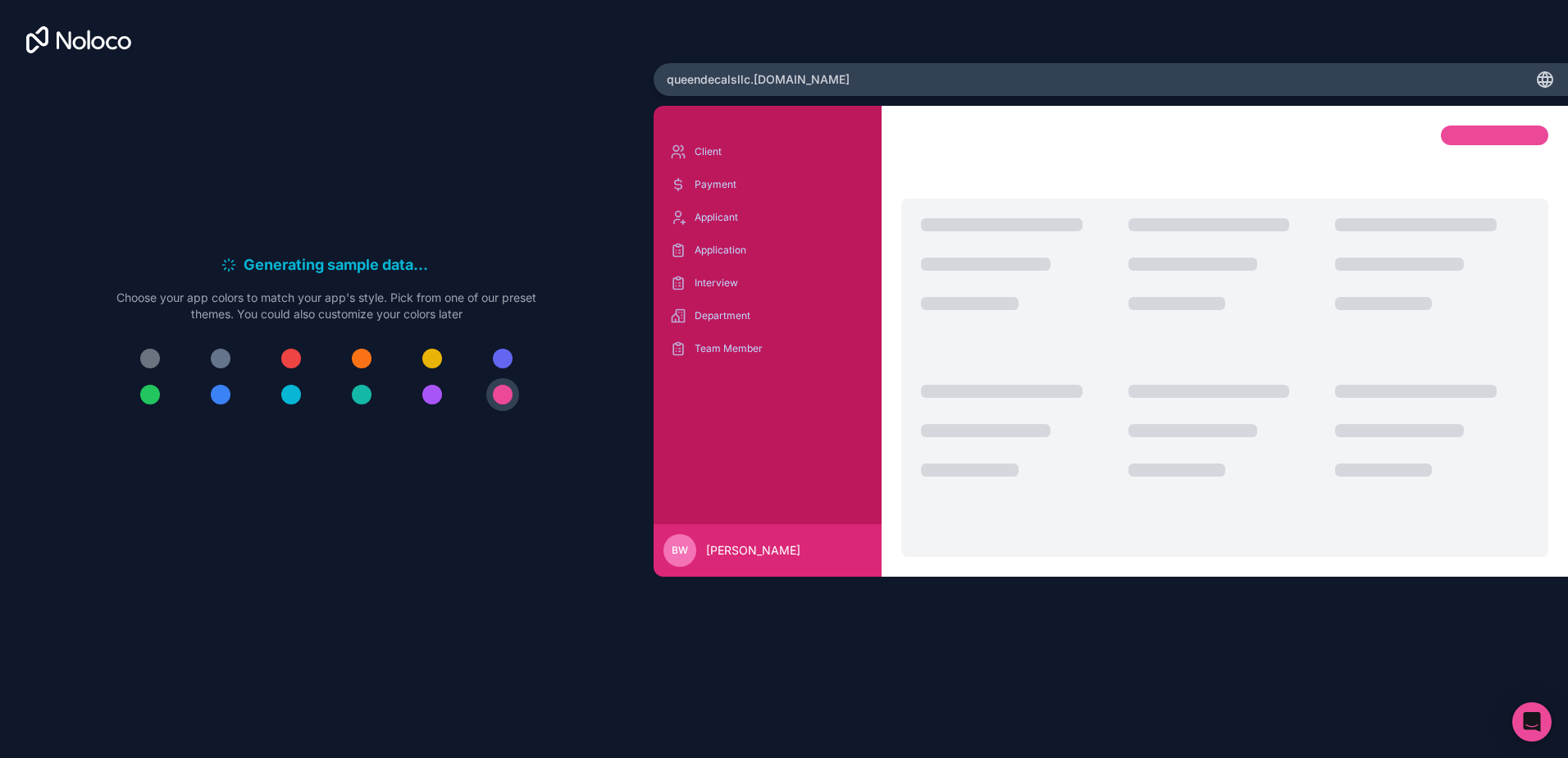
click at [434, 349] on div at bounding box center [431, 358] width 19 height 19
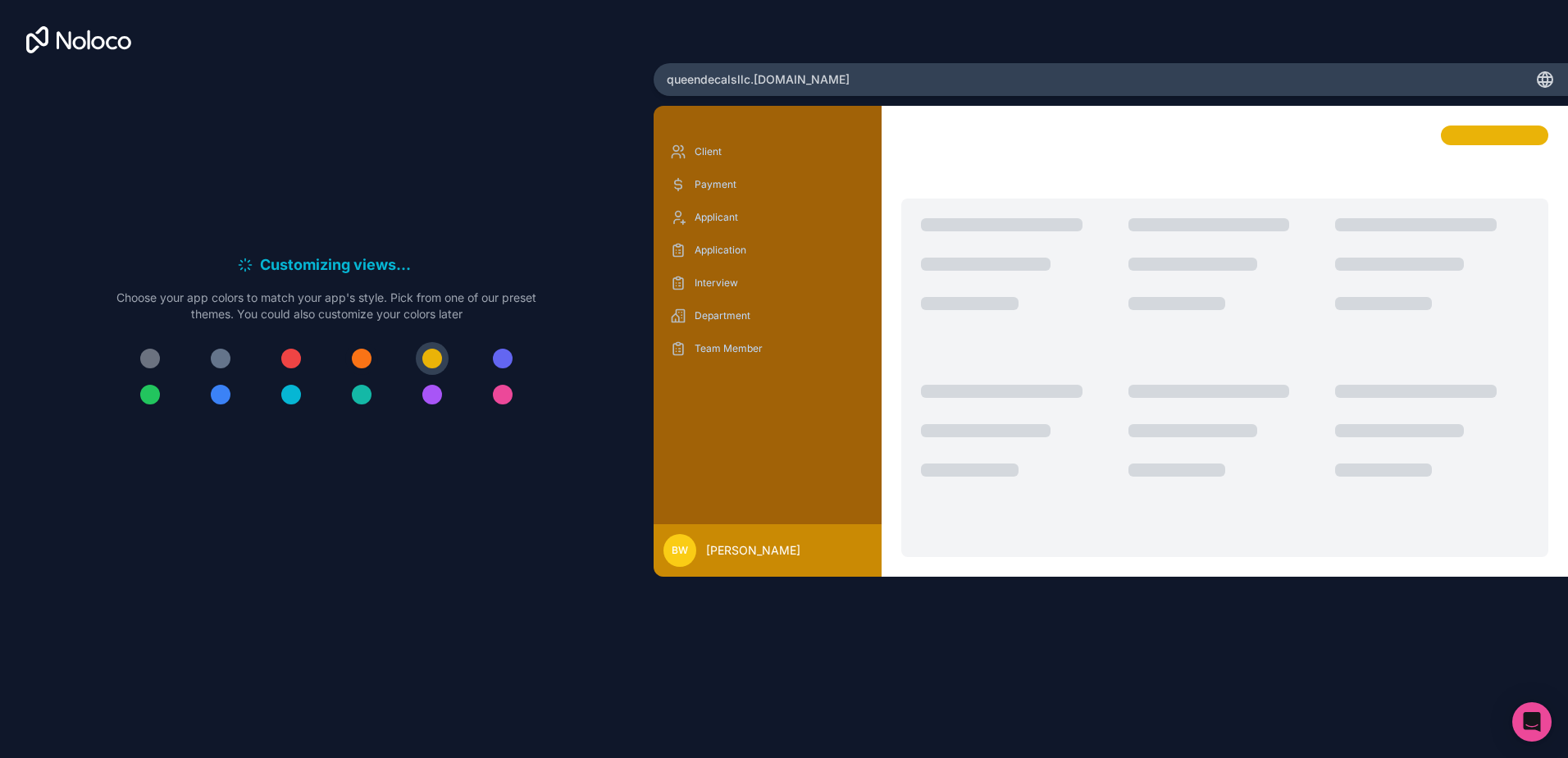
click at [371, 359] on button at bounding box center [361, 358] width 32 height 32
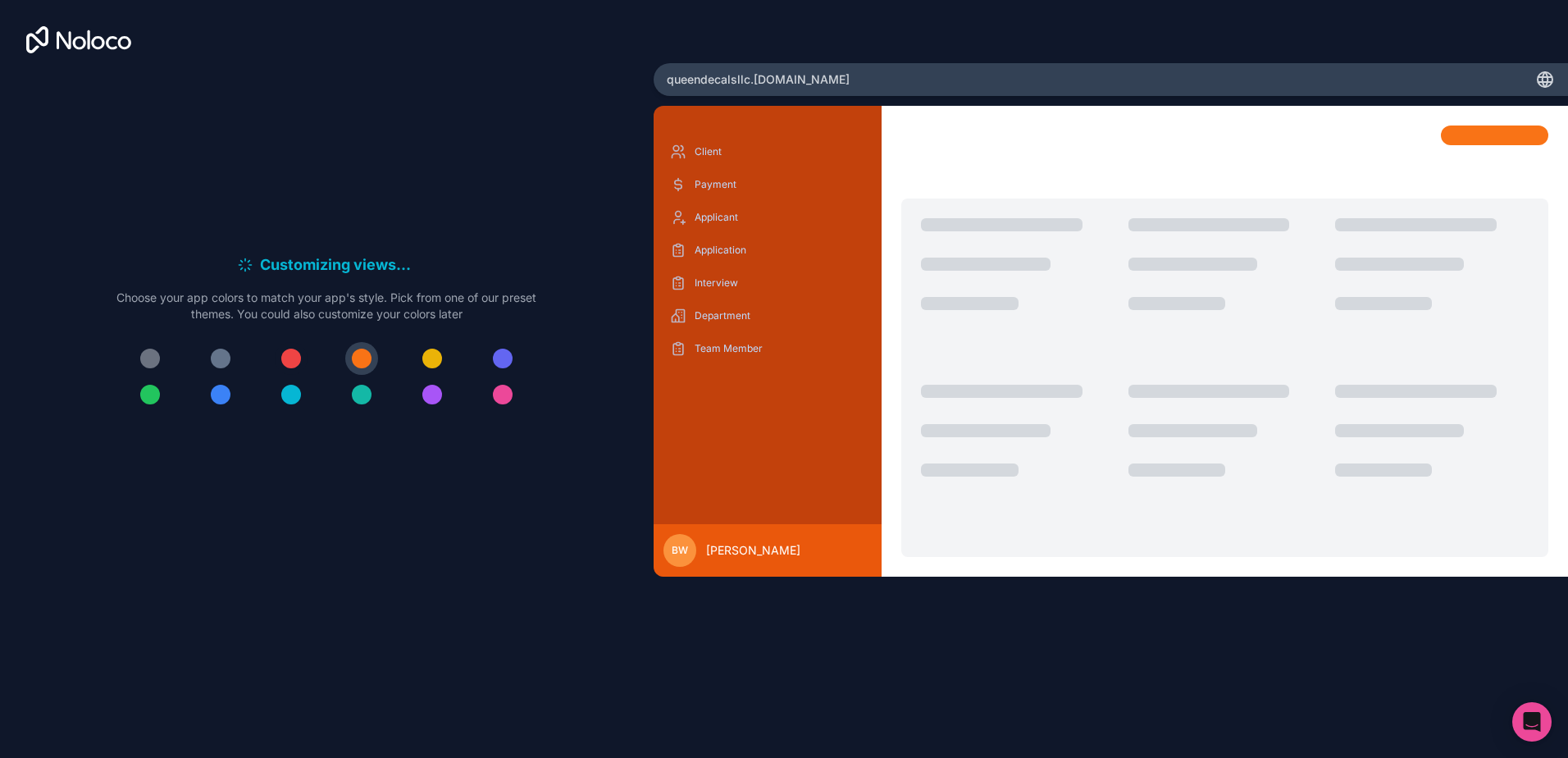
click at [293, 358] on div at bounding box center [290, 358] width 19 height 19
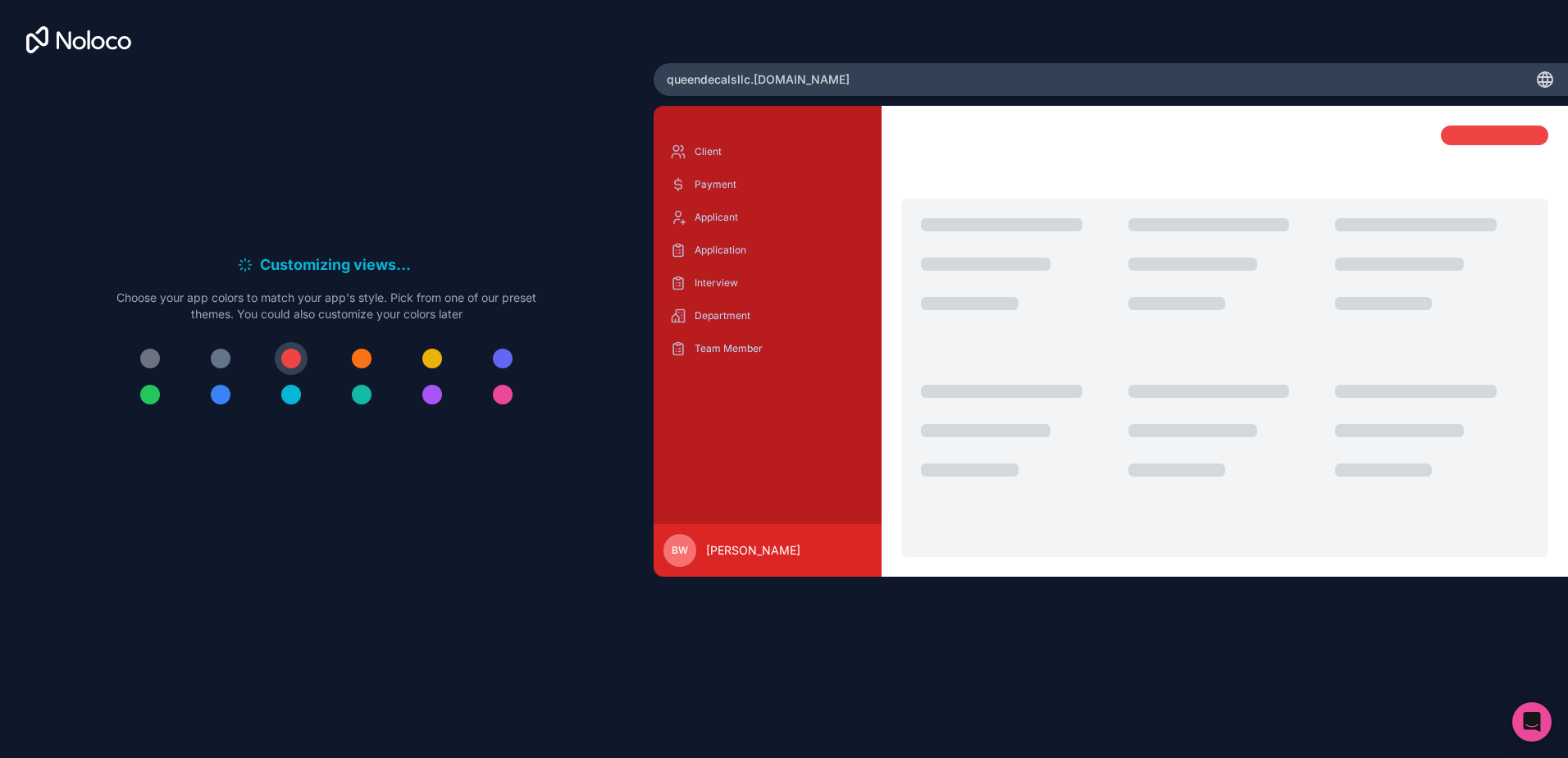
click at [501, 394] on div at bounding box center [502, 394] width 19 height 19
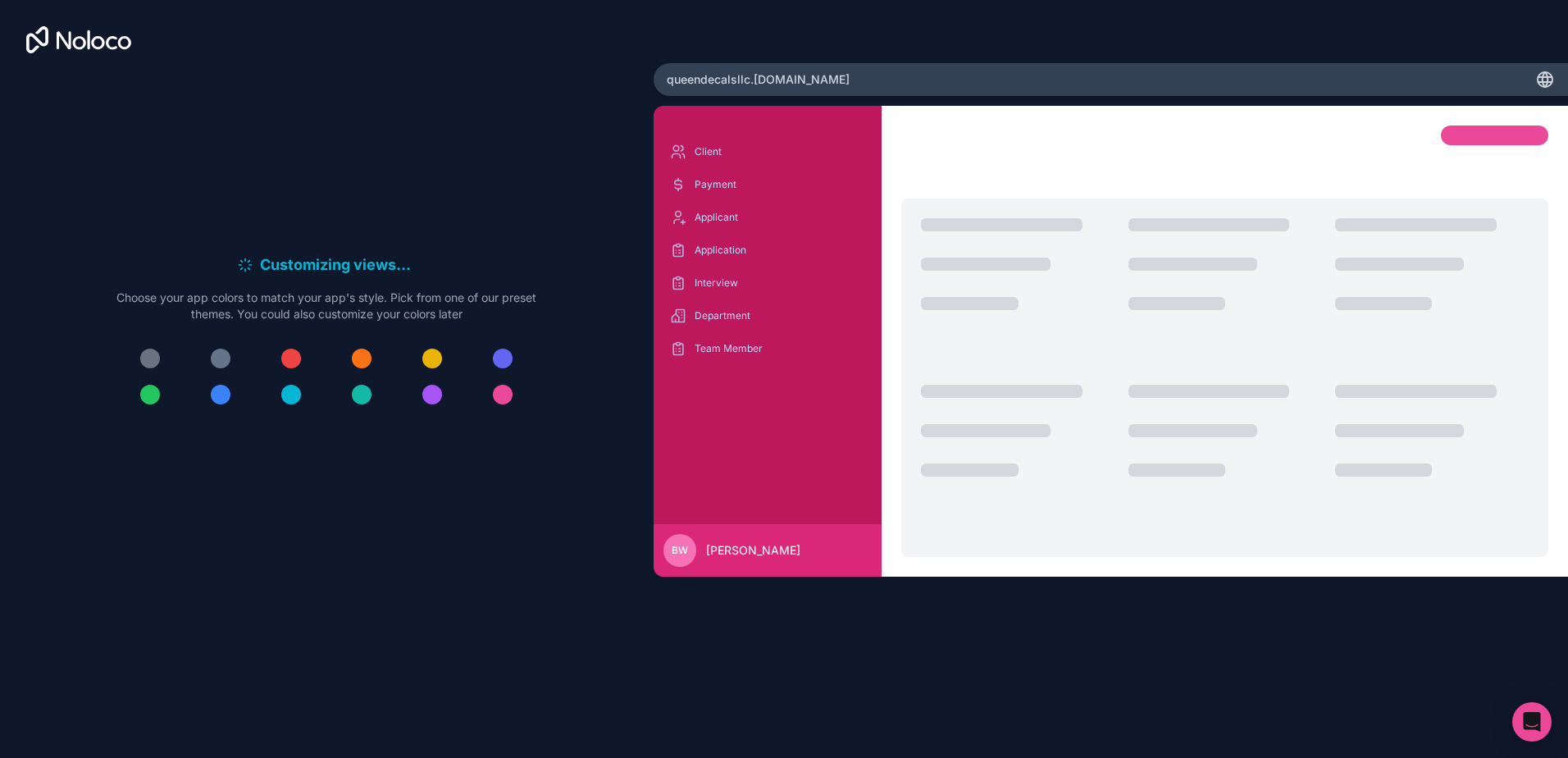
click at [501, 394] on div at bounding box center [502, 394] width 19 height 19
click at [218, 357] on div at bounding box center [220, 358] width 19 height 19
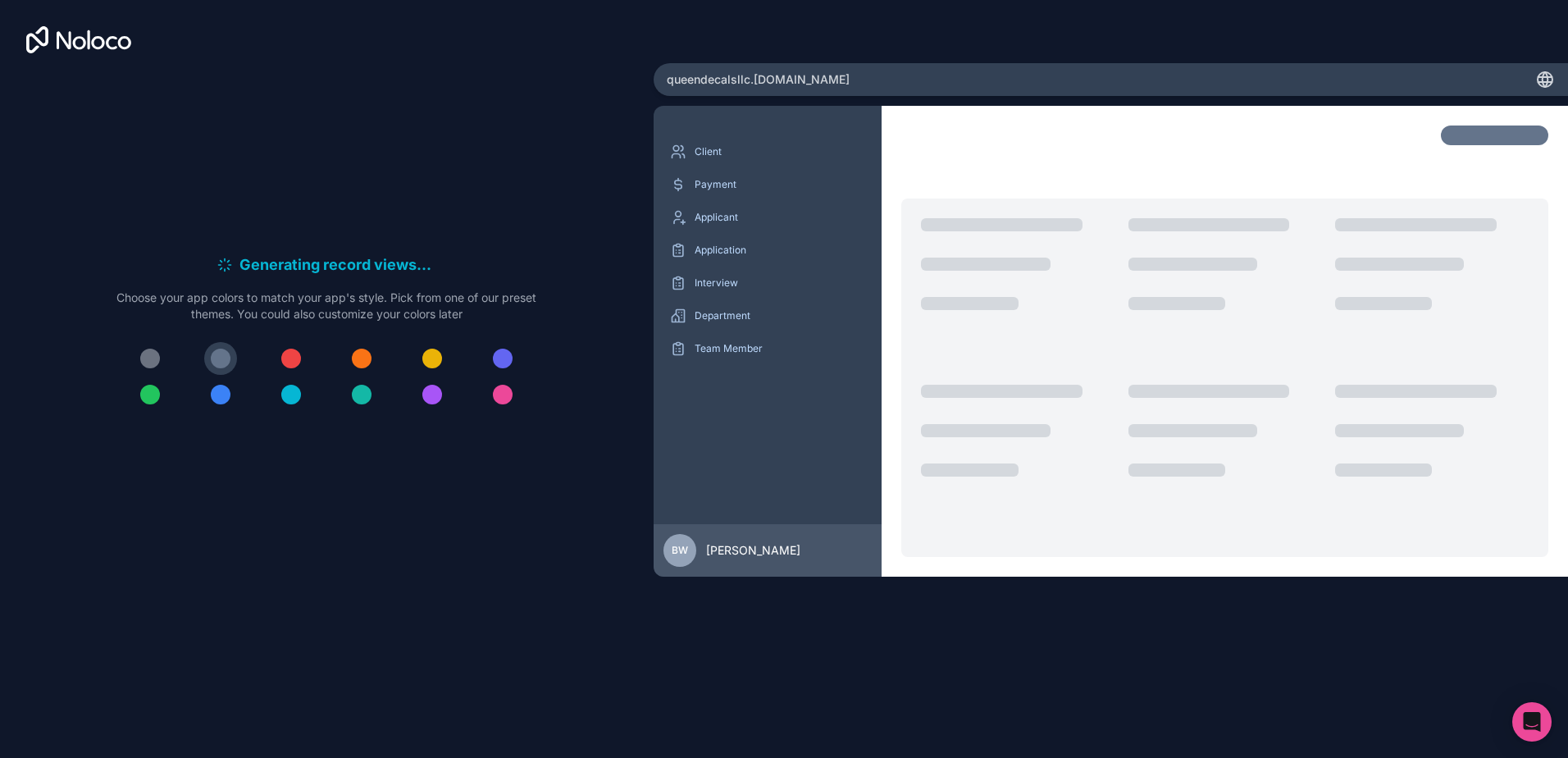
click at [374, 267] on h6 "Generating record views . . ." at bounding box center [338, 264] width 197 height 23
click at [754, 479] on div "Client Payment Applicant Application Interview Department Team Member" at bounding box center [768, 324] width 202 height 372
click at [720, 135] on div "Client Payment Applicant Application Interview Department Team Member" at bounding box center [768, 351] width 229 height 451
click at [720, 141] on div "Client" at bounding box center [768, 151] width 202 height 26
click at [726, 170] on div "Client Payment Applicant Application Interview Department Team Member" at bounding box center [768, 250] width 202 height 223
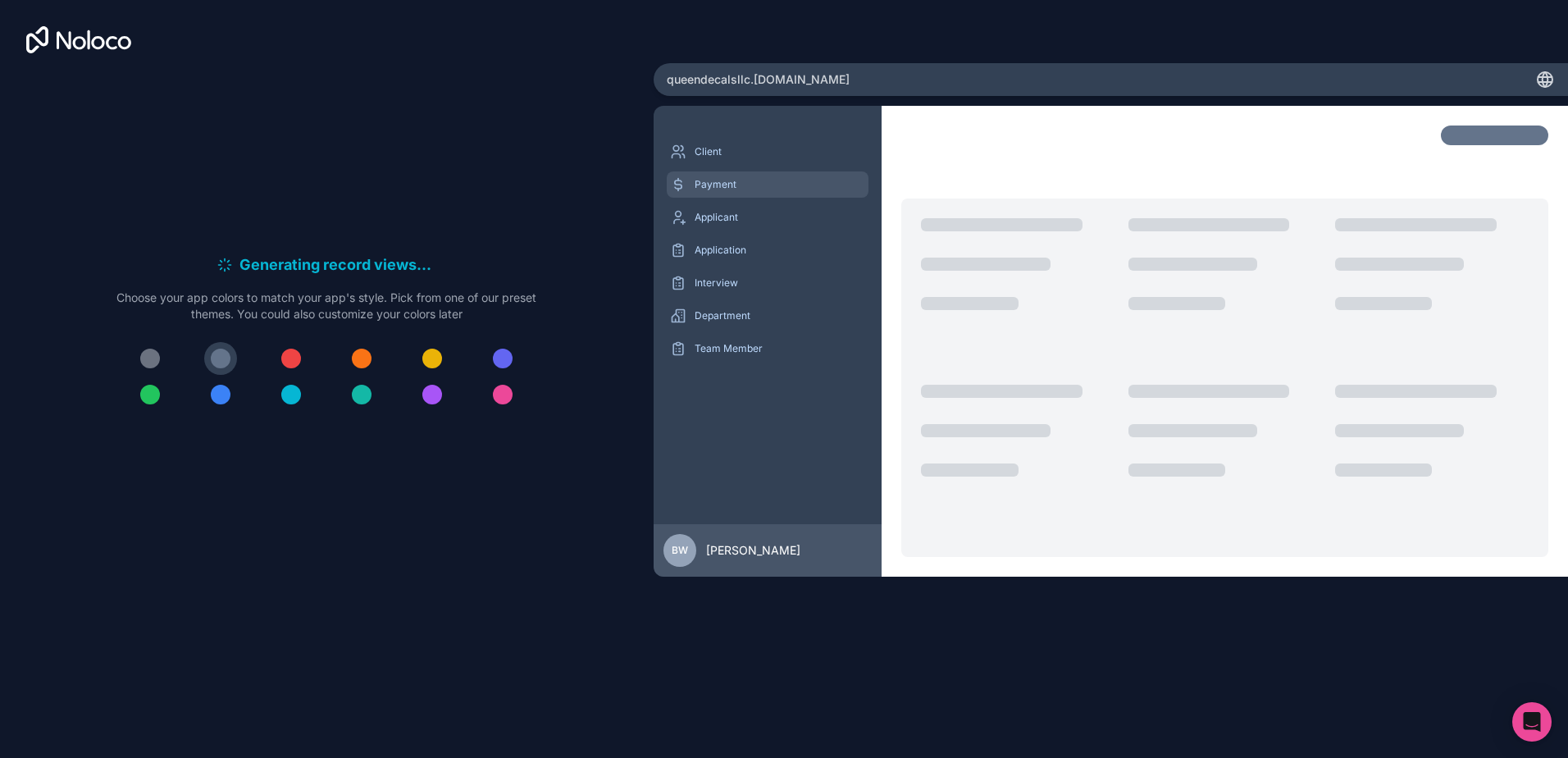
click at [736, 186] on p "Payment" at bounding box center [780, 185] width 172 height 13
click at [731, 218] on p "Applicant" at bounding box center [780, 217] width 172 height 13
click at [732, 270] on div "Interview" at bounding box center [768, 283] width 202 height 26
click at [737, 251] on p "Application" at bounding box center [780, 251] width 172 height 13
click at [738, 312] on p "Department" at bounding box center [780, 315] width 172 height 13
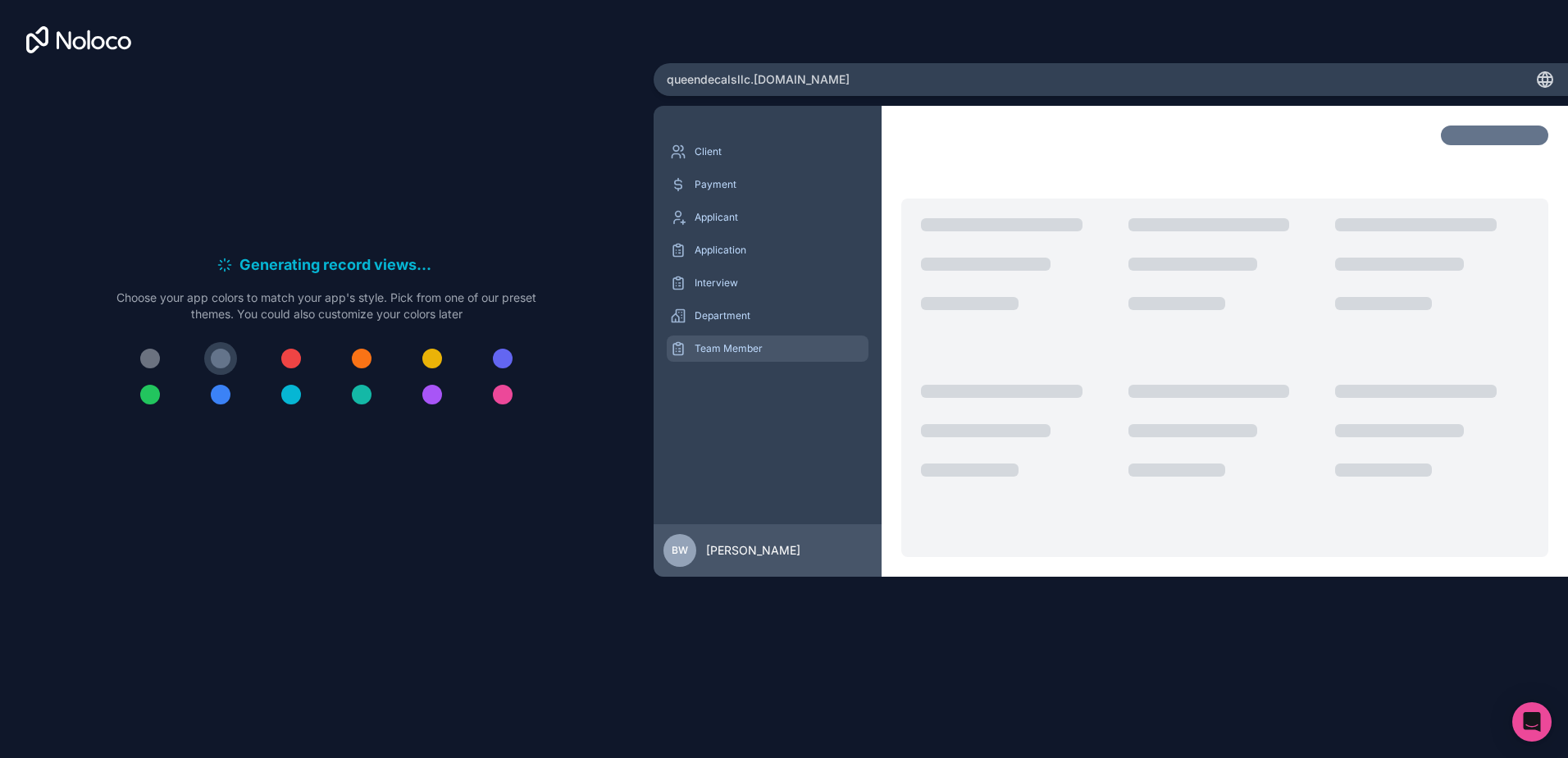
click at [739, 351] on p "Team Member" at bounding box center [780, 349] width 172 height 13
click at [678, 559] on div "BW" at bounding box center [679, 550] width 32 height 32
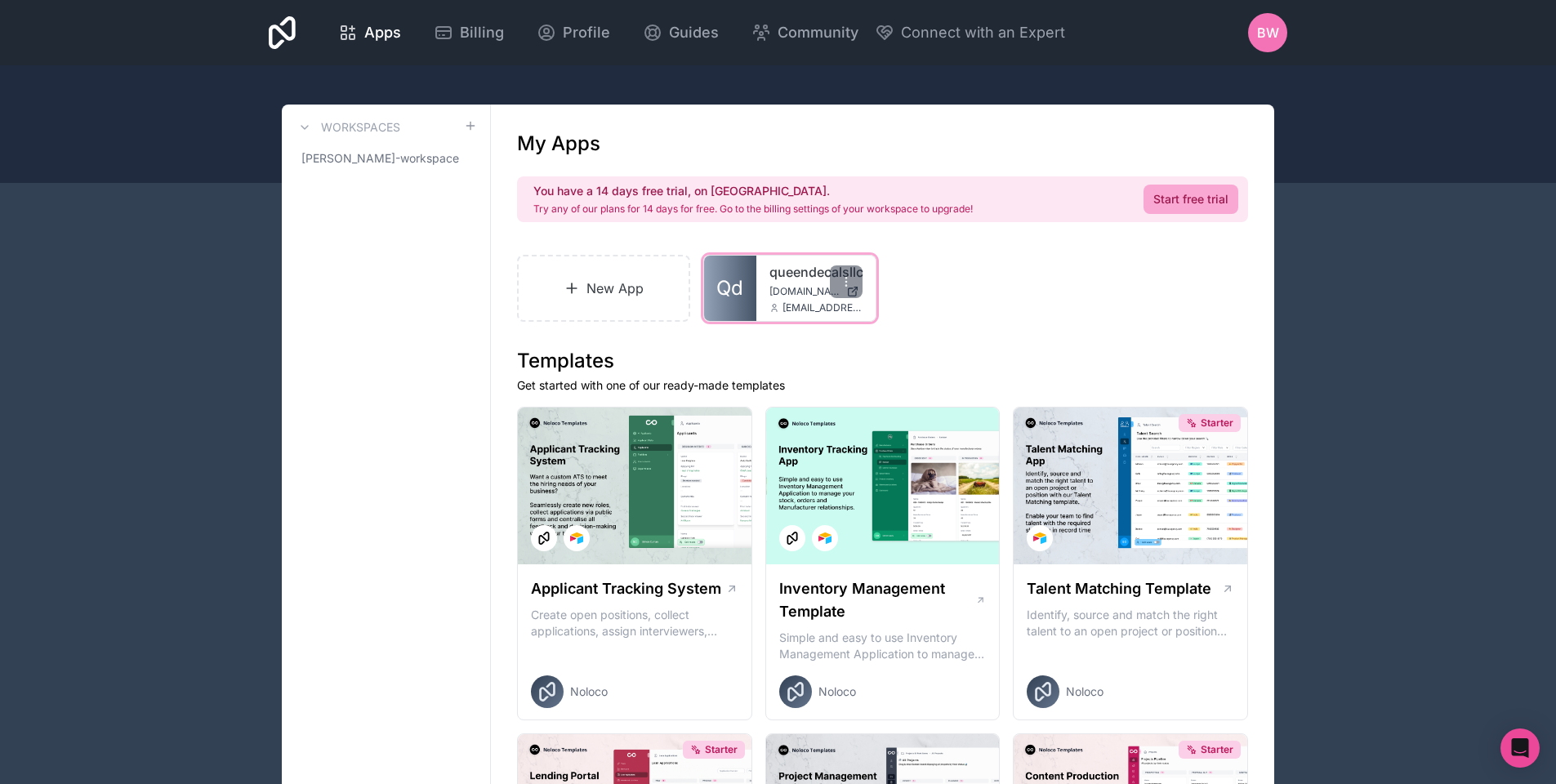
click at [743, 291] on span "Qd" at bounding box center [729, 288] width 27 height 26
click at [784, 281] on link "queendecalsllc" at bounding box center [816, 271] width 93 height 19
click at [730, 291] on span "Qd" at bounding box center [729, 288] width 27 height 26
